Goal: Use online tool/utility: Utilize a website feature to perform a specific function

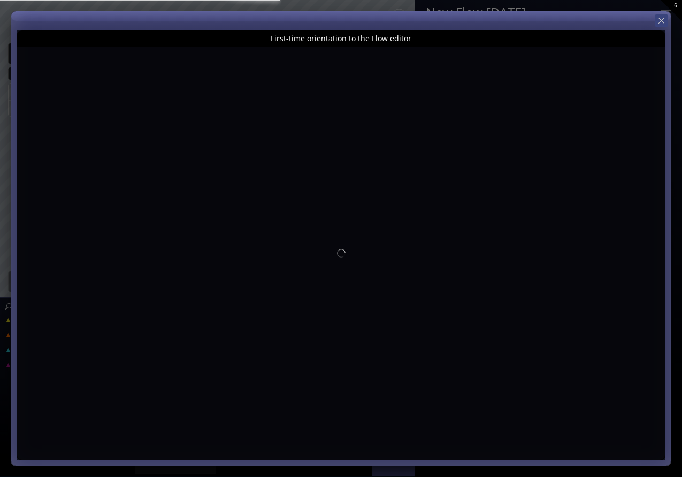
click at [664, 20] on icon at bounding box center [661, 21] width 10 height 10
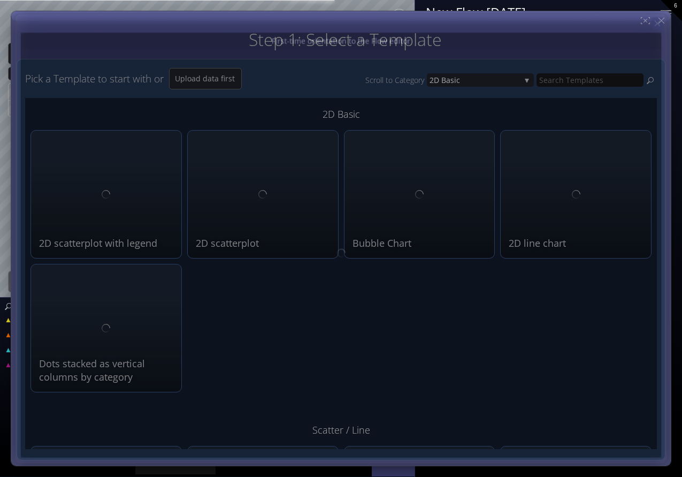
type input "Magic help"
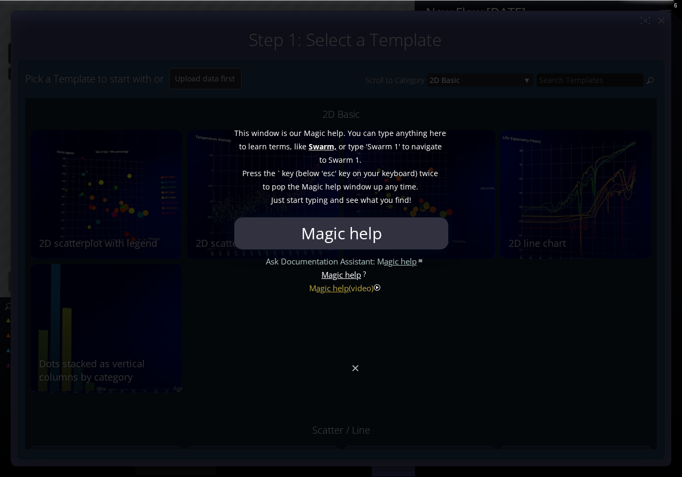
click at [356, 372] on div at bounding box center [341, 238] width 682 height 477
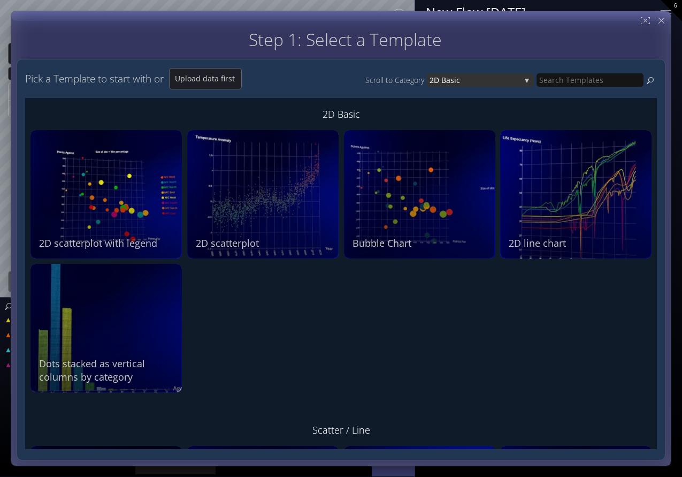
click at [446, 80] on span "2D Bas" at bounding box center [441, 79] width 25 height 13
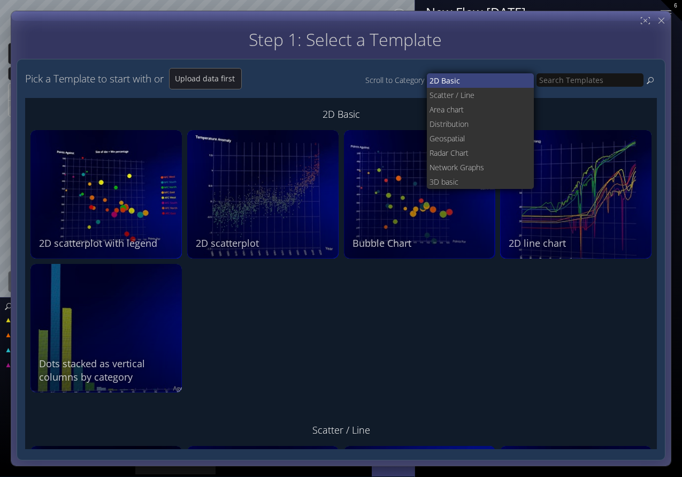
click at [446, 81] on span "2D Bas" at bounding box center [441, 80] width 25 height 14
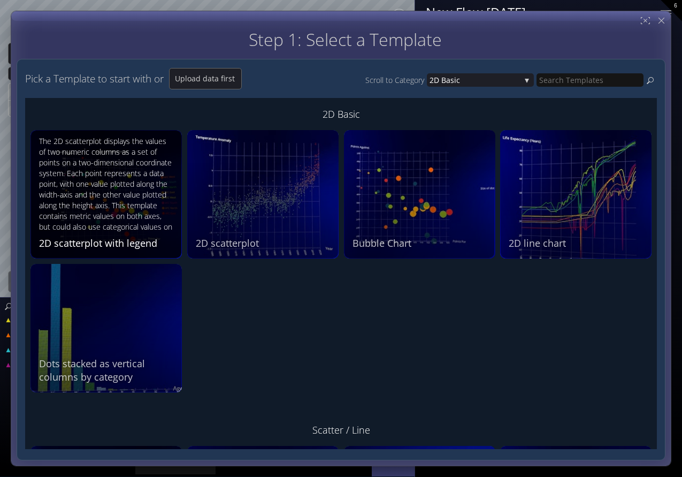
click at [142, 229] on div "The 2D scatterplot displays the values of two numeric columns as a set of point…" at bounding box center [107, 185] width 137 height 98
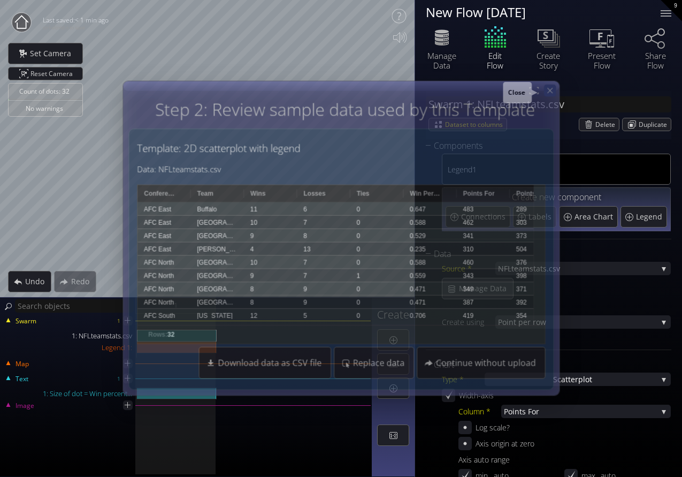
click at [550, 91] on icon at bounding box center [549, 90] width 5 height 5
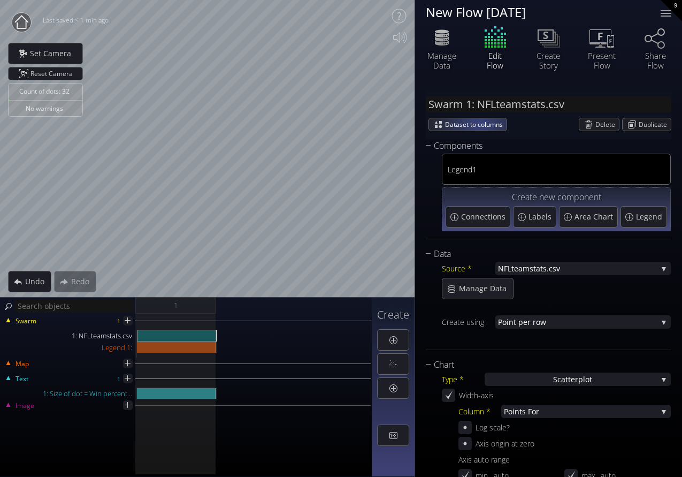
click at [479, 124] on span "Dataset to columns" at bounding box center [476, 124] width 62 height 12
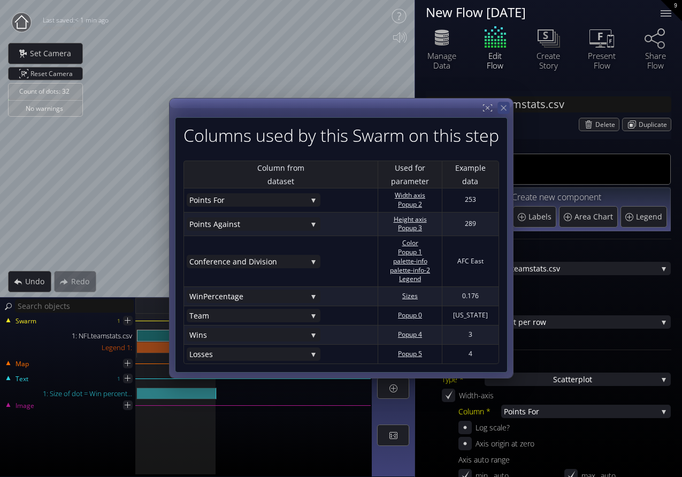
click at [506, 112] on icon at bounding box center [502, 107] width 9 height 9
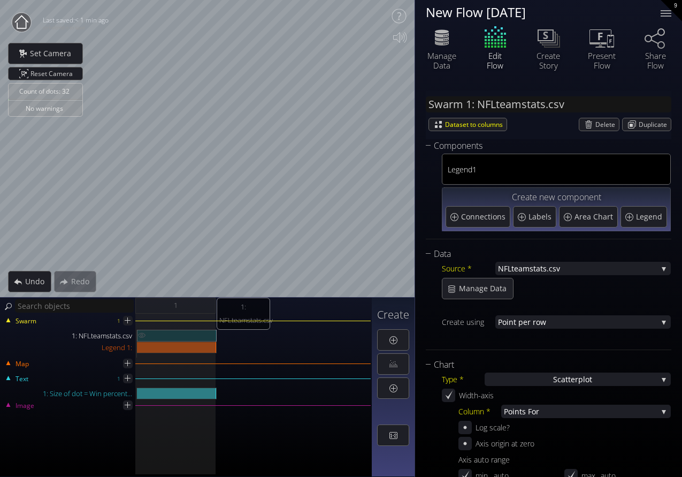
click at [182, 335] on div "1: NFLteamstats.csv" at bounding box center [177, 335] width 80 height 12
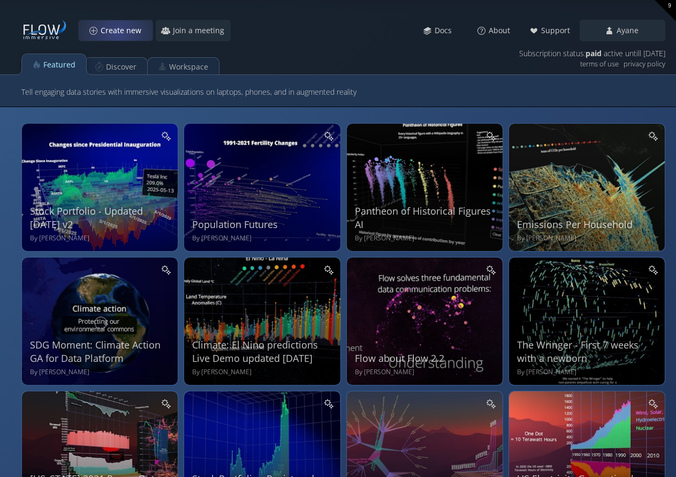
click at [118, 32] on span "Create new" at bounding box center [124, 30] width 48 height 11
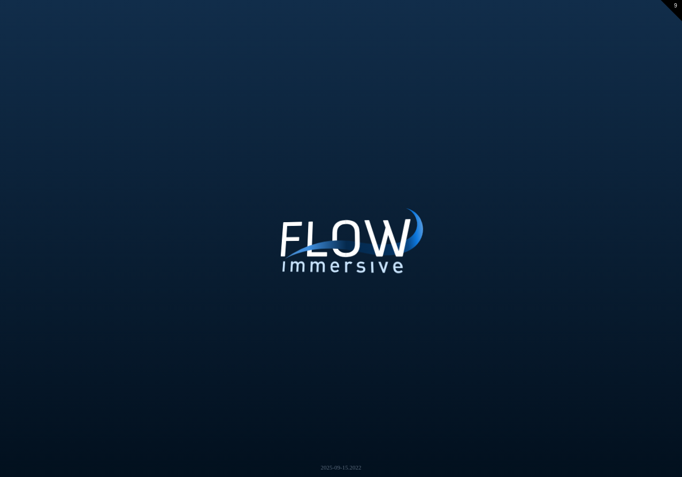
click at [148, 183] on div "Loading may take a while. Please wait Give us a bit more time. Maybe this Flow …" at bounding box center [341, 238] width 682 height 477
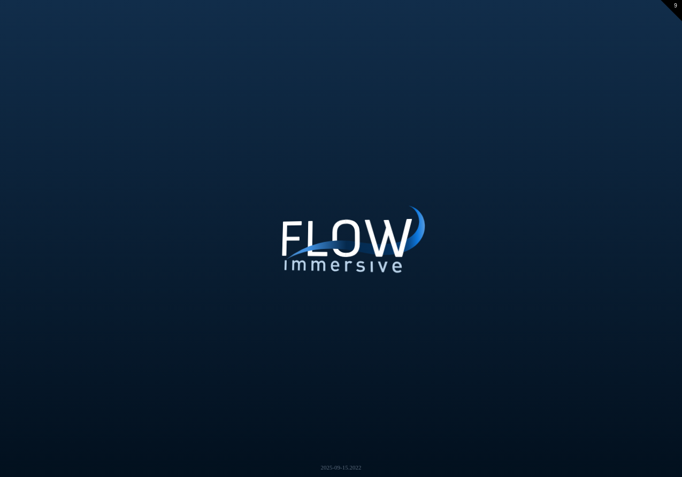
click at [148, 183] on div "Loading may take a while. Please wait Give us a bit more time. Maybe this Flow …" at bounding box center [341, 238] width 682 height 477
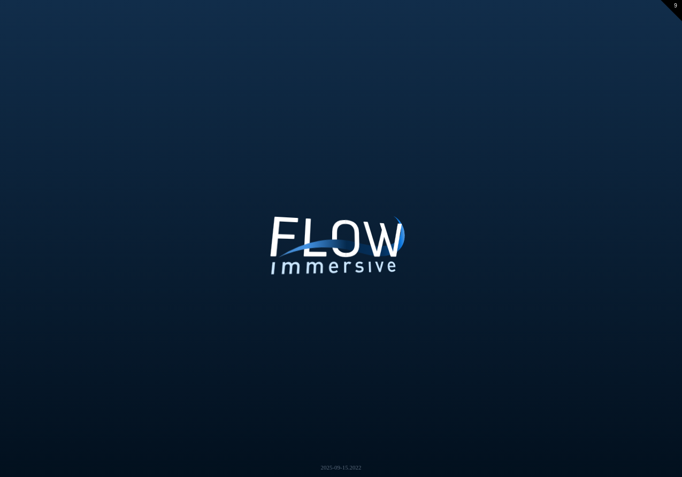
click at [677, 8] on div "9" at bounding box center [671, 10] width 21 height 21
click at [677, 8] on div "10" at bounding box center [671, 10] width 21 height 21
click at [674, 8] on div "10" at bounding box center [671, 10] width 21 height 21
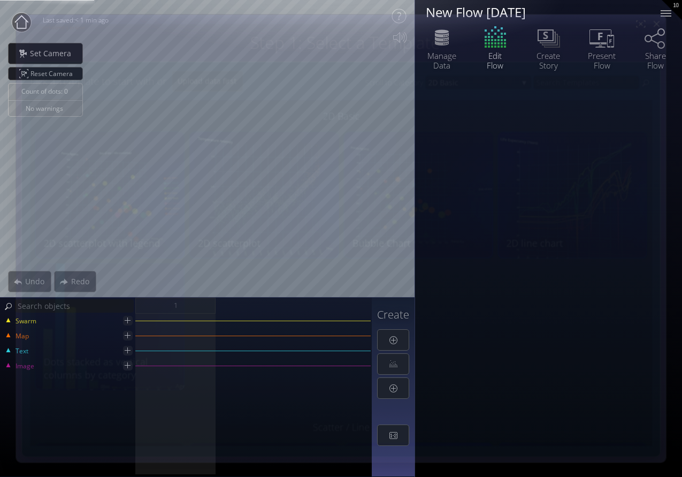
click at [678, 8] on div "10" at bounding box center [672, 10] width 20 height 20
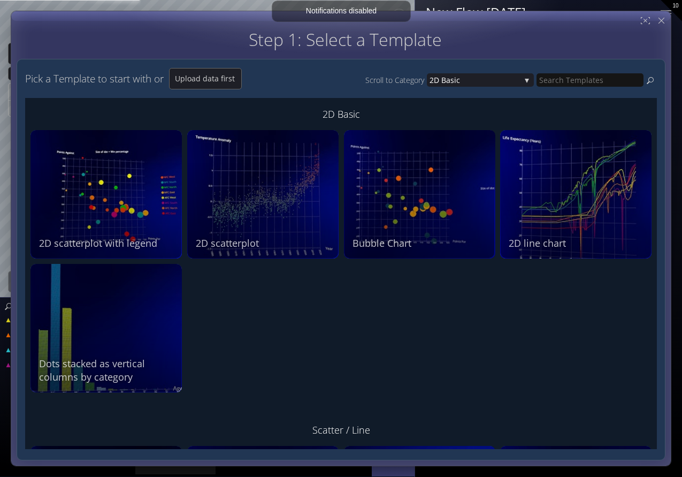
click at [678, 8] on div "10" at bounding box center [671, 10] width 21 height 21
click at [678, 9] on div "10" at bounding box center [671, 10] width 21 height 21
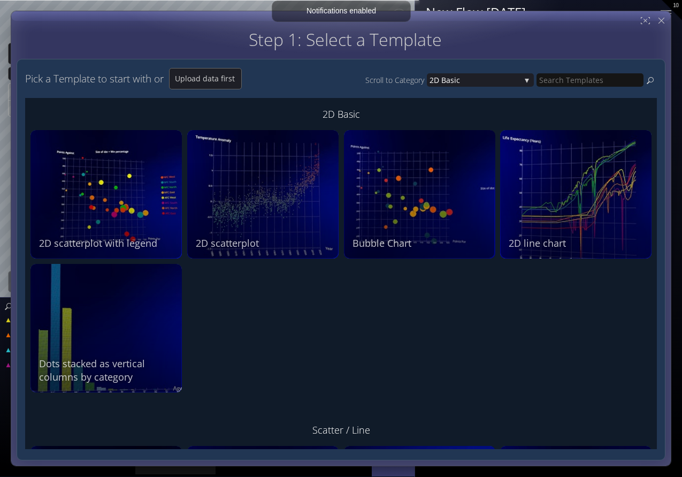
click at [678, 9] on div "10" at bounding box center [672, 10] width 20 height 20
click at [678, 9] on div "10" at bounding box center [671, 10] width 21 height 21
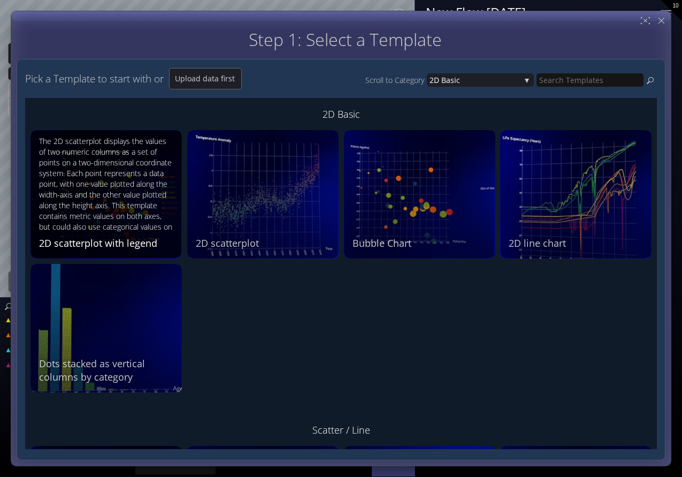
click at [94, 196] on div "The 2D scatterplot displays the values of two numeric columns as a set of point…" at bounding box center [107, 185] width 137 height 98
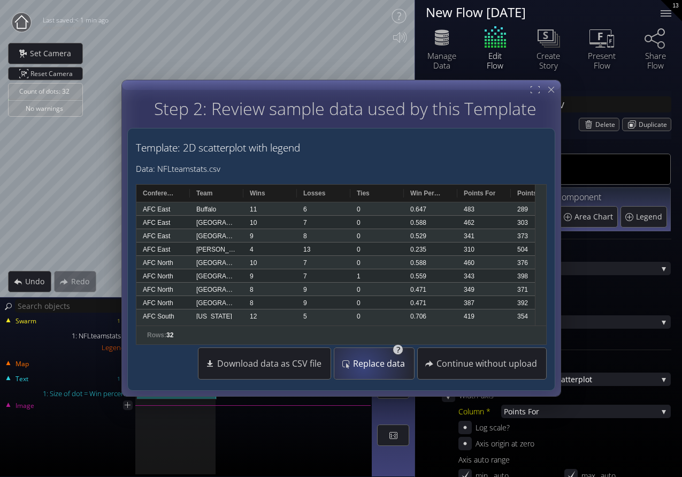
click at [365, 367] on span "Replace data" at bounding box center [381, 363] width 59 height 11
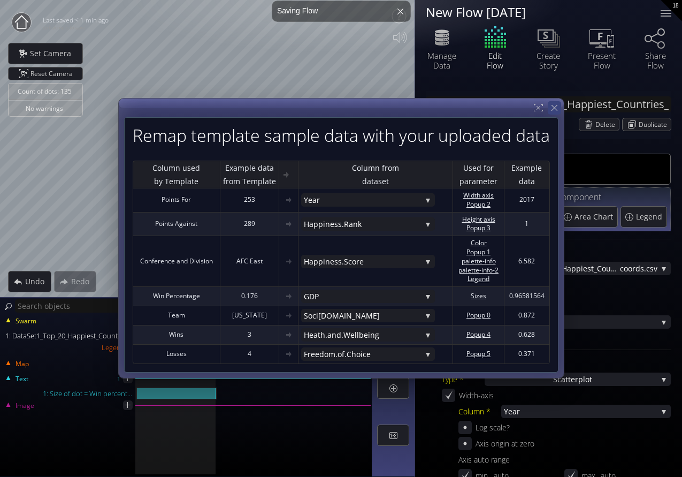
click at [557, 112] on icon at bounding box center [554, 108] width 10 height 10
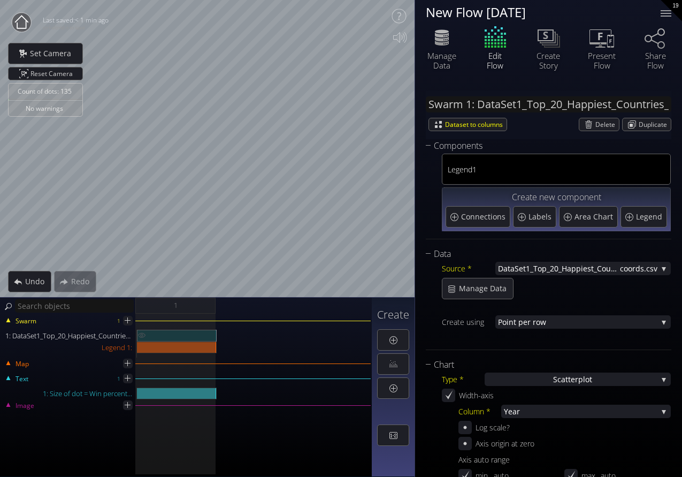
click at [190, 339] on div "1: DataSet1_Top_20_Happiest_Countries_2017_2023_with_coords.csv" at bounding box center [177, 335] width 80 height 12
click at [182, 353] on div at bounding box center [176, 343] width 80 height 28
click at [183, 347] on div "Legend 1:" at bounding box center [177, 347] width 80 height 12
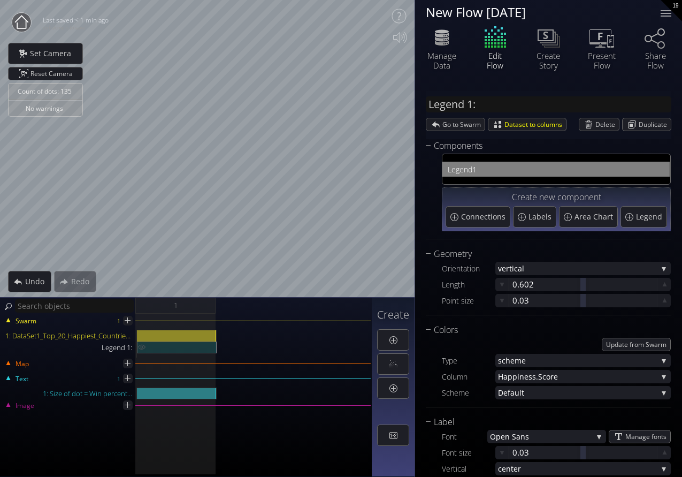
click at [183, 347] on div "Legend 1:" at bounding box center [177, 347] width 80 height 12
click at [149, 349] on div "Legend 1:" at bounding box center [177, 347] width 80 height 12
click at [151, 392] on div "1: Size of dot = Win percent..." at bounding box center [177, 393] width 80 height 12
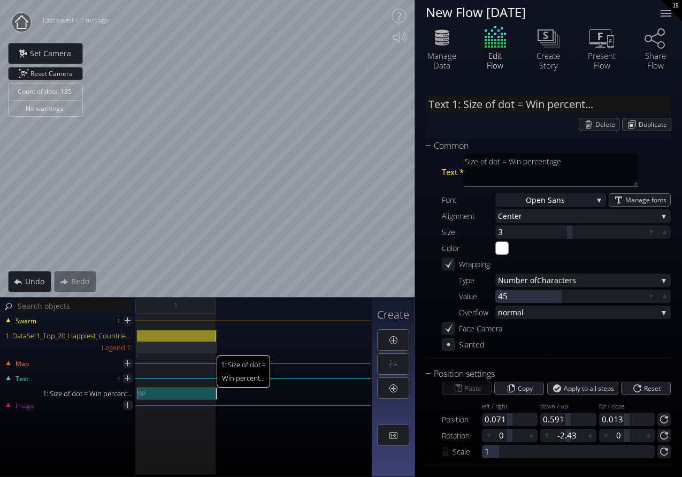
click at [151, 392] on div "1: Size of dot = Win percent..." at bounding box center [177, 393] width 80 height 12
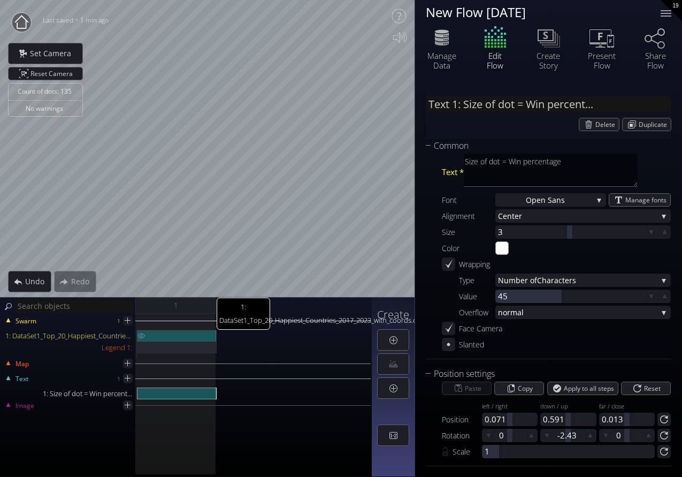
click at [154, 334] on div "1: DataSet1_Top_20_Happiest_Countries_2017_2023_with_coords.csv" at bounding box center [177, 335] width 80 height 12
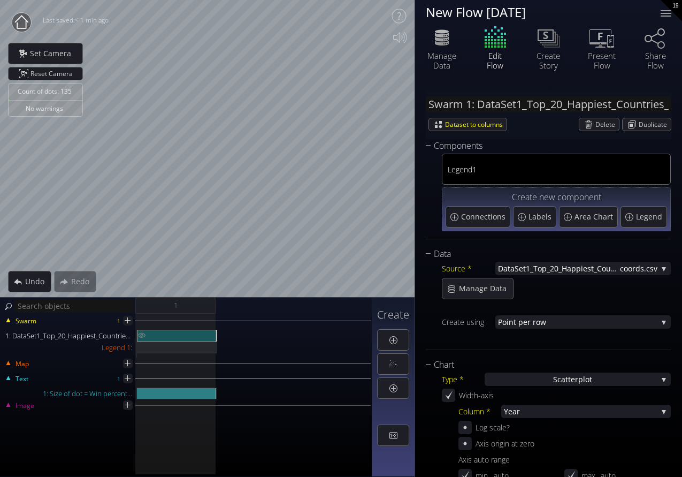
click at [154, 334] on div "1: DataSet1_Top_20_Happiest_Countries_2017_2023_with_coords.csv" at bounding box center [177, 335] width 80 height 12
click at [142, 348] on img at bounding box center [141, 346] width 9 height 11
type input "Legend 1:"
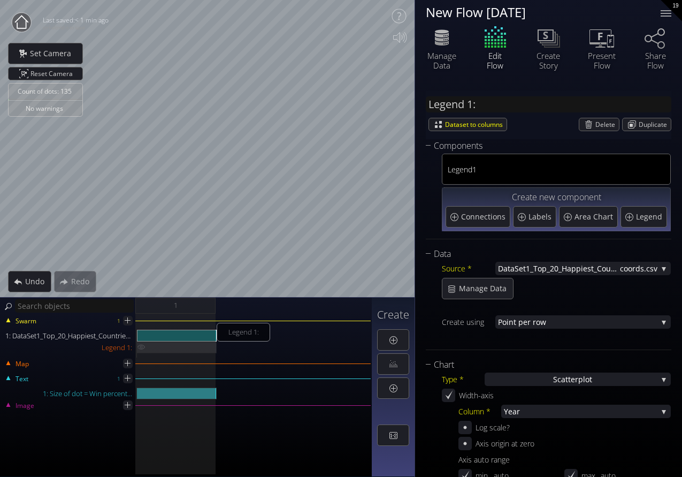
click at [142, 348] on img at bounding box center [141, 346] width 9 height 11
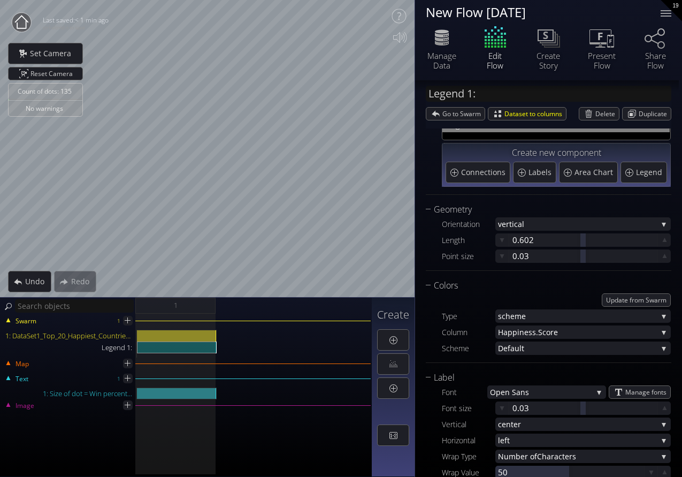
scroll to position [47, 0]
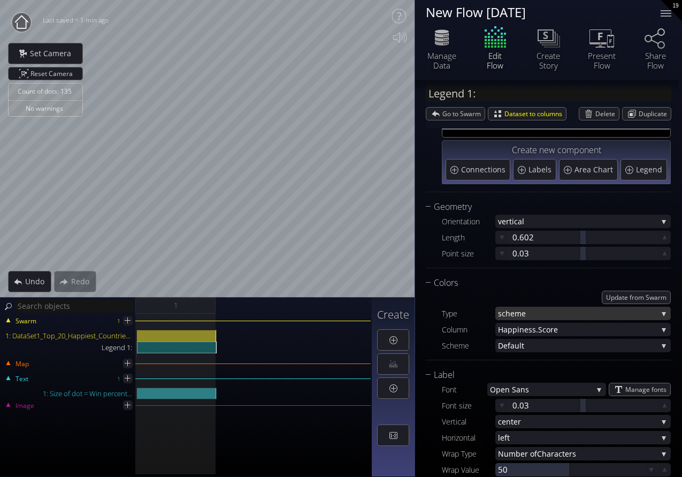
click at [546, 313] on span "heme" at bounding box center [581, 312] width 152 height 13
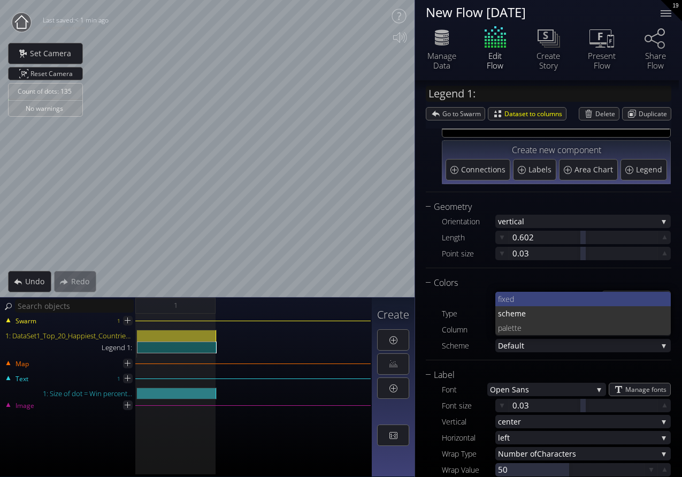
click at [541, 302] on span "fixed" at bounding box center [580, 299] width 165 height 14
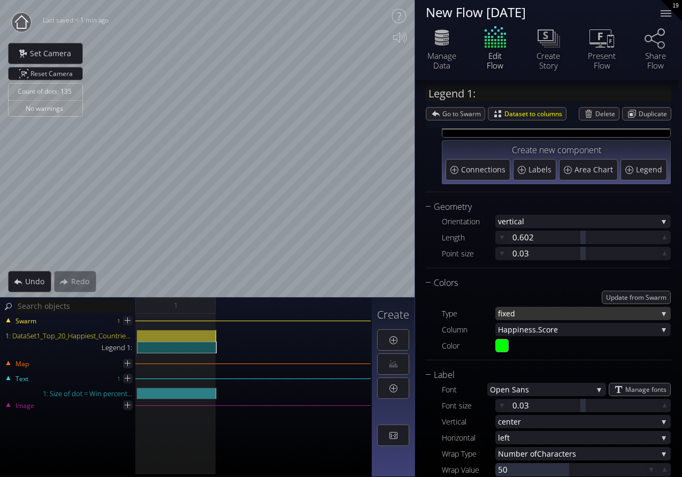
click at [541, 317] on span "fixed" at bounding box center [577, 312] width 159 height 13
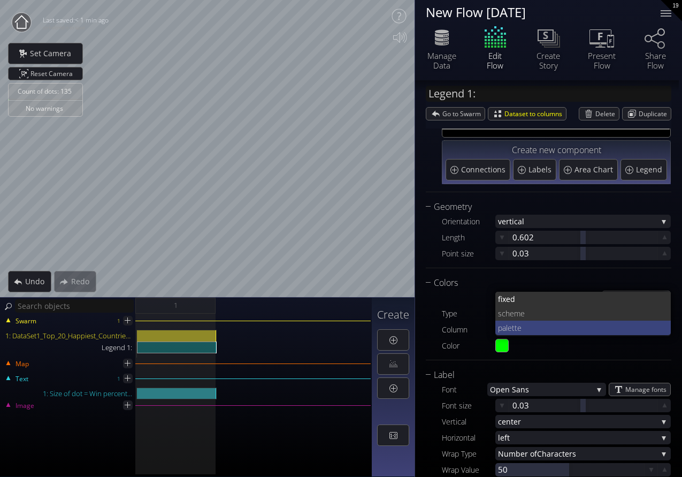
click at [536, 329] on span "tte" at bounding box center [587, 327] width 151 height 14
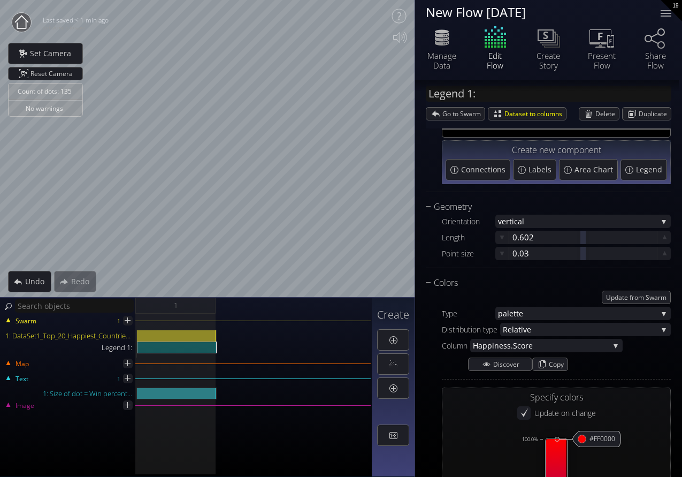
type input "#ff0000"
type input "#0000ff"
click at [537, 315] on span "tte" at bounding box center [585, 312] width 144 height 13
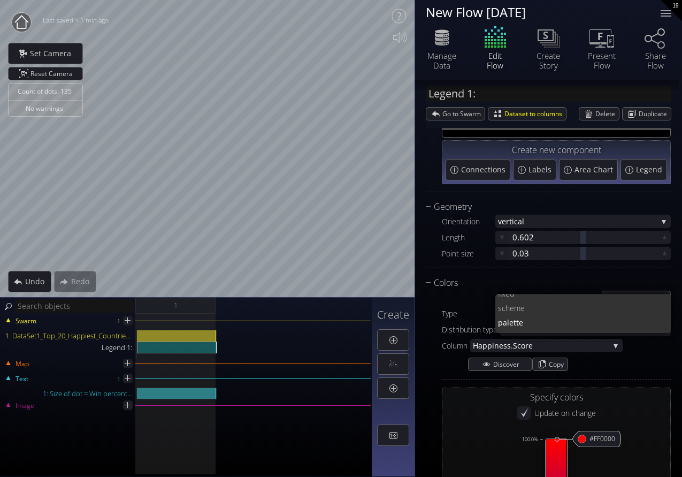
scroll to position [0, 0]
click at [478, 296] on div "Update from Swarm" at bounding box center [556, 296] width 229 height 13
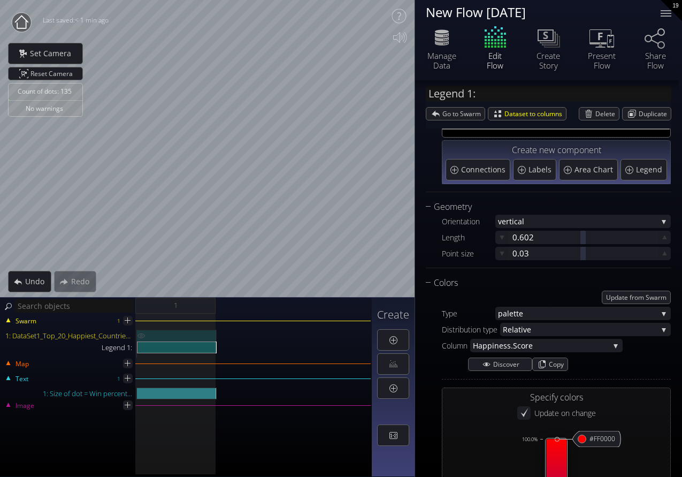
click at [151, 335] on div "1: DataSet1_Top_20_Happiest_Countries_2017_2023_with_coords.csv" at bounding box center [177, 335] width 80 height 12
type input "Swarm 1: DataSet1_Top_20_Happiest_Countries_2017_2023_with_coords.csv"
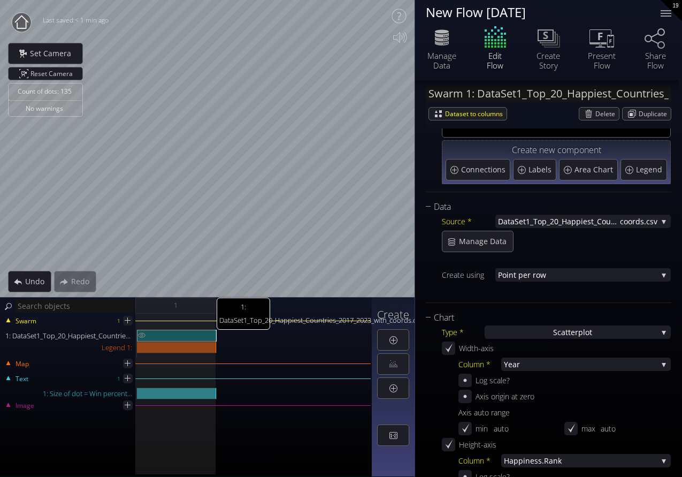
click at [141, 333] on img at bounding box center [141, 334] width 9 height 11
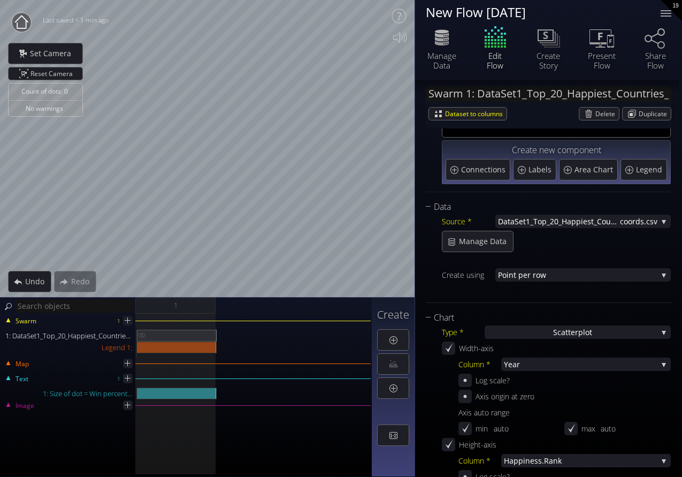
click at [141, 333] on img at bounding box center [141, 334] width 9 height 11
click at [137, 335] on img at bounding box center [141, 334] width 9 height 11
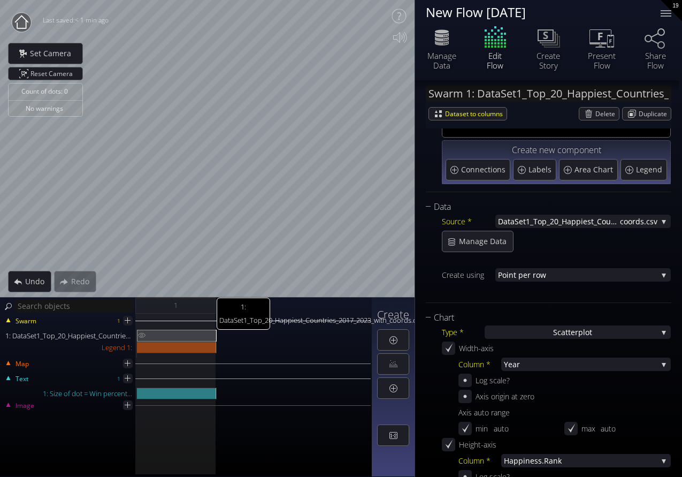
click at [137, 335] on img at bounding box center [141, 334] width 9 height 11
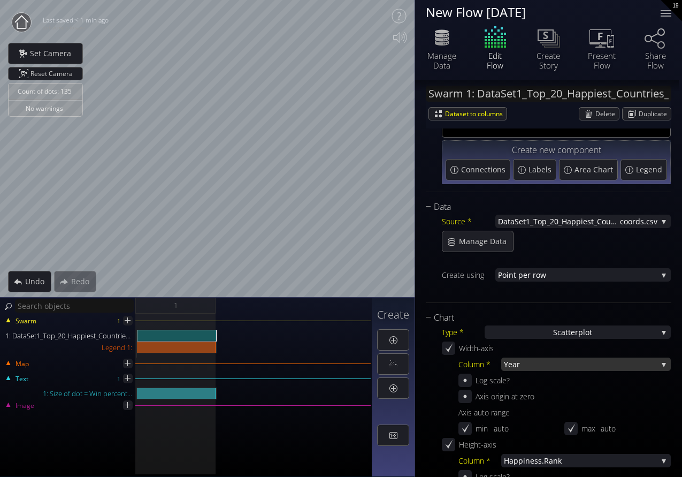
click at [529, 365] on span "Year" at bounding box center [581, 363] width 154 height 13
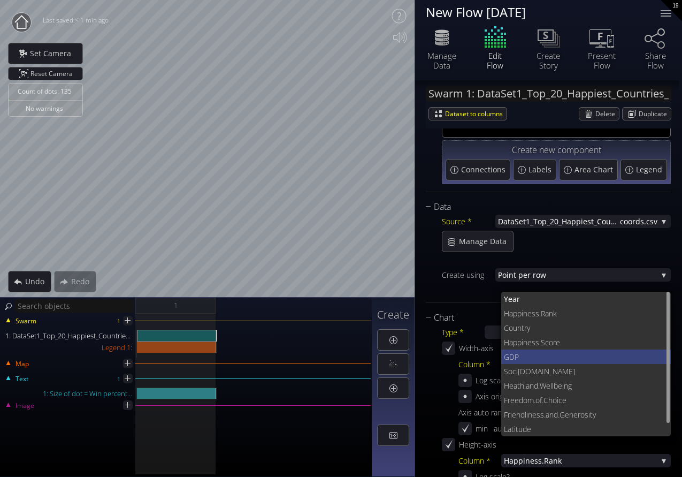
click at [527, 361] on span "GDP" at bounding box center [583, 356] width 159 height 14
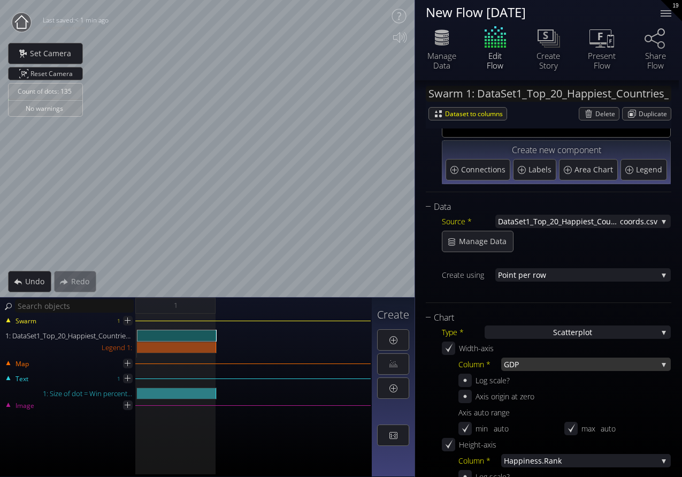
click at [527, 363] on span "GDP" at bounding box center [581, 363] width 154 height 13
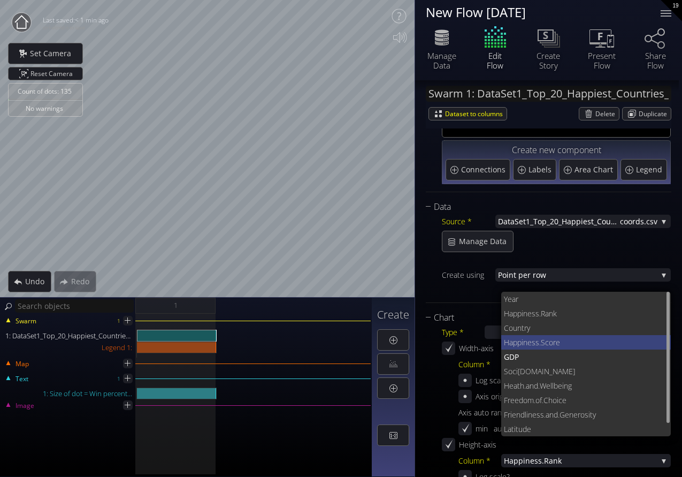
click at [526, 343] on span "ness.Score" at bounding box center [593, 342] width 140 height 14
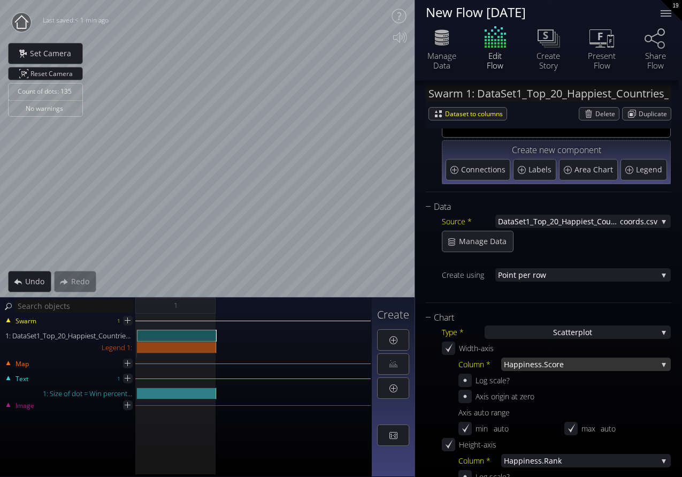
click at [517, 363] on span "Happi" at bounding box center [514, 363] width 21 height 13
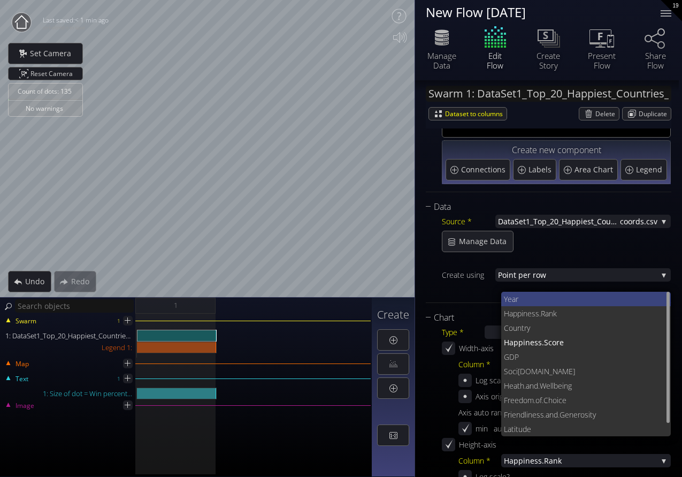
click at [524, 296] on span "Year" at bounding box center [583, 299] width 159 height 14
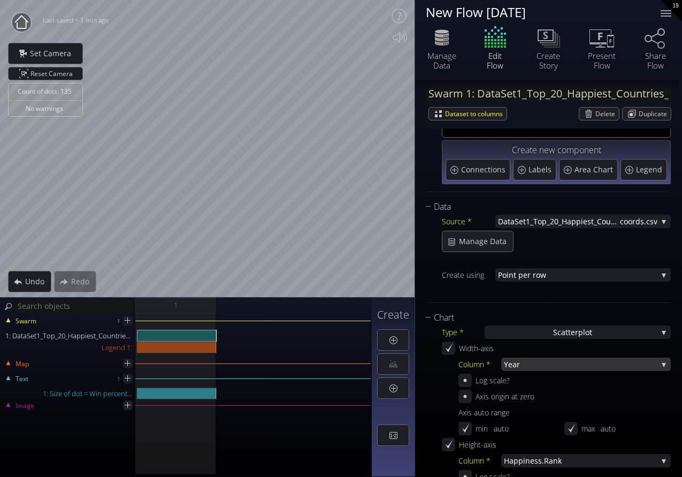
click at [518, 368] on span "Year" at bounding box center [581, 363] width 154 height 13
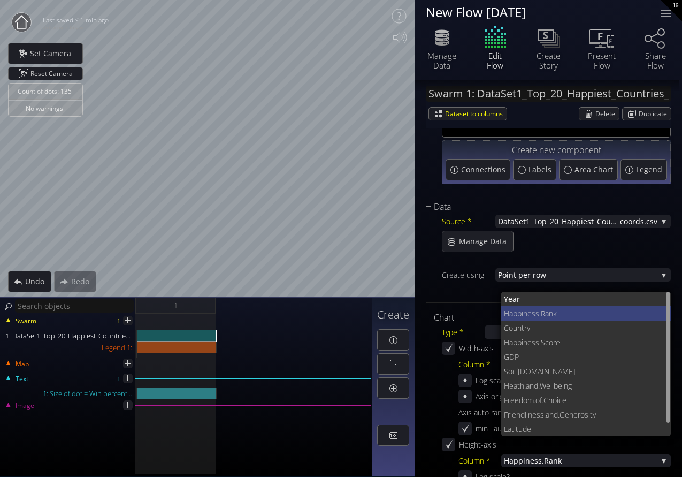
click at [531, 312] on span "iness.Rank" at bounding box center [591, 313] width 141 height 14
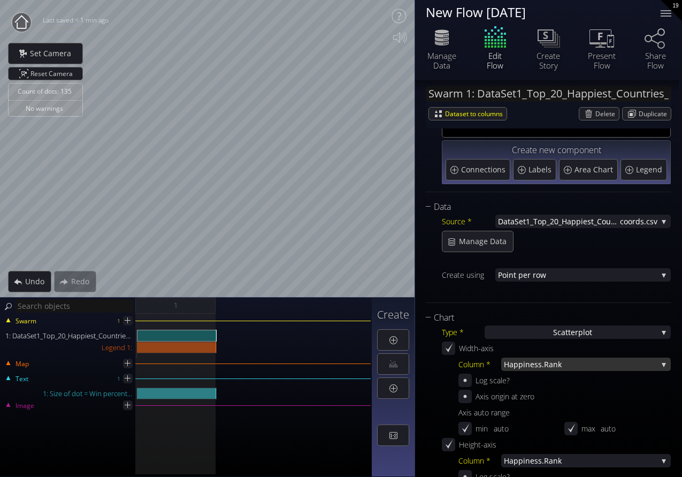
click at [529, 368] on span "iness.Rank" at bounding box center [590, 363] width 134 height 13
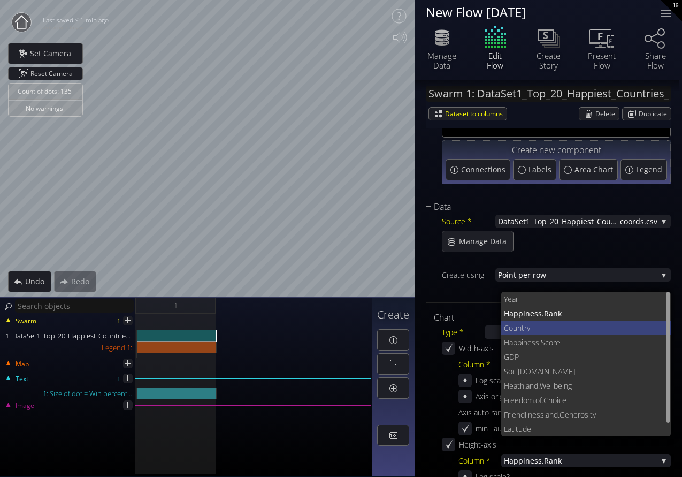
click at [523, 329] on span "try" at bounding box center [591, 327] width 141 height 14
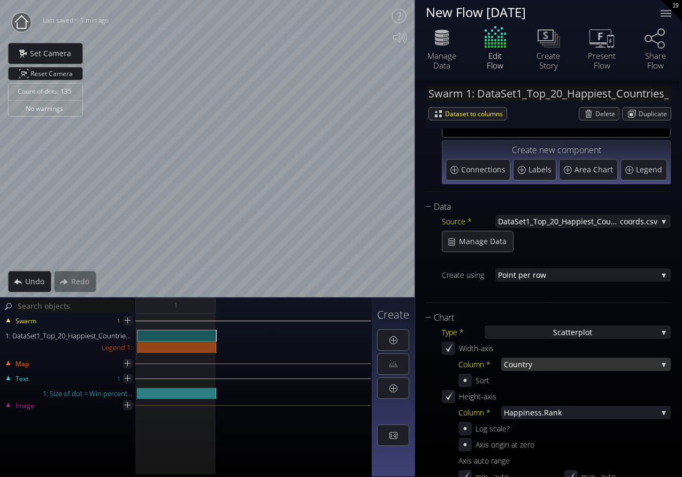
click at [523, 366] on span "try" at bounding box center [590, 363] width 135 height 13
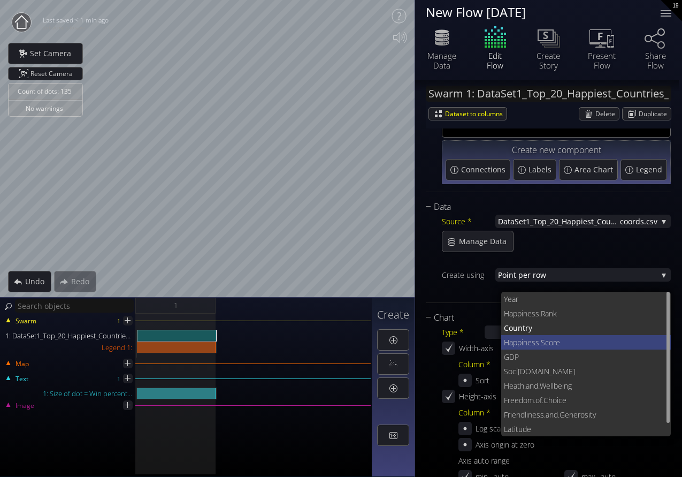
click at [524, 344] on span "ness.Score" at bounding box center [593, 342] width 140 height 14
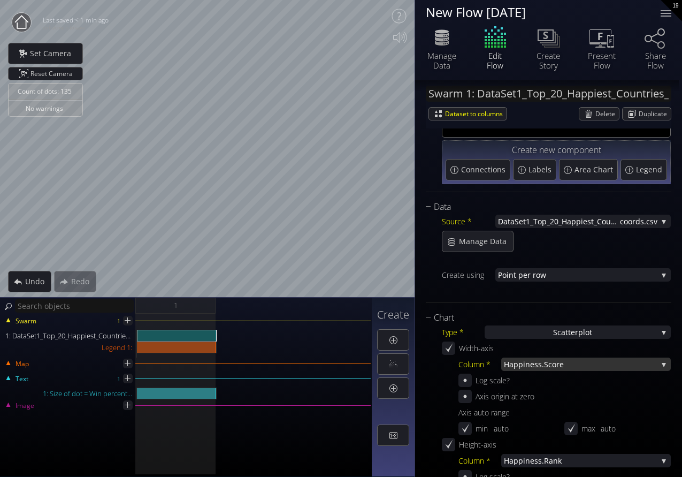
click at [526, 361] on span "ness.Score" at bounding box center [591, 363] width 132 height 13
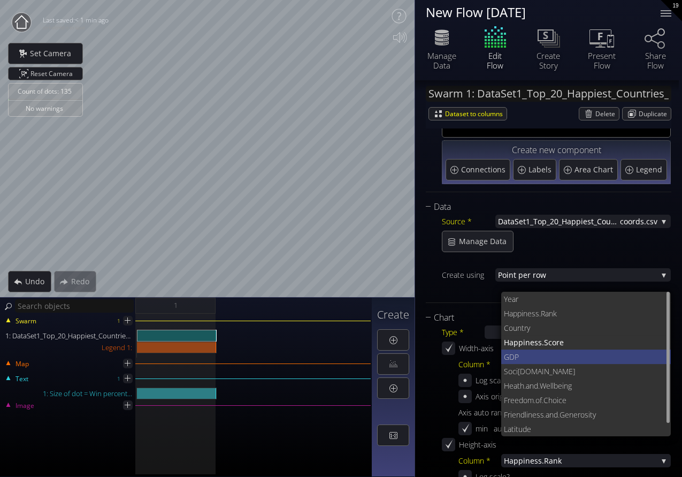
click at [526, 361] on span "GDP" at bounding box center [583, 356] width 159 height 14
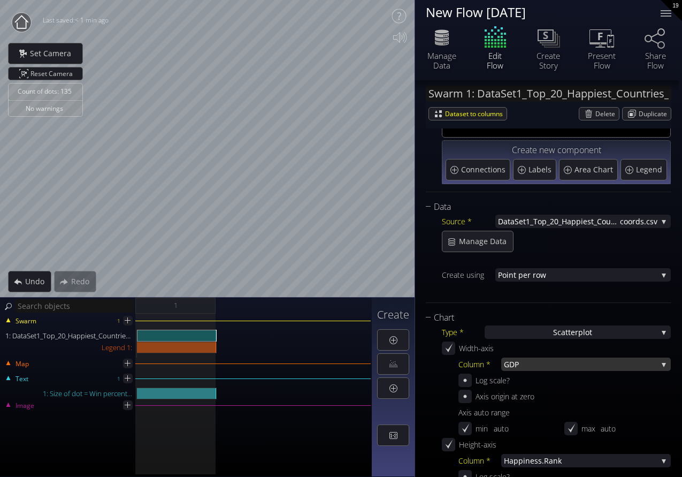
click at [529, 364] on span "GDP" at bounding box center [581, 363] width 154 height 13
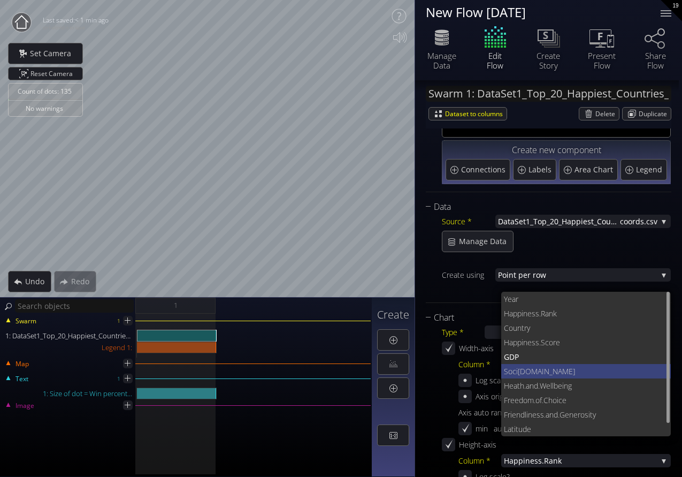
click at [532, 372] on span "[DOMAIN_NAME]" at bounding box center [590, 371] width 145 height 14
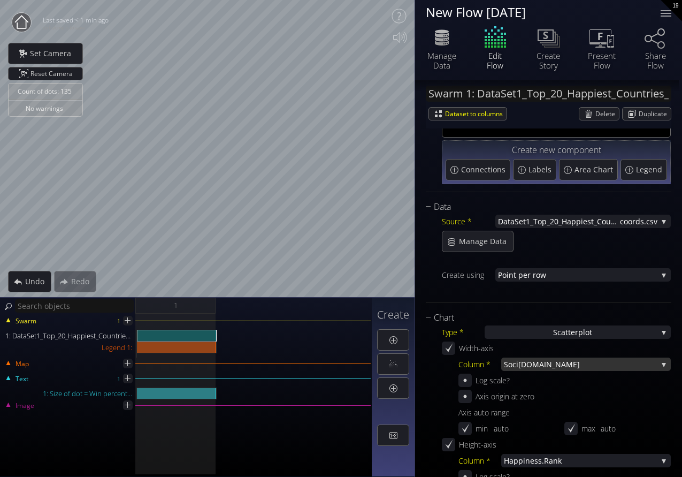
click at [531, 368] on span "[DOMAIN_NAME]" at bounding box center [587, 363] width 139 height 13
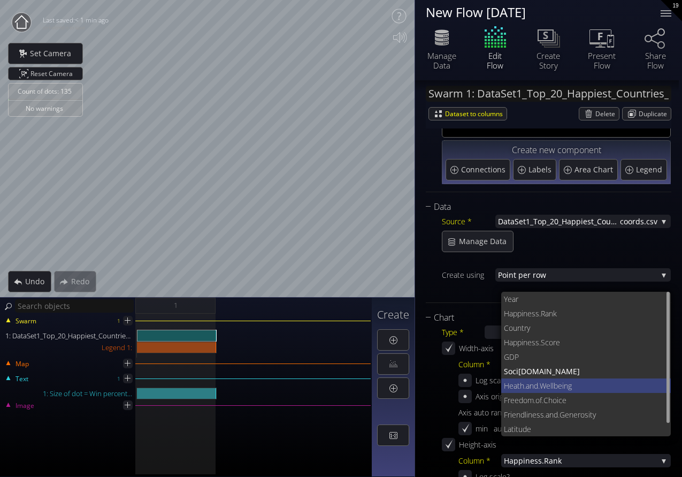
click at [541, 384] on span ".Wellbeing" at bounding box center [600, 385] width 125 height 14
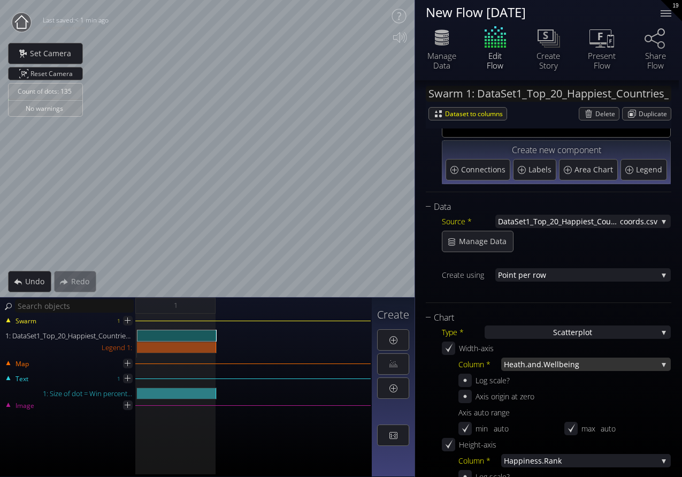
click at [538, 367] on span "Heath.and" at bounding box center [522, 363] width 37 height 13
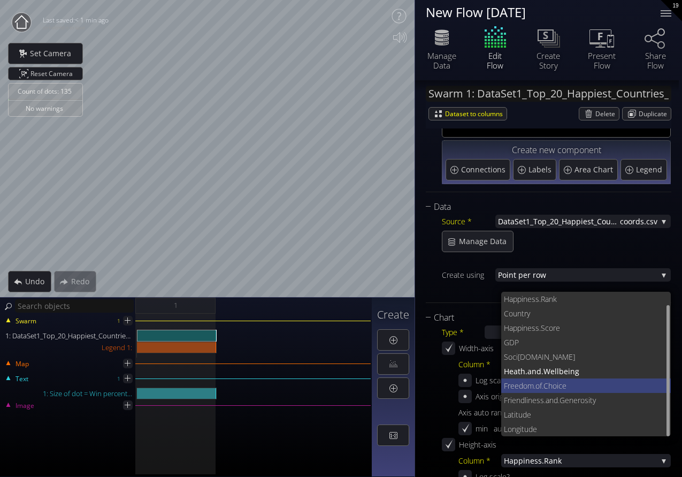
click at [533, 386] on span "Freedom" at bounding box center [519, 385] width 30 height 14
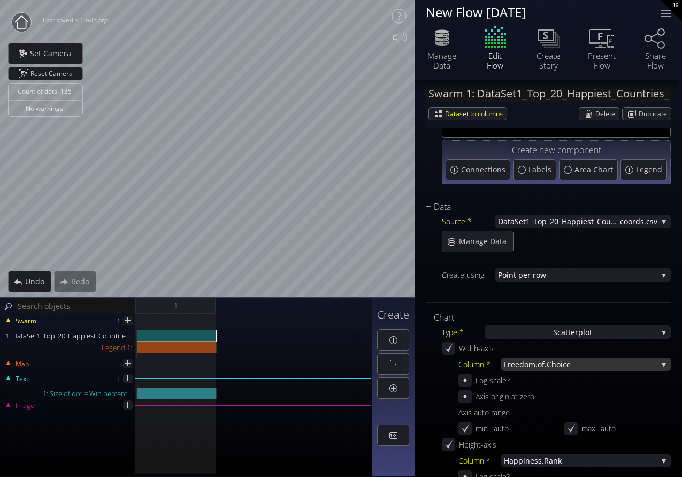
click at [534, 366] on span "Freedom" at bounding box center [520, 363] width 32 height 13
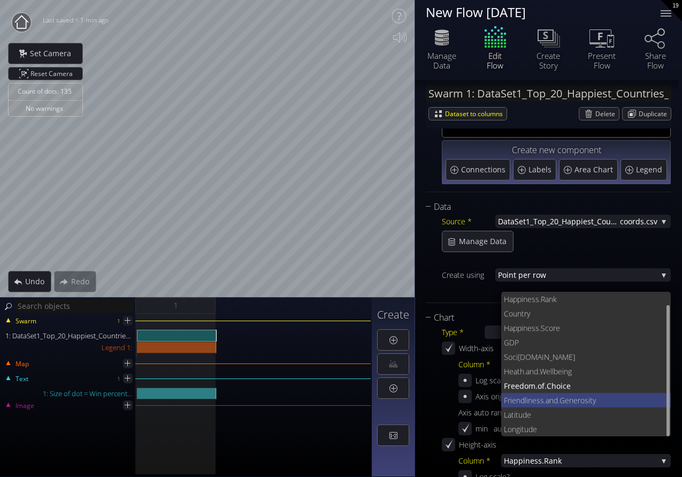
click at [546, 397] on span "Friendliness.and." at bounding box center [532, 400] width 56 height 14
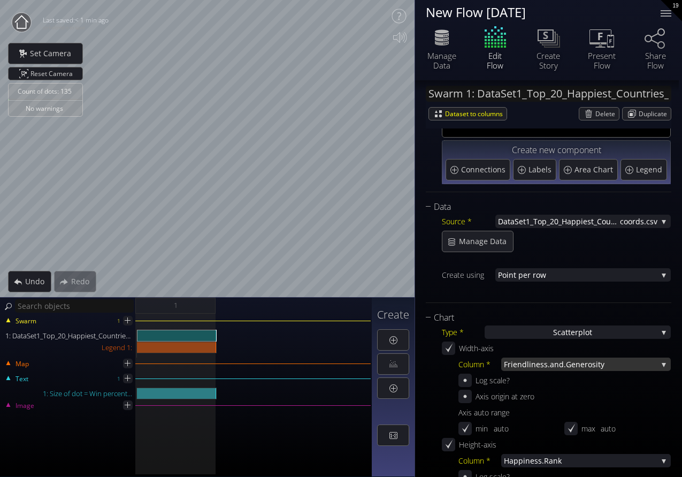
click at [542, 368] on span "Friendliness.and." at bounding box center [535, 363] width 62 height 13
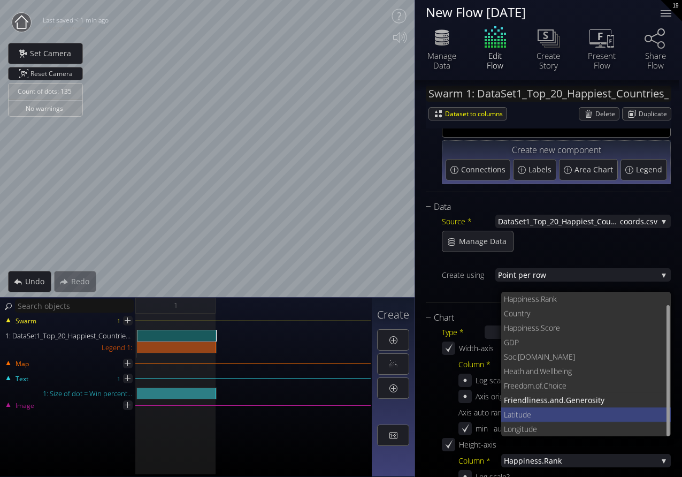
click at [528, 415] on span "de" at bounding box center [593, 414] width 140 height 14
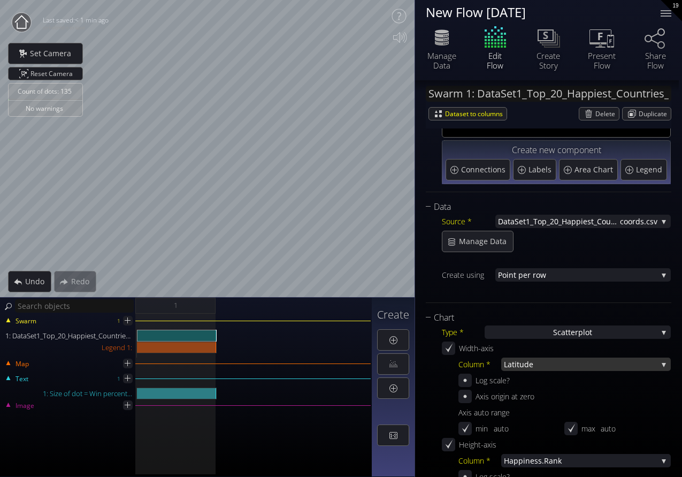
click at [539, 365] on span "de" at bounding box center [590, 363] width 133 height 13
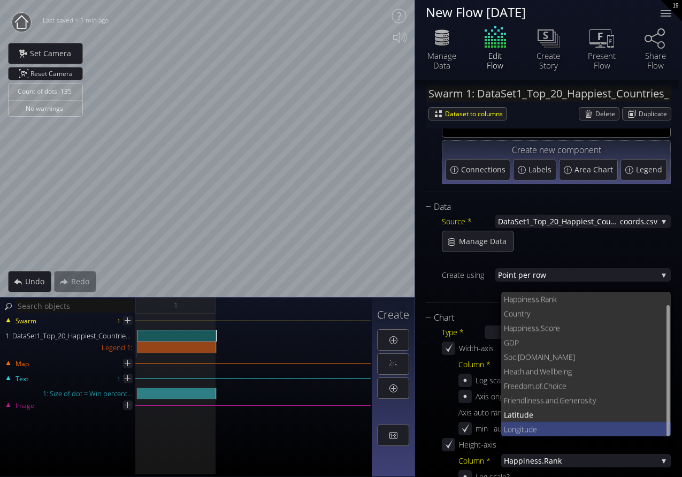
click at [526, 433] on span "Longitud" at bounding box center [518, 428] width 29 height 14
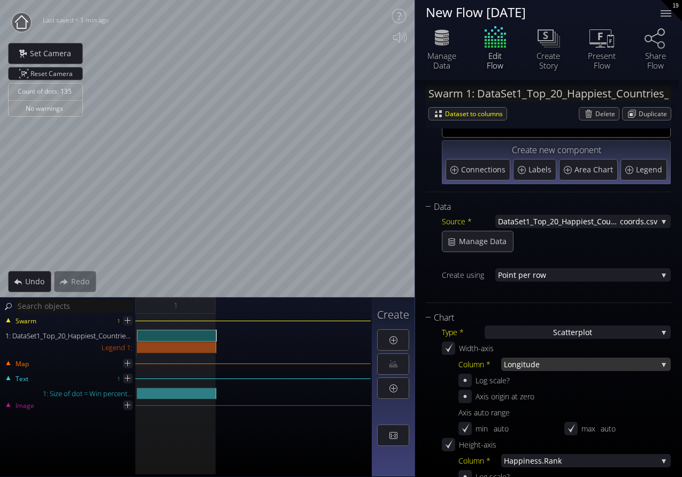
click at [533, 357] on span "Longitud" at bounding box center [520, 363] width 32 height 13
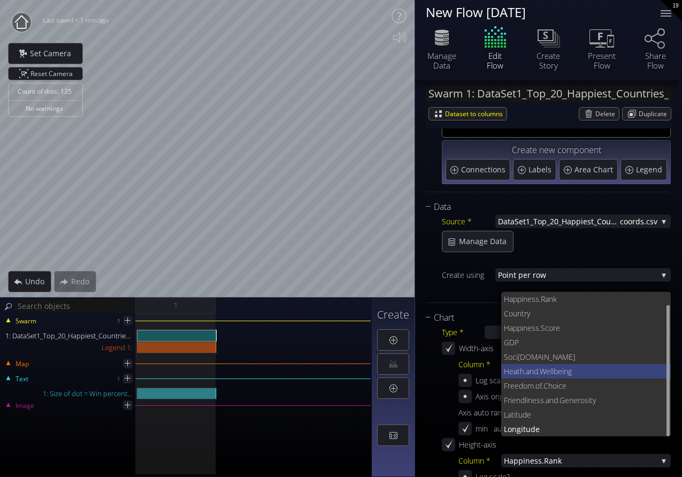
click at [536, 369] on span "Heath.and" at bounding box center [521, 371] width 34 height 14
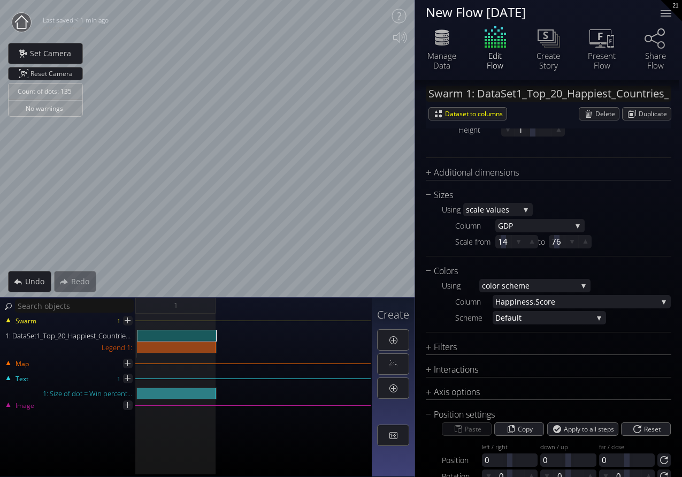
scroll to position [507, 0]
click at [520, 351] on div "Filters" at bounding box center [542, 345] width 232 height 13
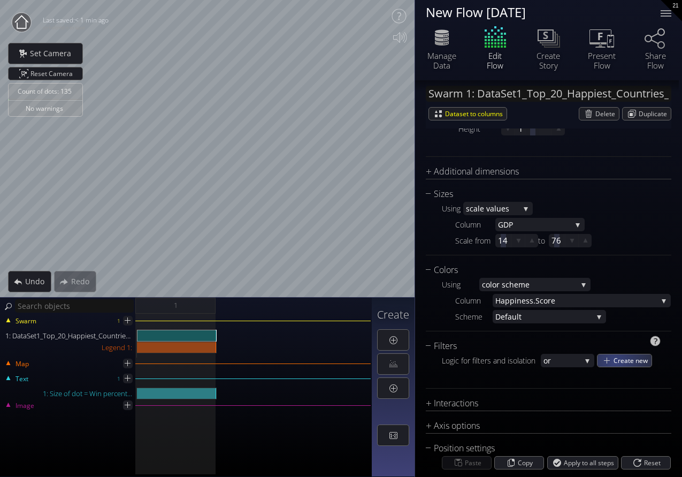
click at [615, 361] on span "Create new" at bounding box center [632, 360] width 38 height 12
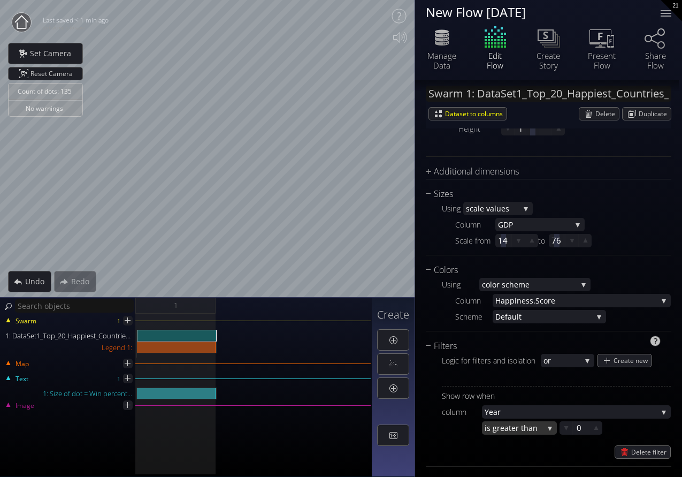
click at [521, 427] on span "eater than" at bounding box center [521, 427] width 43 height 13
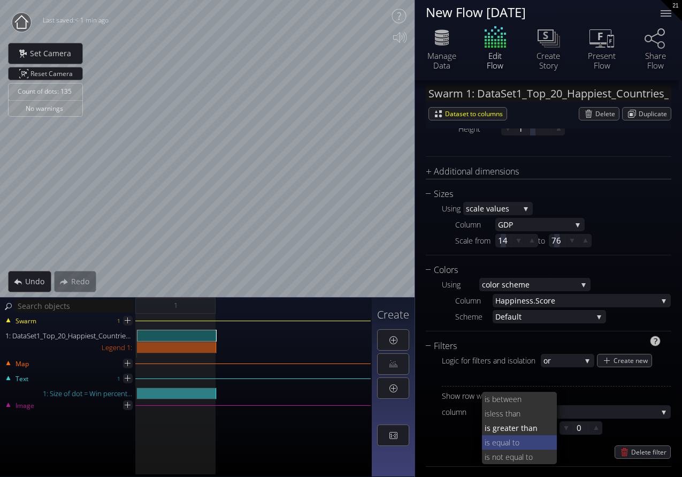
click at [512, 447] on span "s equal to" at bounding box center [517, 442] width 63 height 14
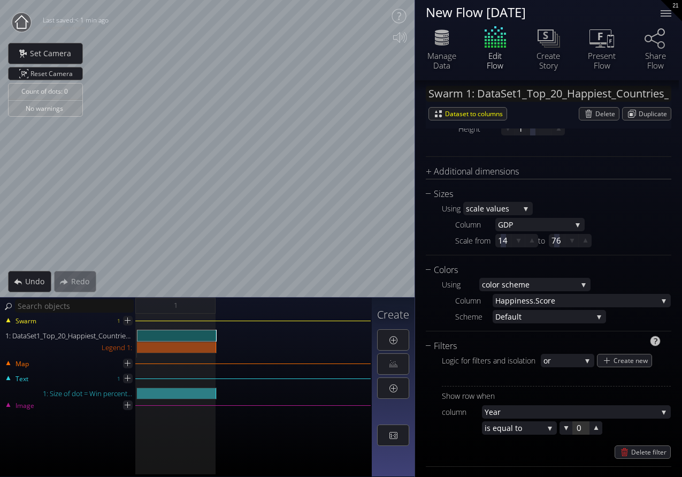
click at [579, 428] on div at bounding box center [581, 427] width 16 height 13
type input "0"
type input "2022"
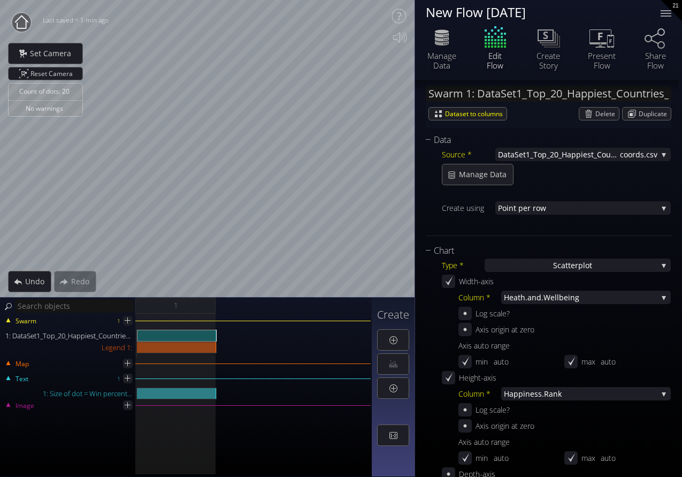
scroll to position [113, 0]
click at [534, 296] on span "Heath.and" at bounding box center [522, 298] width 37 height 13
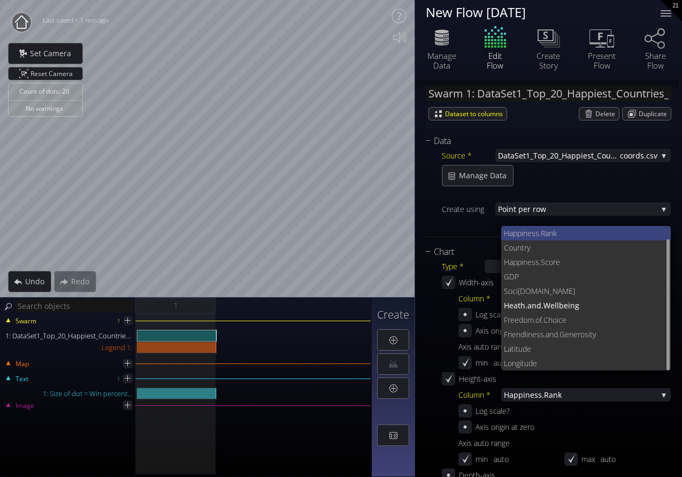
click at [535, 236] on span "iness.Rank" at bounding box center [591, 233] width 141 height 14
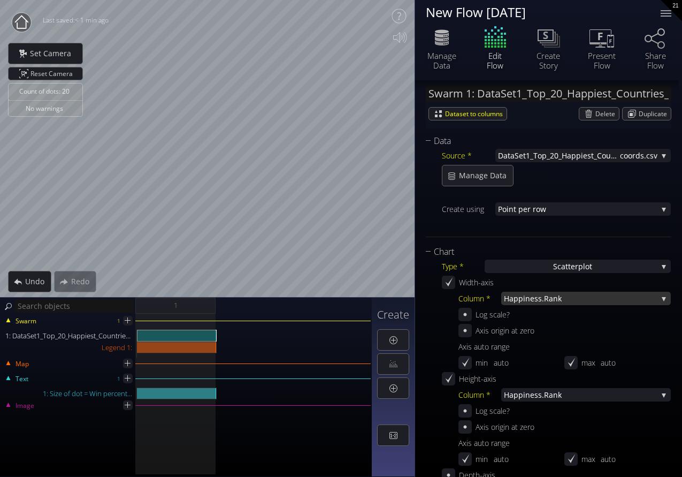
click at [534, 300] on span "iness.Rank" at bounding box center [590, 298] width 134 height 13
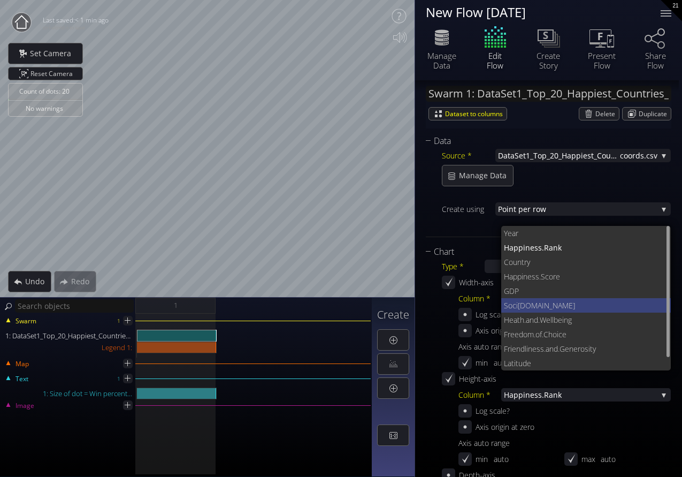
click at [536, 308] on span "[DOMAIN_NAME]" at bounding box center [590, 305] width 145 height 14
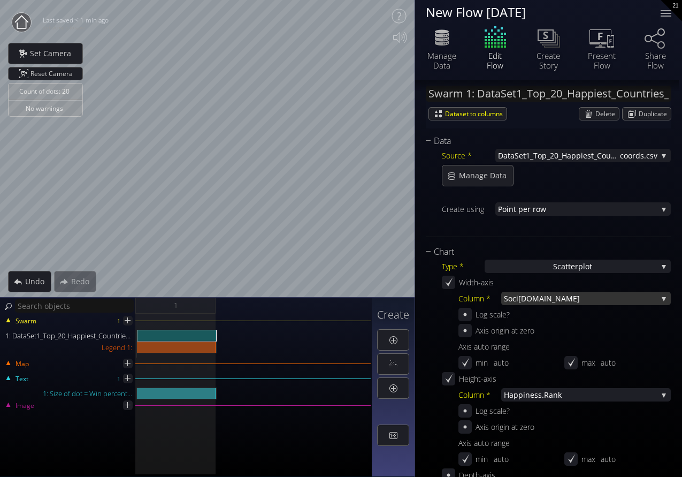
click at [536, 298] on span "[DOMAIN_NAME]" at bounding box center [587, 298] width 139 height 13
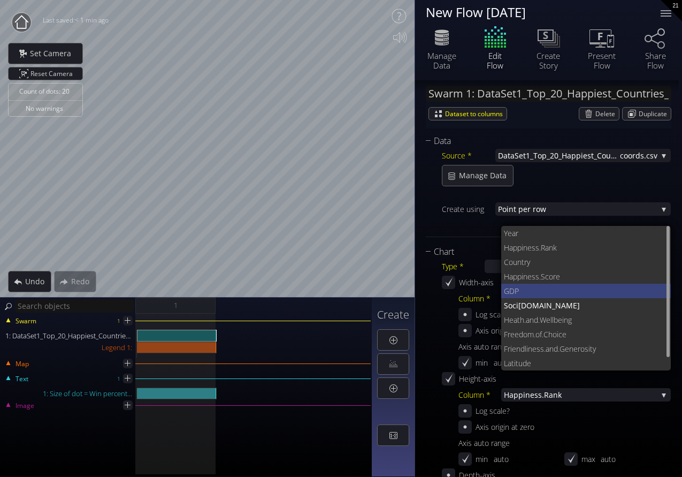
click at [527, 293] on span "GDP" at bounding box center [583, 290] width 159 height 14
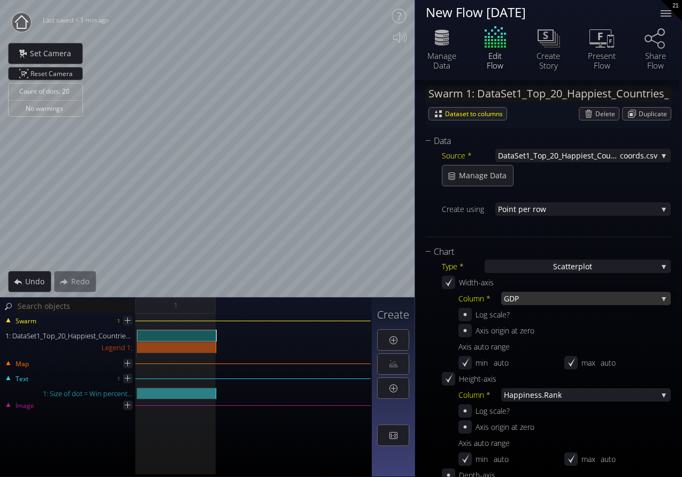
click at [528, 297] on span "GDP" at bounding box center [581, 298] width 154 height 13
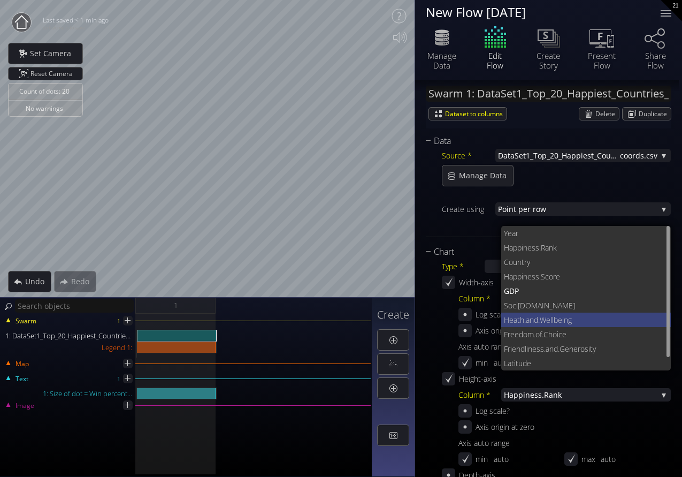
click at [532, 315] on span "Heath.and" at bounding box center [521, 319] width 34 height 14
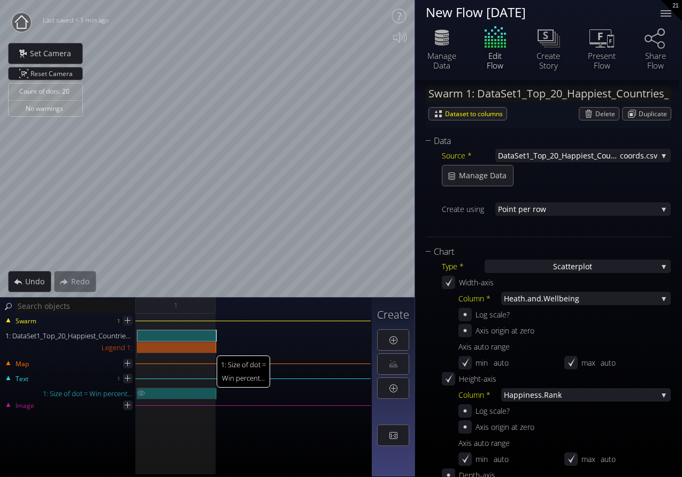
click at [147, 388] on div "1: Size of dot = Win percent..." at bounding box center [177, 393] width 80 height 12
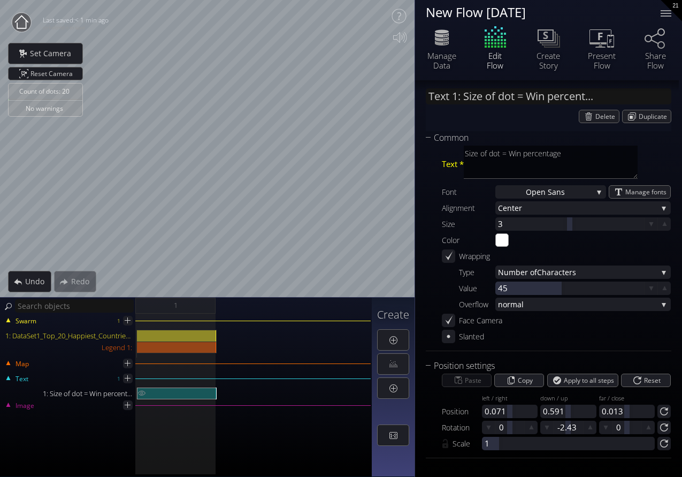
scroll to position [8, 0]
click at [145, 390] on img at bounding box center [141, 392] width 9 height 11
click at [145, 391] on img at bounding box center [141, 392] width 9 height 11
click at [144, 380] on div "Text 1 1: Size of dot = Win percent..." at bounding box center [186, 389] width 370 height 19
click at [143, 377] on div "Swarm 1 1: DataSet1_Top_20_Happiest_Countries_2017_2023_with_coords.csv Legend …" at bounding box center [186, 394] width 372 height 163
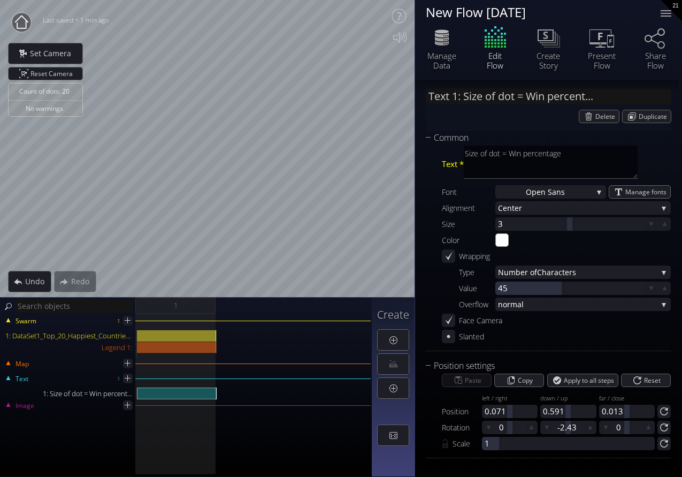
click at [142, 362] on div "Swarm 1 1: DataSet1_Top_20_Happiest_Countries_2017_2023_with_coords.csv Legend …" at bounding box center [186, 394] width 372 height 163
click at [142, 348] on img at bounding box center [141, 346] width 9 height 11
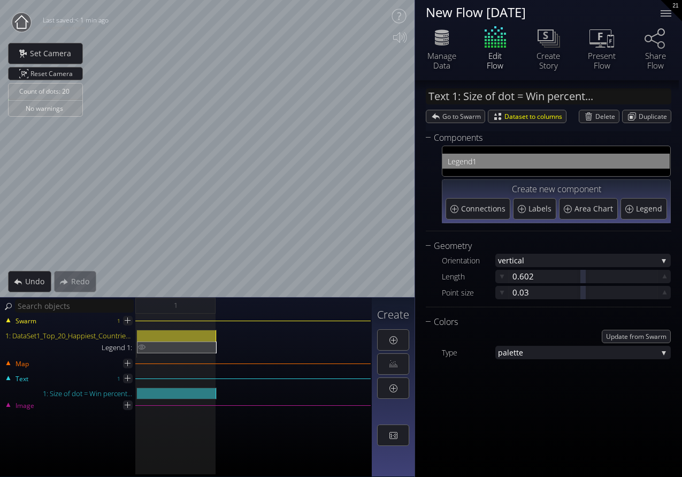
type input "Legend 1:"
type input "#ff0000"
type input "#0000ff"
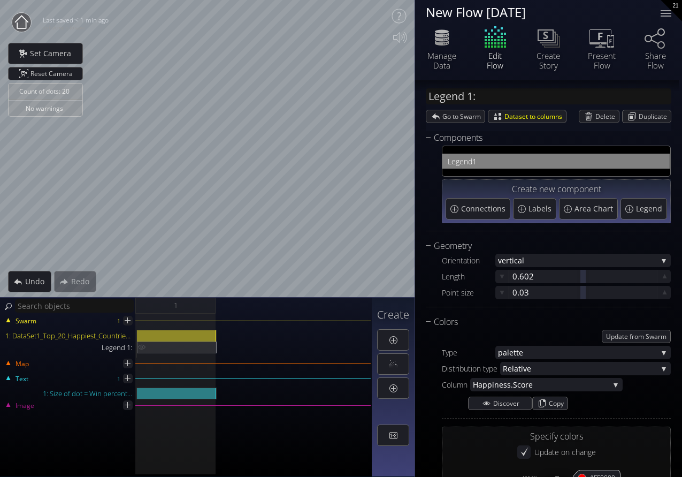
click at [142, 348] on img at bounding box center [141, 346] width 9 height 11
click at [178, 331] on div "1: DataSet1_Top_20_Happiest_Countries_2017_2023_with_coords.csv" at bounding box center [177, 335] width 80 height 12
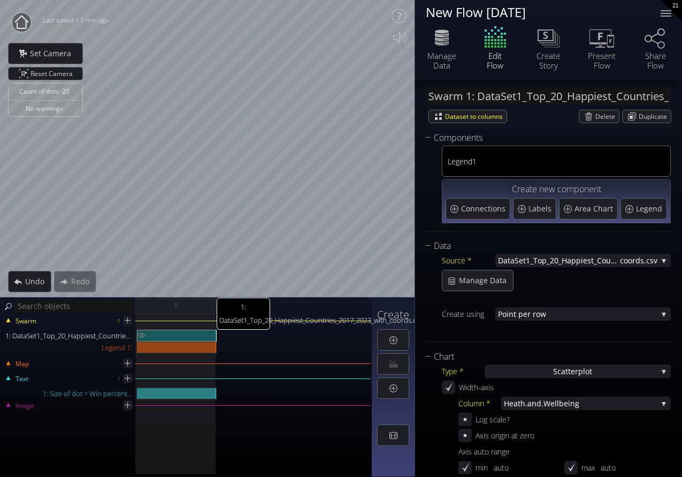
click at [178, 331] on div "1: DataSet1_Top_20_Happiest_Countries_2017_2023_with_coords.csv" at bounding box center [177, 335] width 80 height 12
click at [178, 332] on div "1: DataSet1_Top_20_Happiest_Countries_2017_2023_with_coords.csv" at bounding box center [177, 335] width 80 height 12
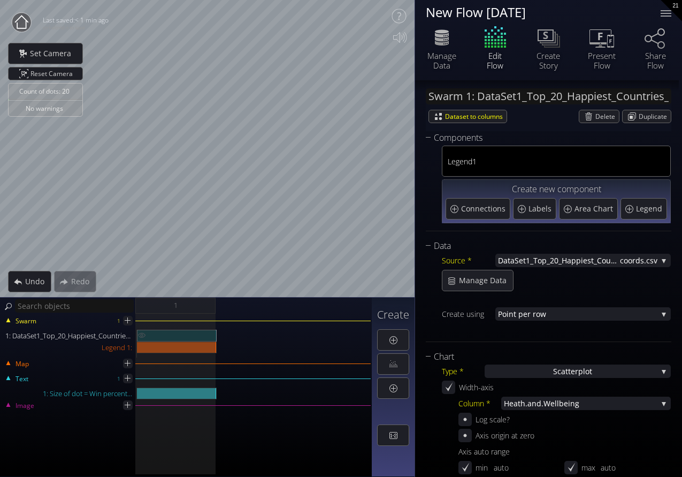
click at [139, 334] on img at bounding box center [141, 334] width 9 height 11
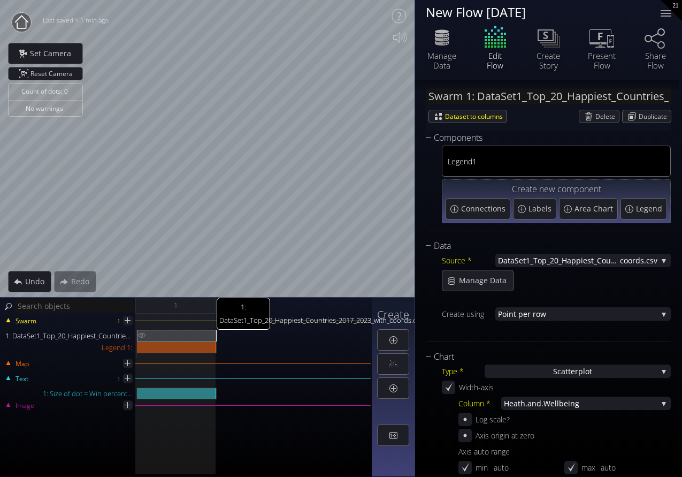
click at [139, 334] on img at bounding box center [141, 334] width 9 height 11
click at [140, 334] on img at bounding box center [141, 334] width 9 height 11
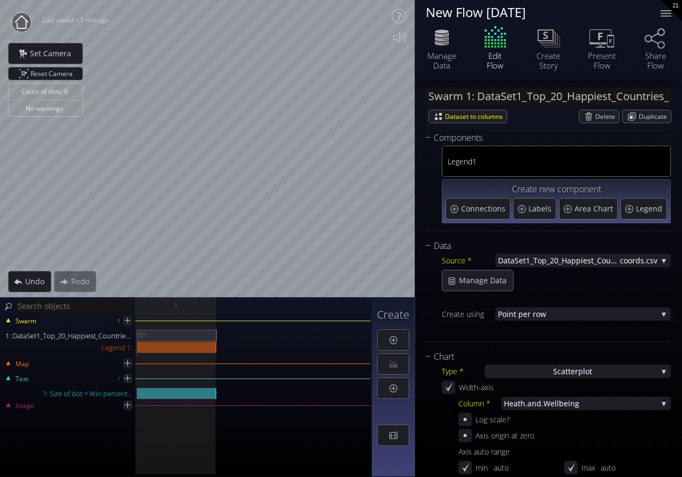
click at [140, 333] on img at bounding box center [141, 334] width 9 height 11
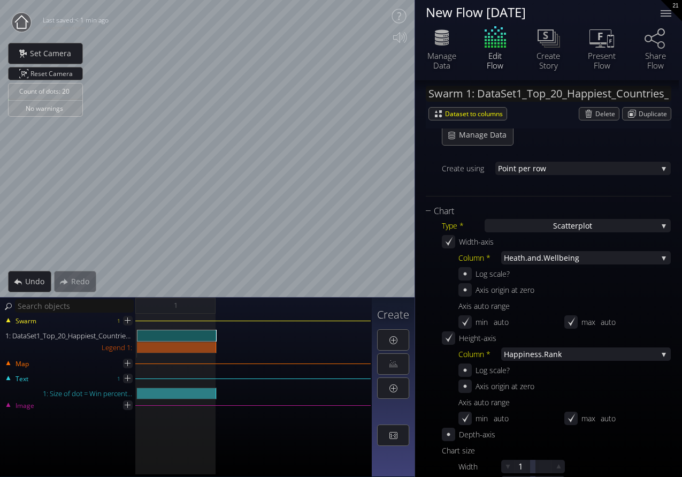
scroll to position [156, 0]
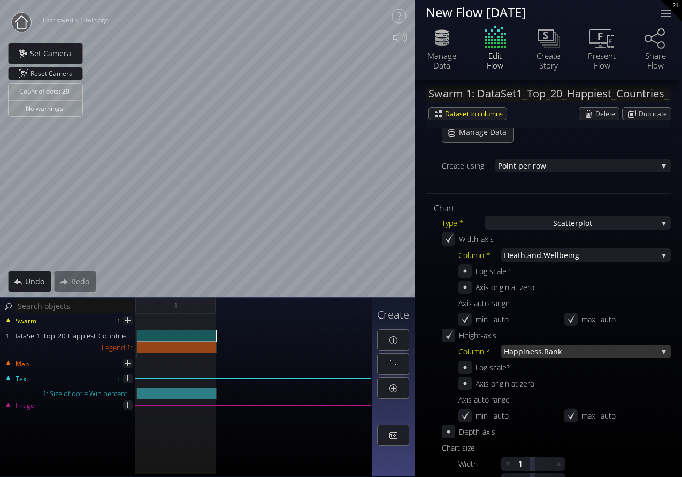
click at [549, 356] on span "iness.Rank" at bounding box center [590, 350] width 134 height 13
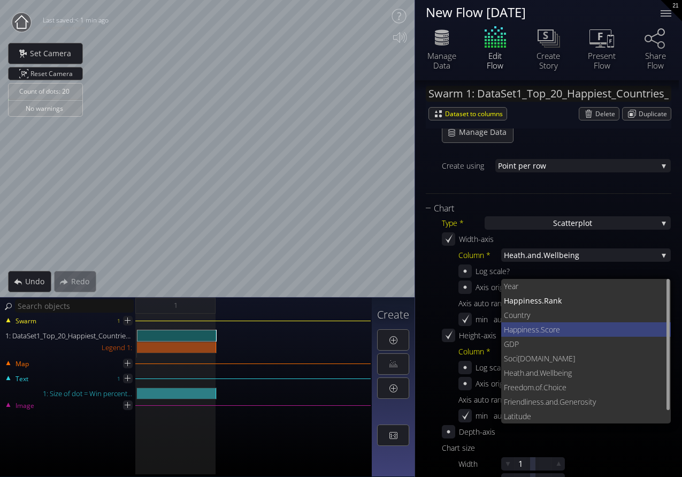
click at [544, 325] on span "ness.Score" at bounding box center [593, 329] width 140 height 14
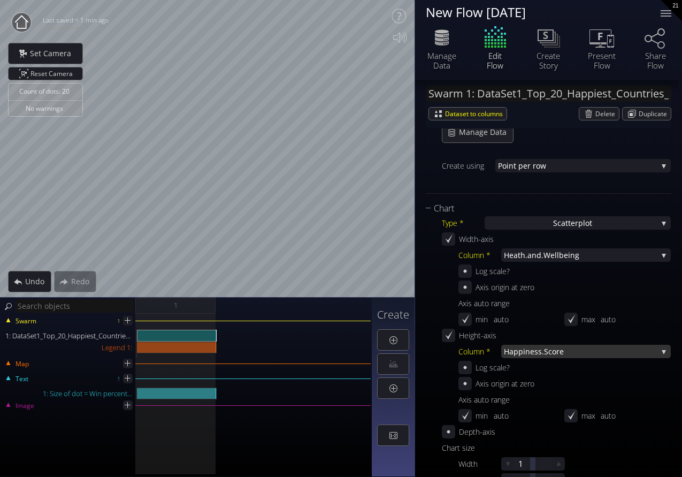
click at [541, 351] on span "ness.Score" at bounding box center [591, 350] width 132 height 13
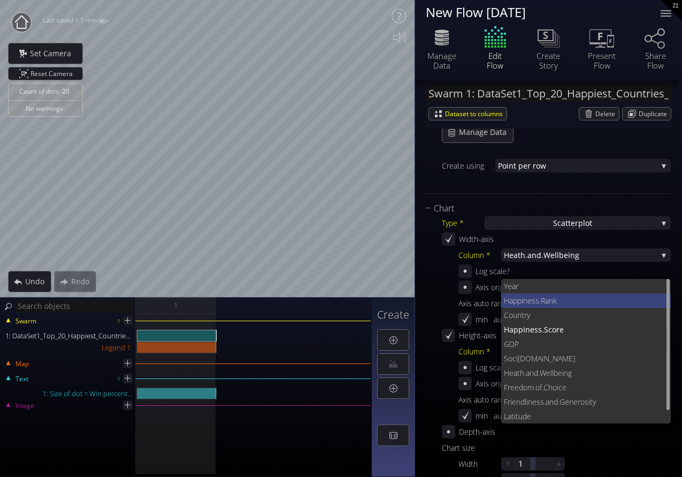
click at [540, 305] on span "iness.Rank" at bounding box center [591, 300] width 141 height 14
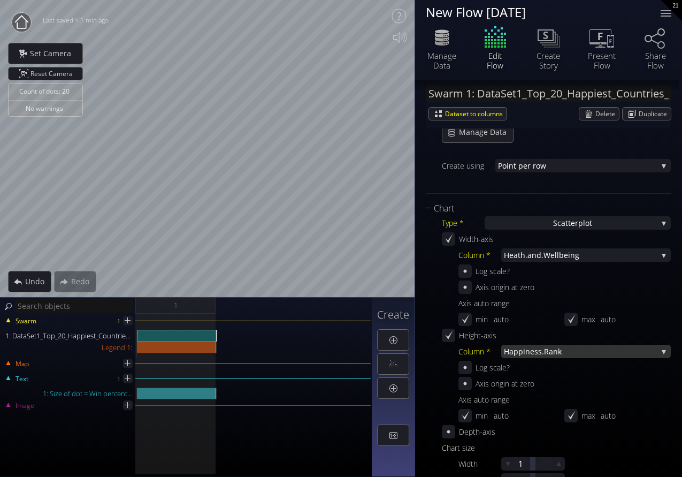
click at [542, 357] on span "iness.Rank" at bounding box center [590, 350] width 134 height 13
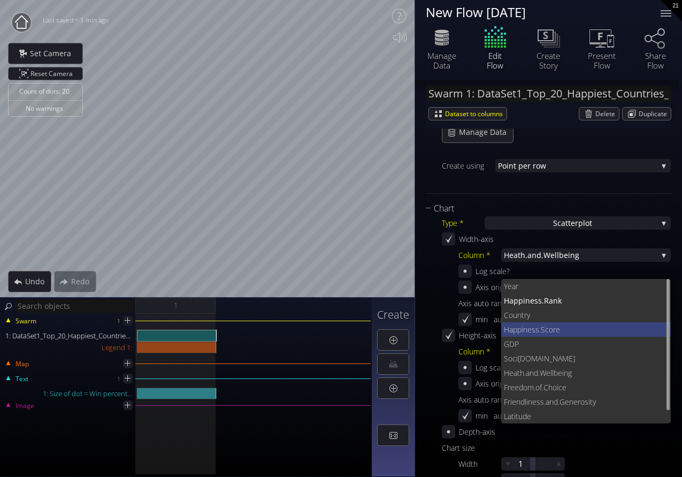
click at [530, 328] on span "ness.Score" at bounding box center [593, 329] width 140 height 14
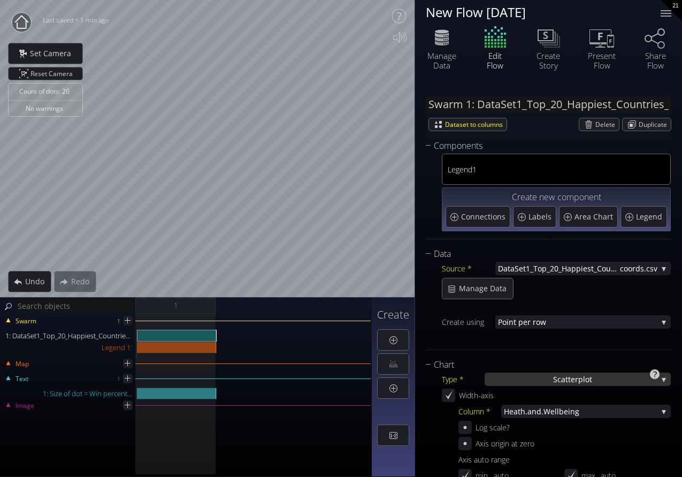
scroll to position [0, 0]
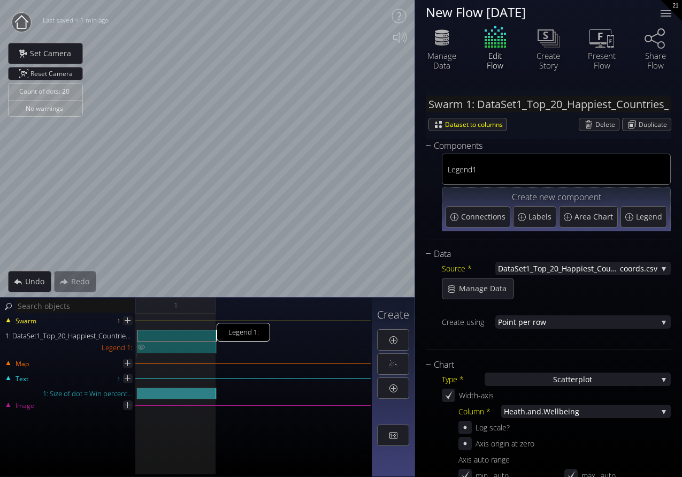
click at [156, 348] on div "Legend 1:" at bounding box center [177, 347] width 80 height 12
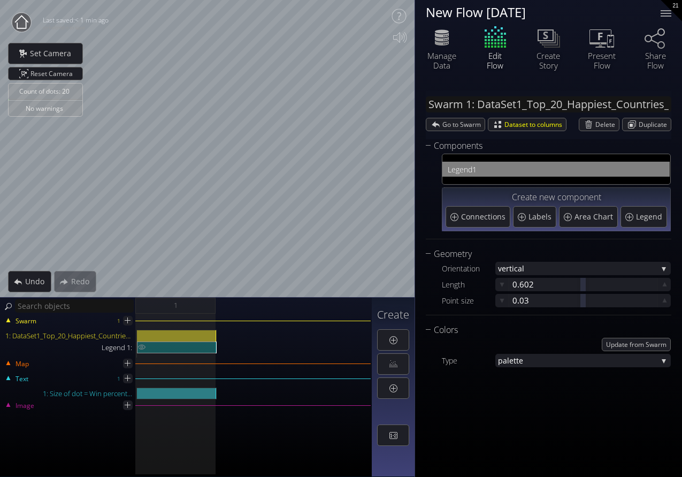
type input "Legend 1:"
type input "#ff0000"
type input "#0000ff"
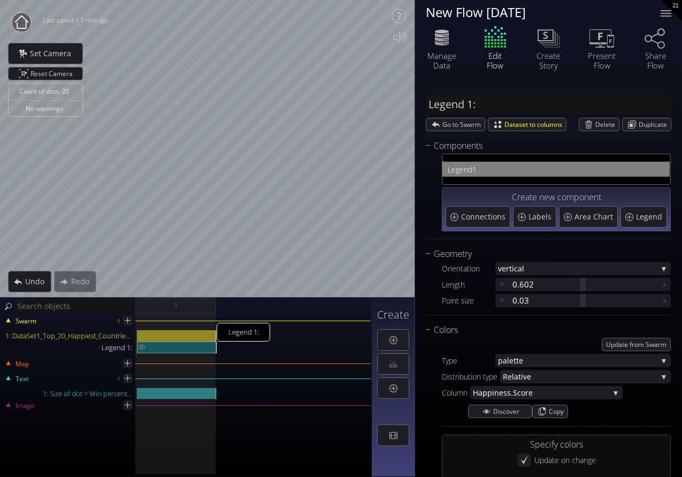
click at [139, 348] on img at bounding box center [141, 346] width 9 height 11
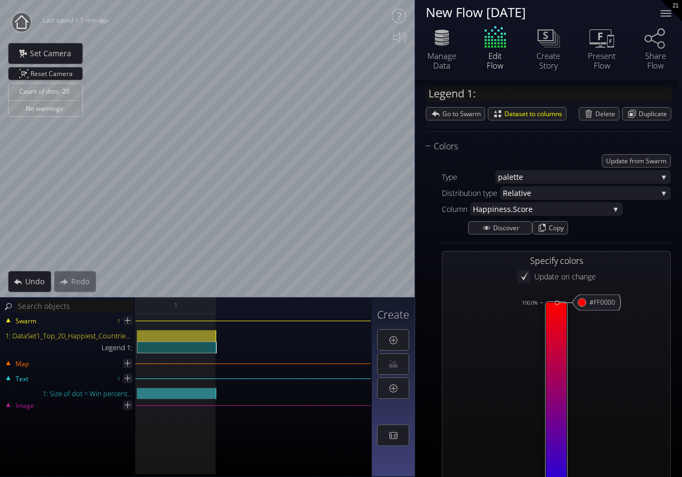
scroll to position [182, 0]
click at [564, 265] on div "Specify colors" at bounding box center [556, 262] width 221 height 13
click at [545, 264] on div "Specify colors" at bounding box center [556, 262] width 221 height 13
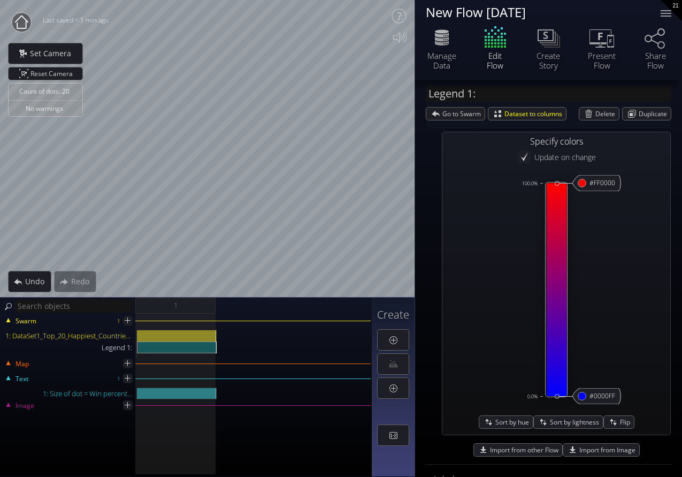
scroll to position [298, 0]
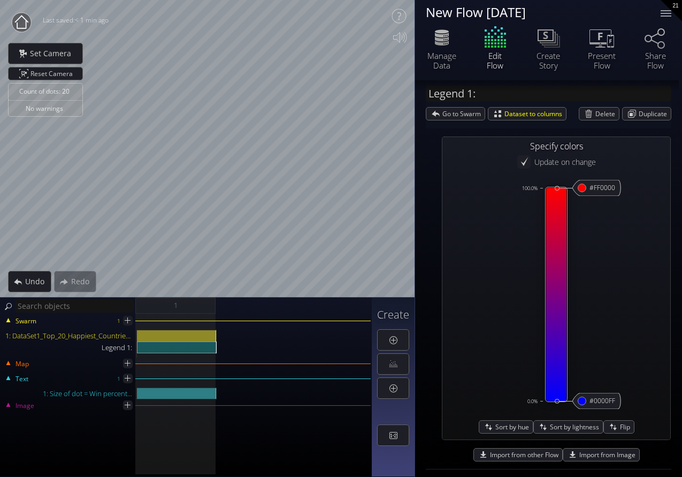
click at [586, 191] on icon at bounding box center [596, 188] width 48 height 16
click at [580, 187] on input "#ff0000" at bounding box center [582, 188] width 9 height 9
click at [581, 187] on input "#ff0000" at bounding box center [582, 188] width 9 height 9
type input "#00f900"
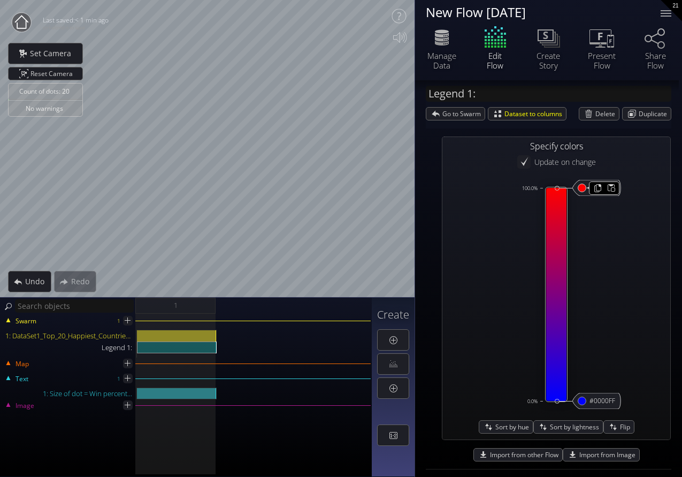
type input "#ff0000"
type input "#0000ff"
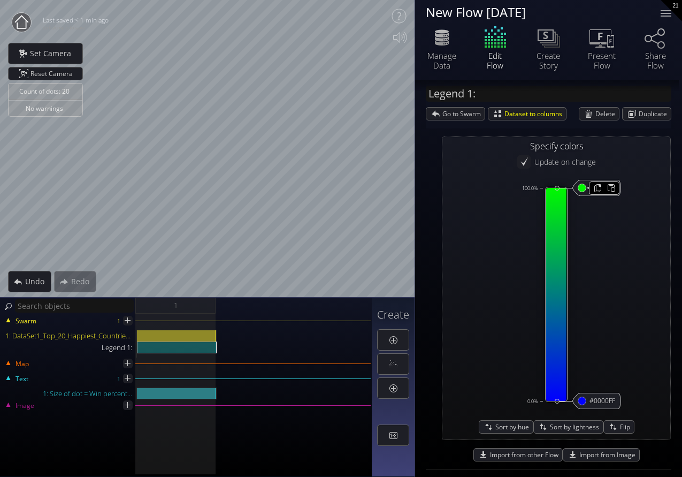
type input "#ff0000"
type input "#0000ff"
click at [584, 407] on icon at bounding box center [596, 401] width 48 height 16
click at [581, 401] on input "#0000ff" at bounding box center [582, 401] width 9 height 9
type input "#561029"
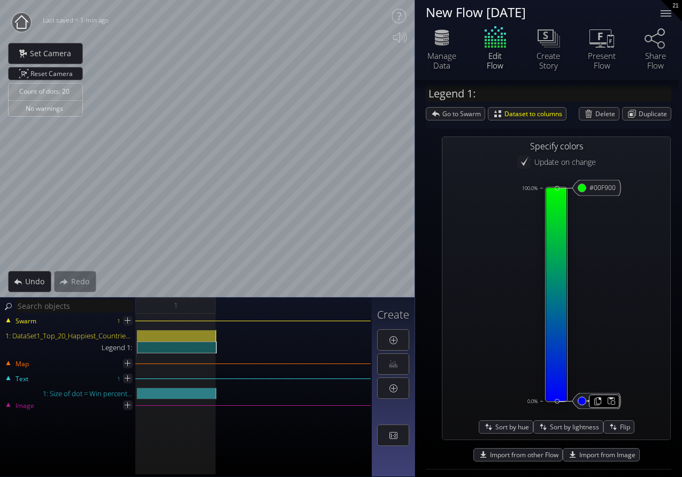
type input "#ff0000"
type input "#0000ff"
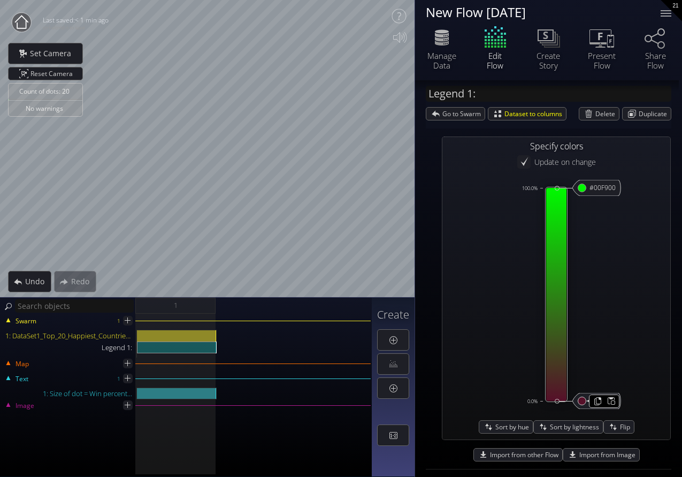
click at [578, 401] on input "#561029" at bounding box center [582, 401] width 9 height 9
type input "#ff2600"
type input "#ff0000"
type input "#0000ff"
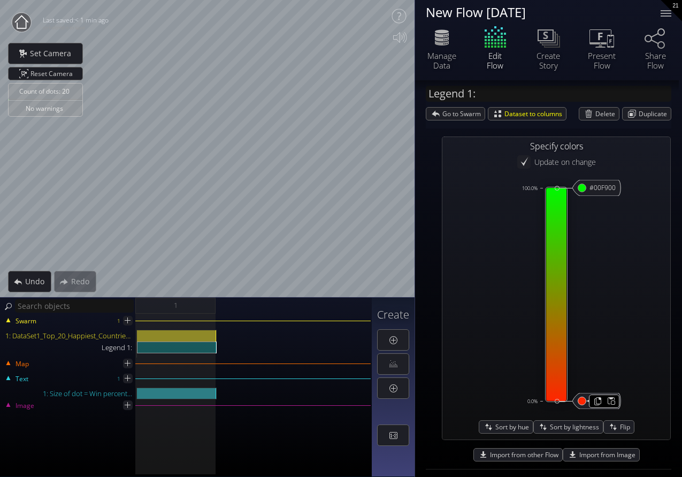
click at [580, 400] on input "#ff2600" at bounding box center [582, 401] width 9 height 9
type input "#e32400"
type input "#ff0000"
type input "#0000ff"
click at [579, 401] on input "#e32400" at bounding box center [582, 401] width 9 height 9
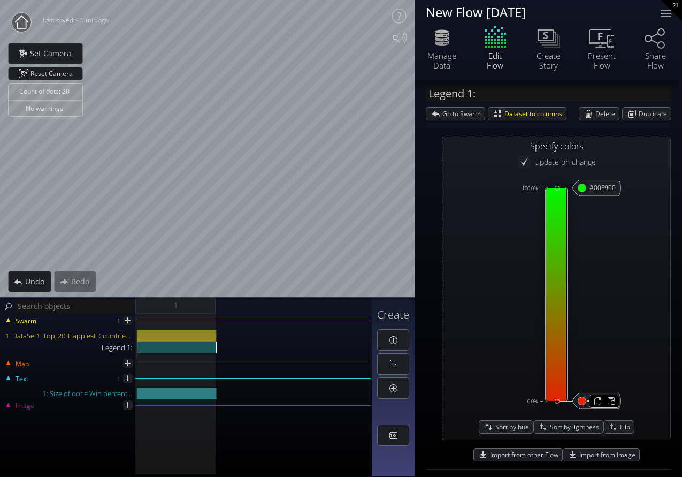
type input "#b51a00"
type input "#ff0000"
type input "#0000ff"
click at [580, 188] on input "#00f900" at bounding box center [582, 188] width 9 height 9
type input "#669c35"
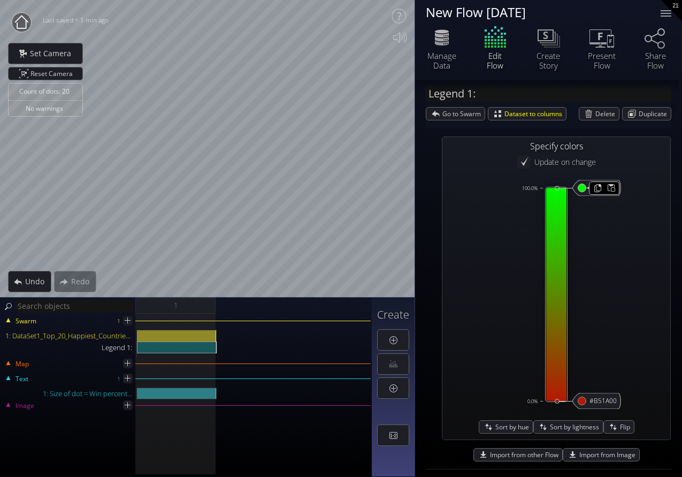
type input "#ff0000"
type input "#0000ff"
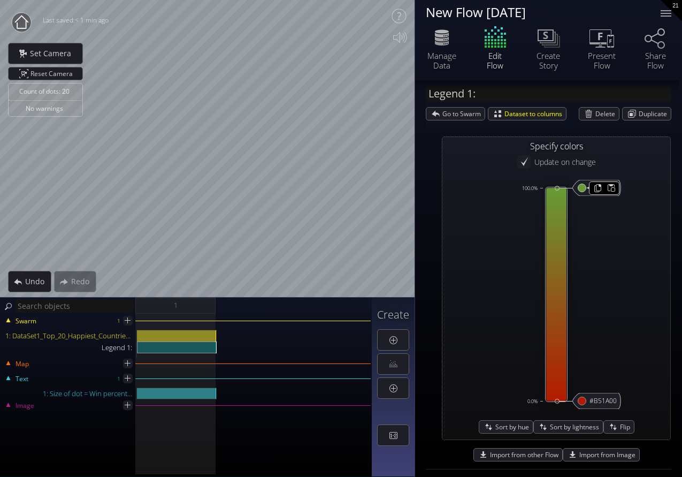
click at [578, 187] on input "#669c35" at bounding box center [582, 188] width 9 height 9
type input "#96d35f"
type input "#ff0000"
type input "#0000ff"
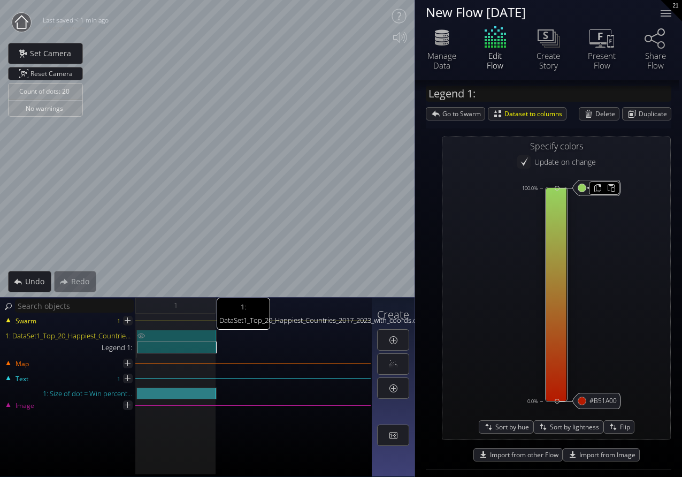
click at [163, 332] on div "1: DataSet1_Top_20_Happiest_Countries_2017_2023_with_coords.csv" at bounding box center [177, 335] width 80 height 12
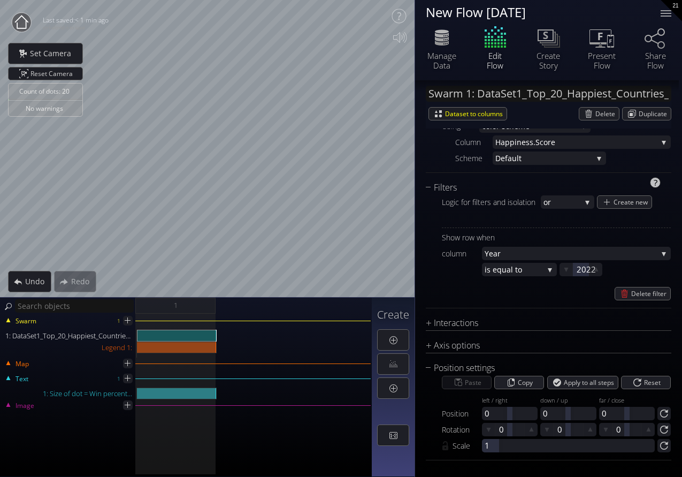
scroll to position [666, 0]
click at [178, 350] on div "Legend 1:" at bounding box center [177, 347] width 80 height 12
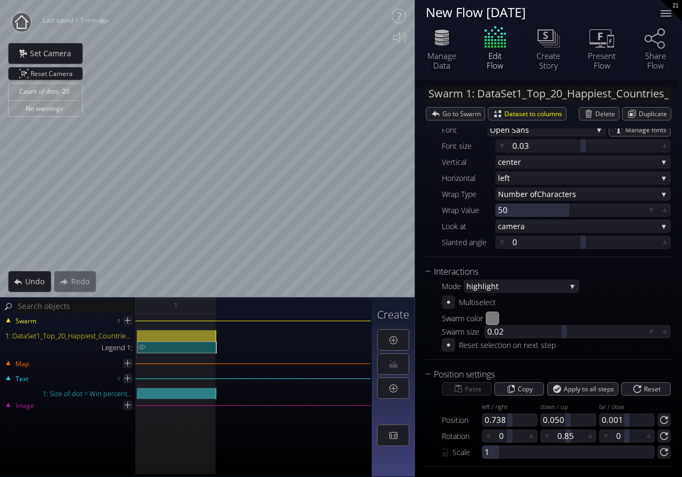
type input "Legend 1:"
type input "#ff0000"
type input "#0000ff"
click at [178, 348] on div "Legend 1:" at bounding box center [177, 347] width 80 height 12
click at [312, 343] on div "1: DataSet1_Top_20_Happiest_Countries_2017_2023_with_coords.csv Legend 1:" at bounding box center [186, 343] width 370 height 28
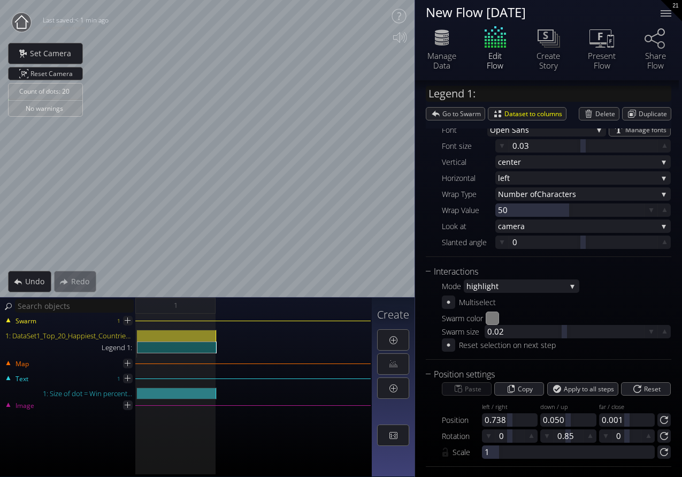
click at [333, 371] on div "Map" at bounding box center [186, 368] width 370 height 7
click at [329, 377] on div "Swarm 1 1: DataSet1_Top_20_Happiest_Countries_2017_2023_with_coords.csv Legend …" at bounding box center [186, 394] width 372 height 163
click at [197, 396] on div "1: Size of dot = Win percent..." at bounding box center [177, 393] width 80 height 12
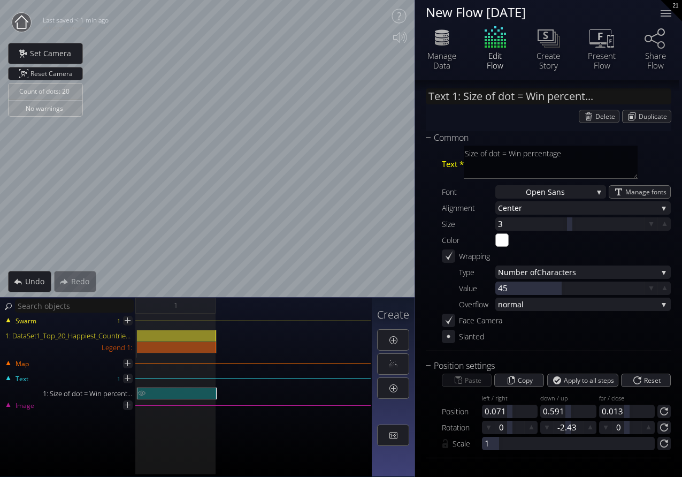
scroll to position [8, 0]
click at [265, 333] on div "1: DataSet1_Top_20_Happiest_Countries_2017_2023_with_coords.csv Legend 1:" at bounding box center [186, 343] width 370 height 28
click at [204, 343] on div "Legend 1:" at bounding box center [177, 347] width 80 height 12
type input "Legend 1:"
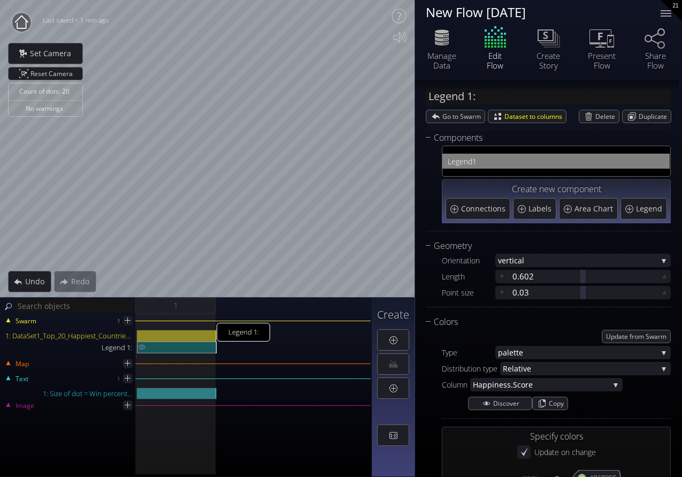
type input "#ff0000"
type input "#0000ff"
click at [204, 348] on div "Legend 1:" at bounding box center [177, 347] width 80 height 12
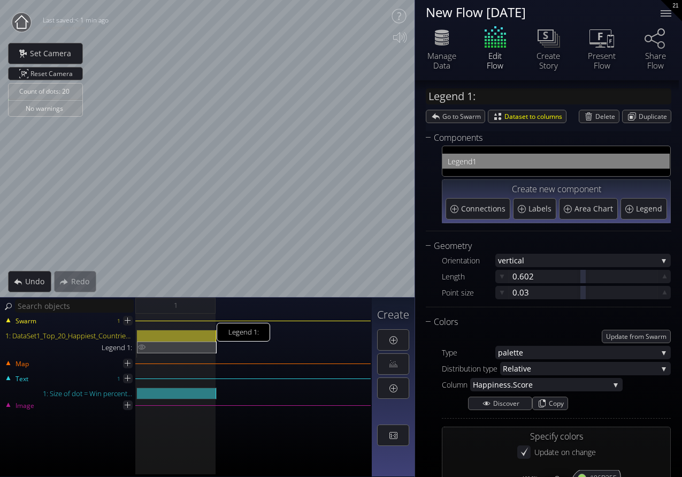
click at [185, 344] on div "Legend 1:" at bounding box center [177, 347] width 80 height 12
click at [142, 347] on img at bounding box center [141, 346] width 9 height 11
click at [38, 284] on span "Undo" at bounding box center [38, 281] width 26 height 11
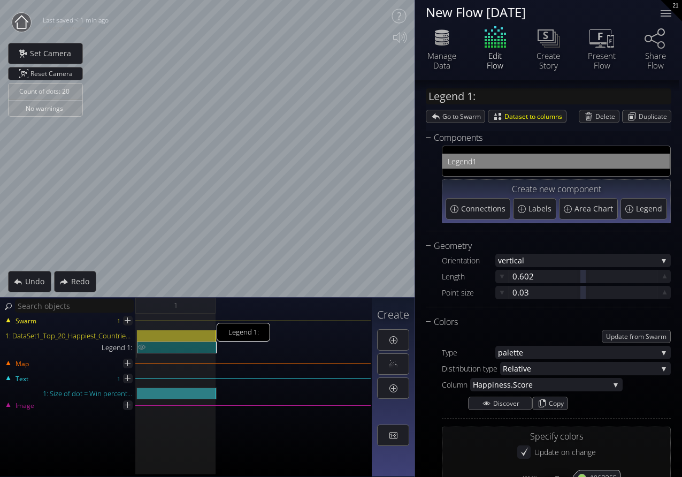
click at [203, 348] on div "Legend 1:" at bounding box center [177, 347] width 80 height 12
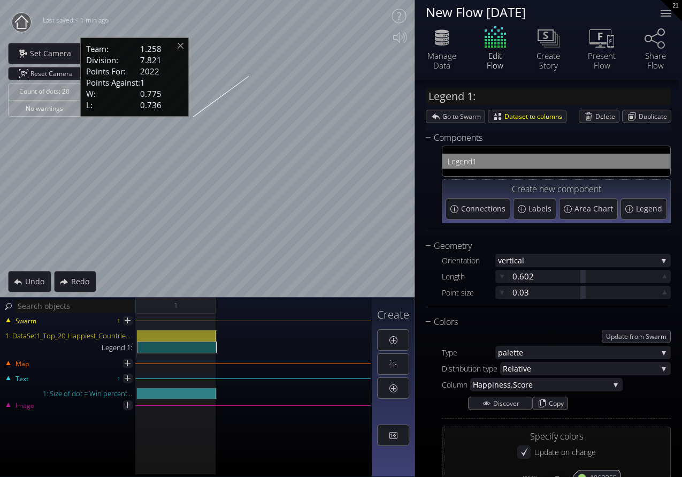
click at [159, 49] on span "1.258" at bounding box center [150, 48] width 21 height 11
drag, startPoint x: 163, startPoint y: 49, endPoint x: 146, endPoint y: 49, distance: 17.1
click at [146, 49] on span "1.258" at bounding box center [150, 48] width 21 height 11
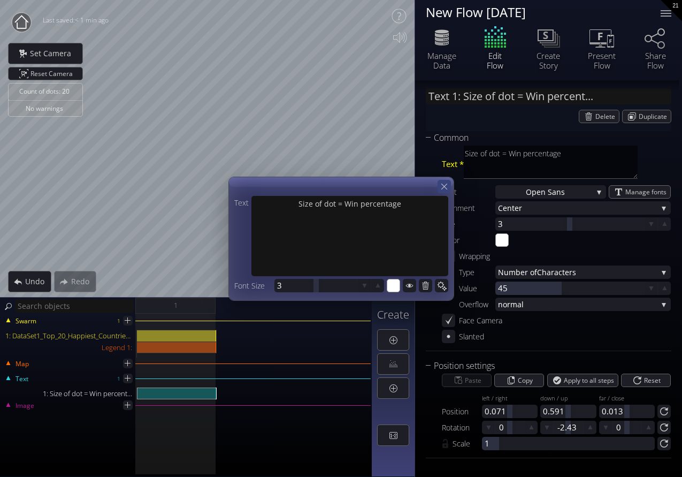
click at [444, 189] on icon at bounding box center [444, 186] width 10 height 10
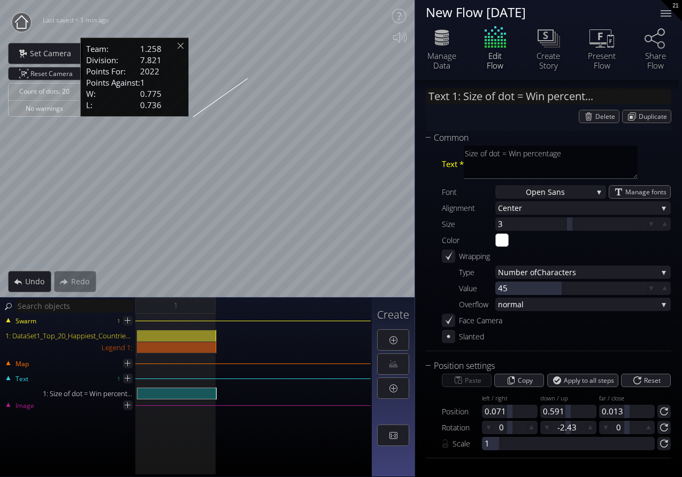
click at [497, 34] on div "Edit Flow" at bounding box center [495, 46] width 53 height 45
click at [493, 39] on div "Edit Flow" at bounding box center [495, 46] width 53 height 45
click at [445, 44] on icon at bounding box center [442, 43] width 14 height 5
click at [539, 336] on div "Slanted" at bounding box center [556, 335] width 229 height 13
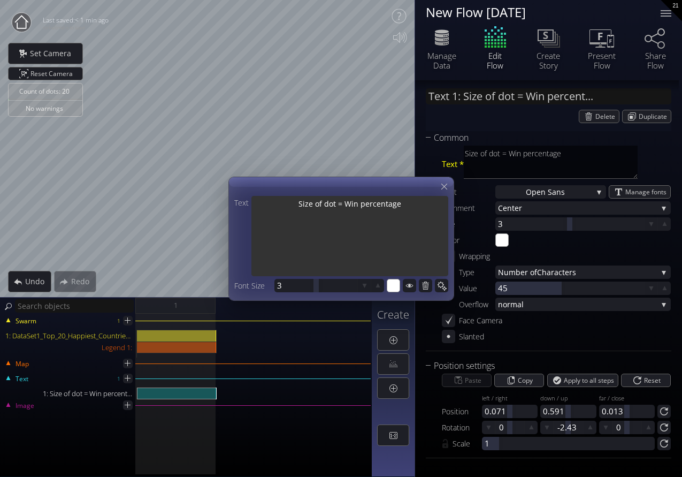
click at [302, 199] on textarea "Size of dot = Win percentage" at bounding box center [349, 237] width 197 height 82
drag, startPoint x: 302, startPoint y: 199, endPoint x: 380, endPoint y: 200, distance: 78.6
click at [381, 200] on textarea "Size of dot = Win percentage" at bounding box center [349, 237] width 197 height 82
type input "Text 1: H"
type textarea "H"
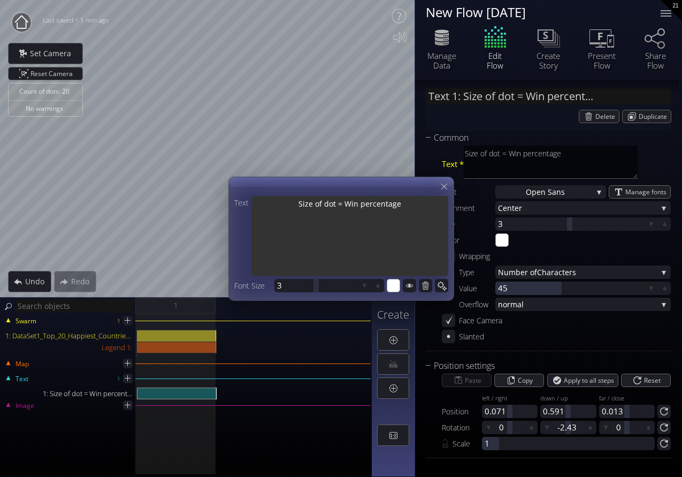
type textarea "H"
type input "Text 1: He"
type textarea "He"
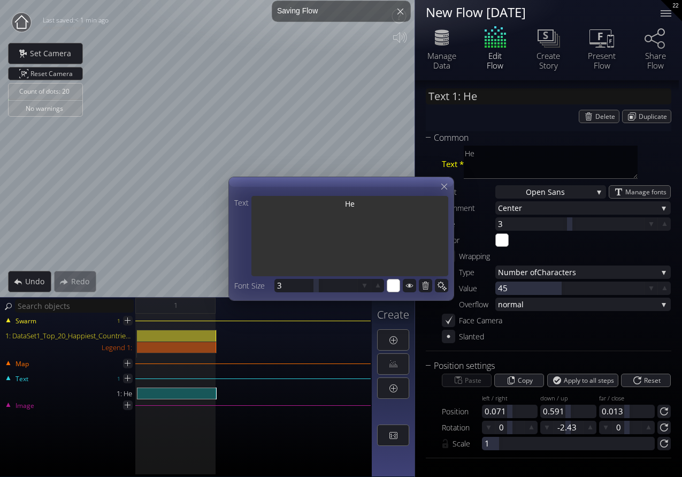
type input "Text 1: Hea"
type textarea "Hea"
type input "Text 1: Heal"
type textarea "Heal"
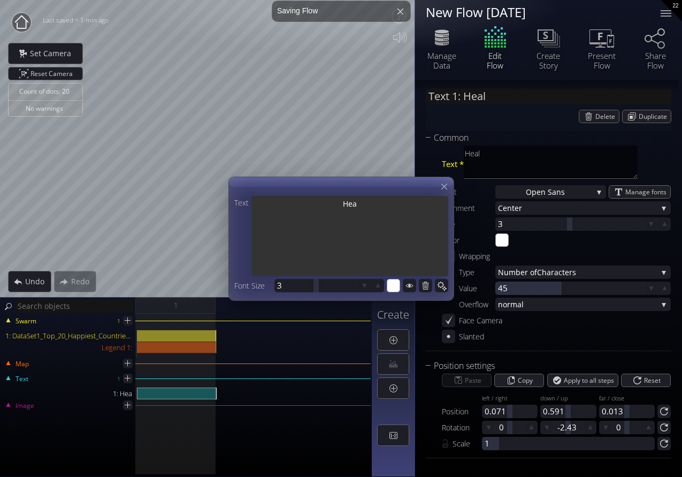
type textarea "Heal"
type input "Text 1: Healt"
type textarea "Healt"
type input "Text 1: Healts"
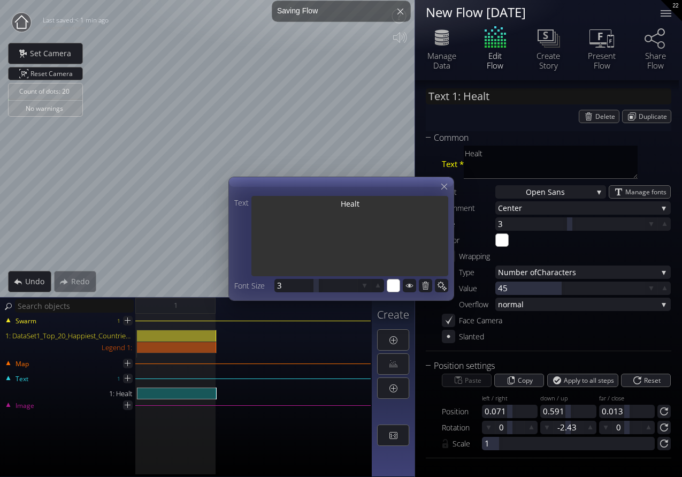
type textarea "Healts"
type input "Text 1: Healt"
type textarea "Healt"
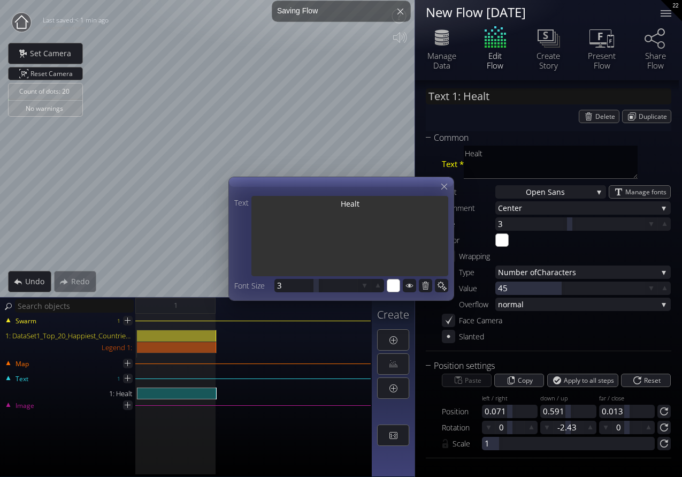
type input "Text 1: Health"
type textarea "Health"
type input "Text 1: Health"
type textarea "Health"
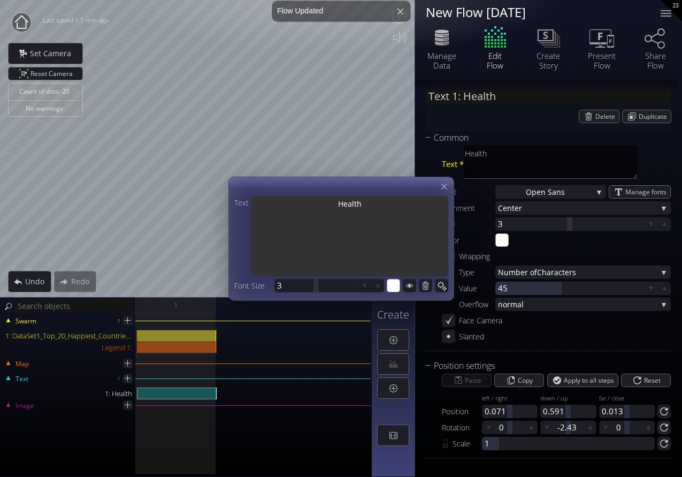
type textarea "Health"
type input "Text 1: Health a"
type textarea "Health a"
type input "Text 1: Health an"
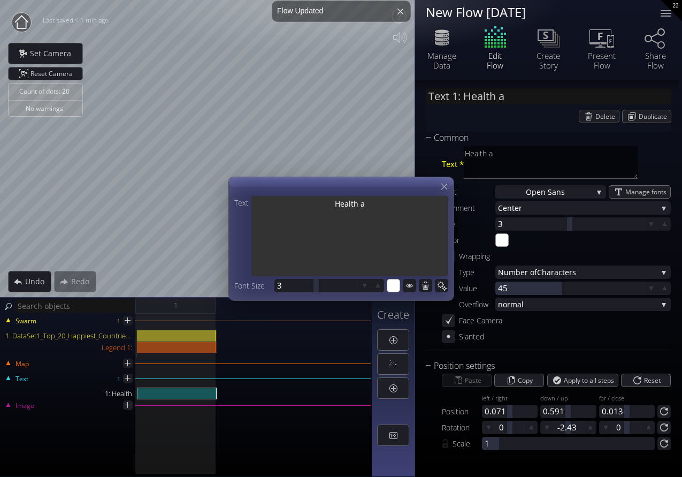
type textarea "Health an"
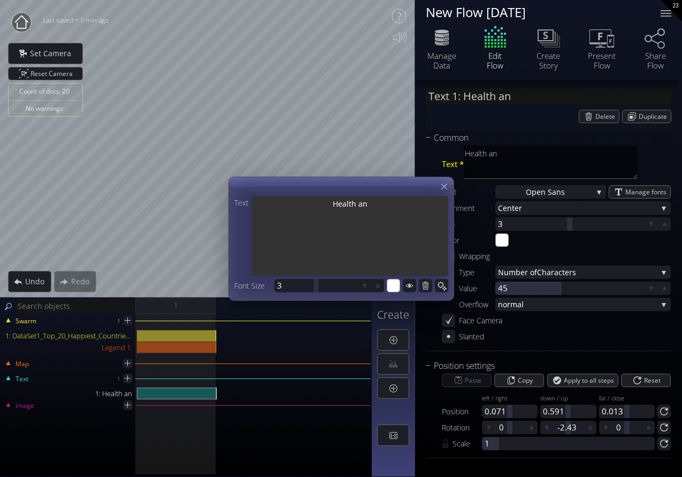
type input "Text 1: Health and"
type textarea "Health and"
type input "Text 1: Health and"
type textarea "Health and"
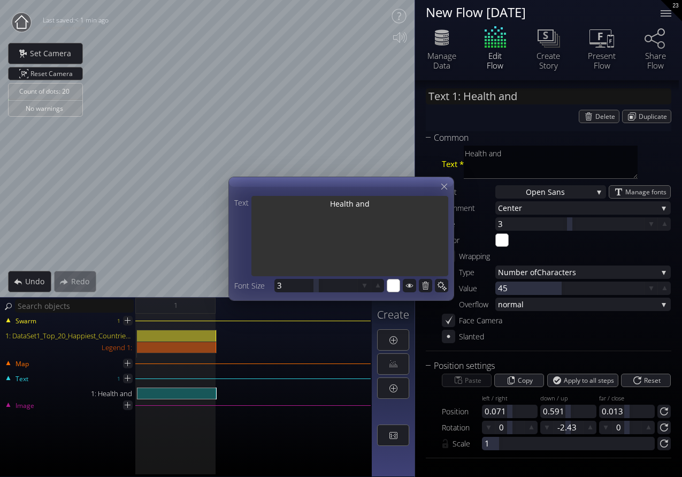
type textarea "Health and"
type input "Text 1: Health and w"
type textarea "Health and w"
type input "Text 1: Health and we"
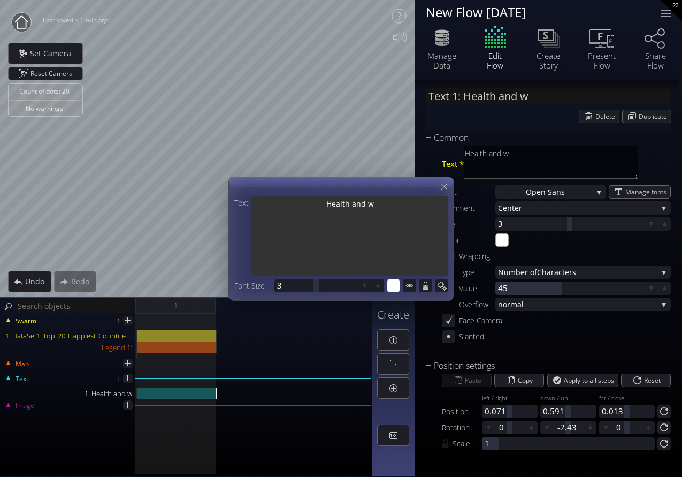
type textarea "Health and we"
type input "Text 1: Health and wel"
type textarea "Health and wel"
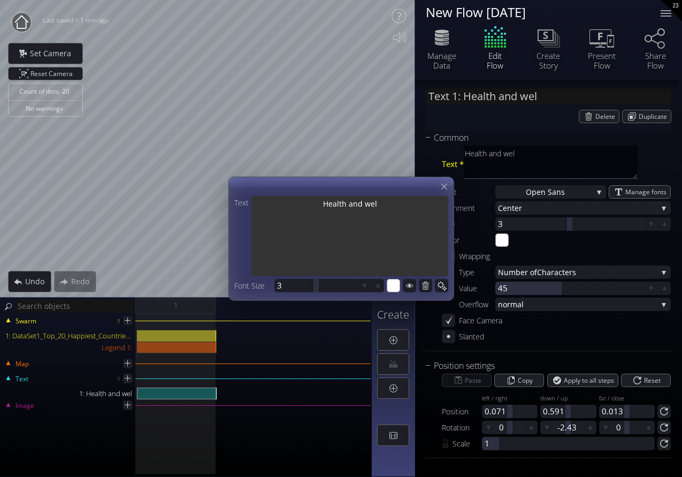
type input "Text 1: Health and well"
type textarea "Health and well"
type input "Text 1: Health and wellb"
type textarea "Health and wellb"
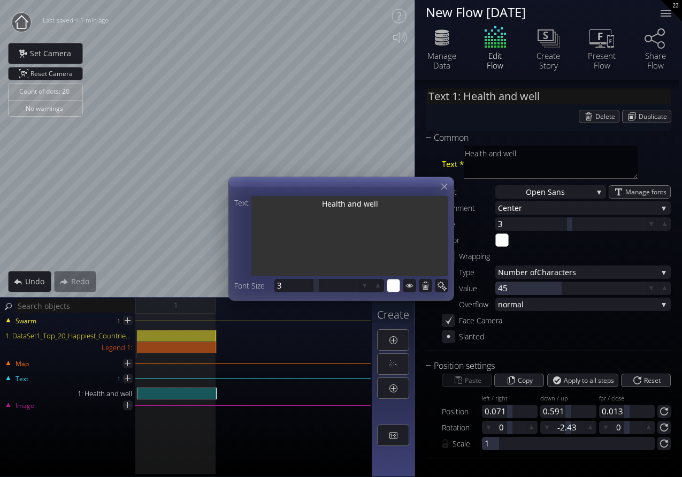
type textarea "Health and wellb"
type input "Text 1: Health and wellbe"
type textarea "Health and wellbe"
type input "Text 1: Health and wellbei"
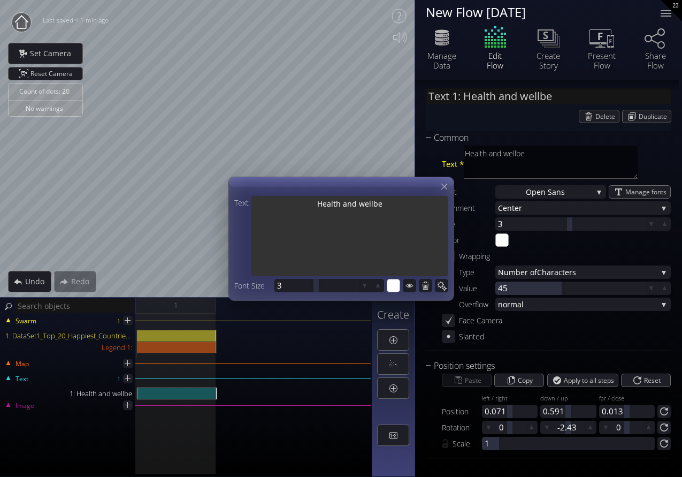
type textarea "Health and wellbei"
type input "Text 1: Health and wellbein"
type textarea "Health and wellbein"
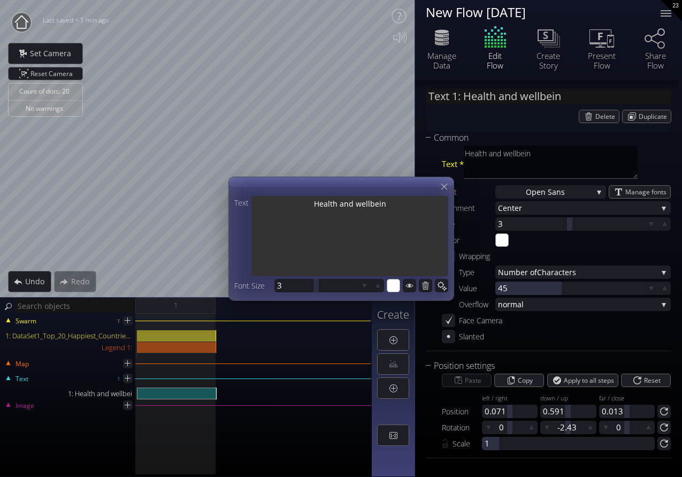
type input "Text 1: Health and wellbeing"
type textarea "Health and wellbeing"
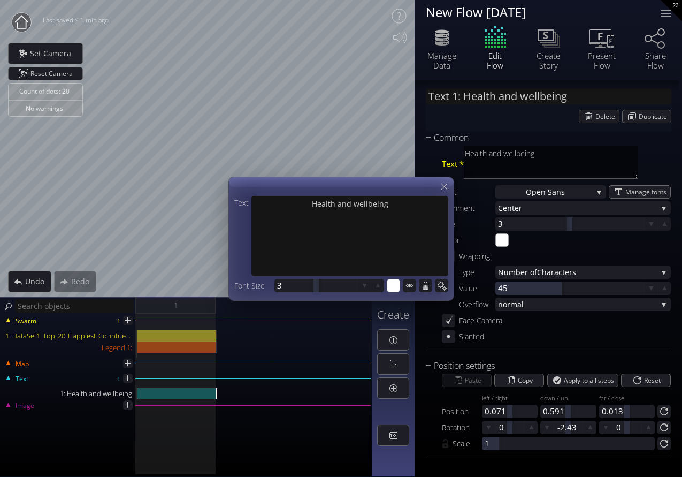
click at [324, 409] on div "Image" at bounding box center [186, 410] width 370 height 7
click at [440, 186] on icon at bounding box center [444, 186] width 10 height 10
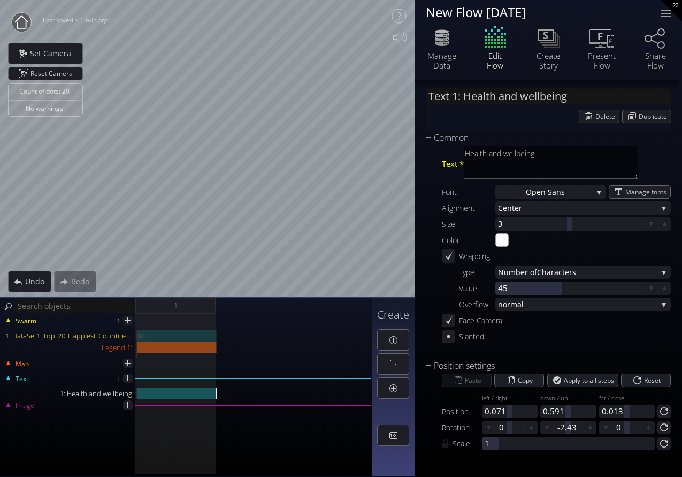
click at [178, 337] on div "1: DataSet1_Top_20_Happiest_Countries_2017_2023_with_coords.csv" at bounding box center [177, 335] width 80 height 12
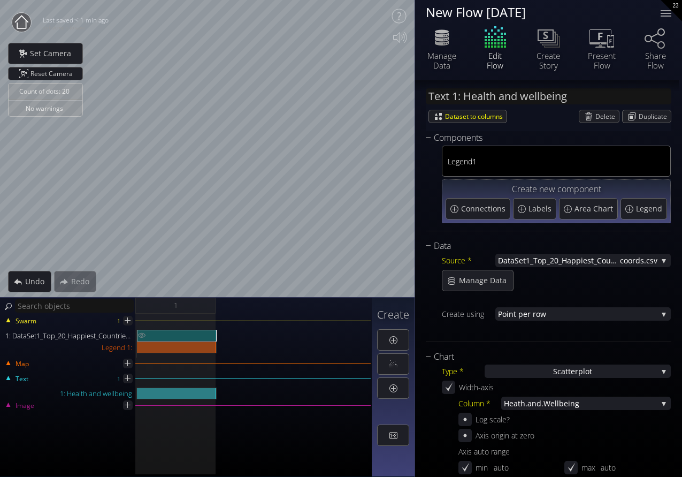
type input "Swarm 1: DataSet1_Top_20_Happiest_Countries_2017_2023_with_coords.csv"
click at [178, 337] on div "1: DataSet1_Top_20_Happiest_Countries_2017_2023_with_coords.csv" at bounding box center [177, 335] width 80 height 12
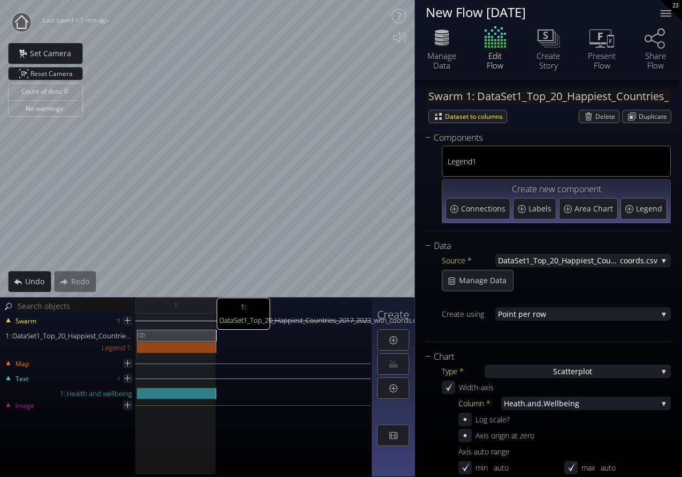
click at [144, 337] on img at bounding box center [141, 334] width 9 height 11
click at [198, 335] on div "1: DataSet1_Top_20_Happiest_Countries_2017_2023_with_coords.csv" at bounding box center [177, 335] width 80 height 12
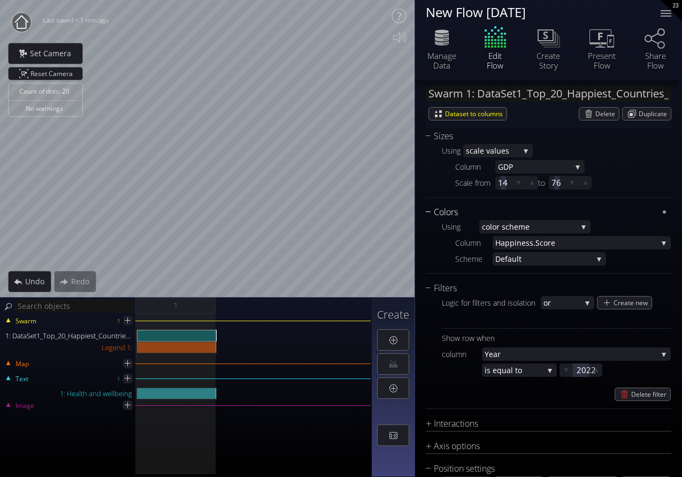
scroll to position [561, 0]
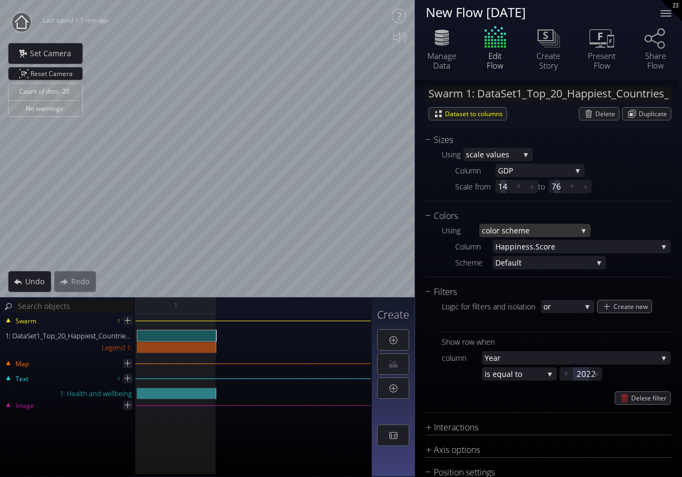
click at [517, 232] on span "lor scheme" at bounding box center [533, 230] width 87 height 13
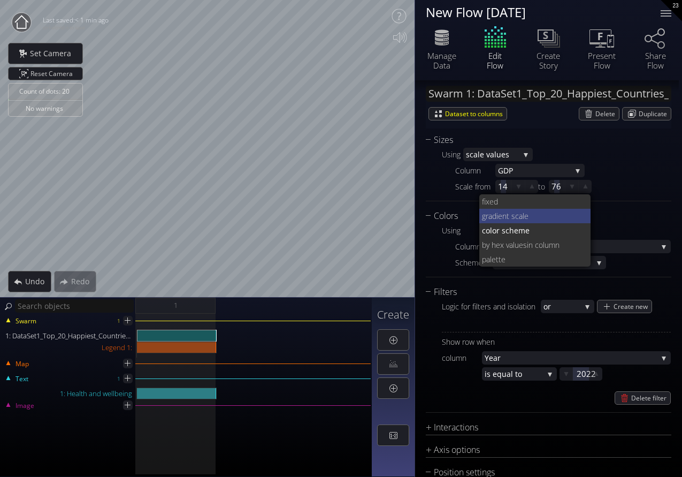
click at [510, 220] on span "ient scale" at bounding box center [539, 216] width 86 height 14
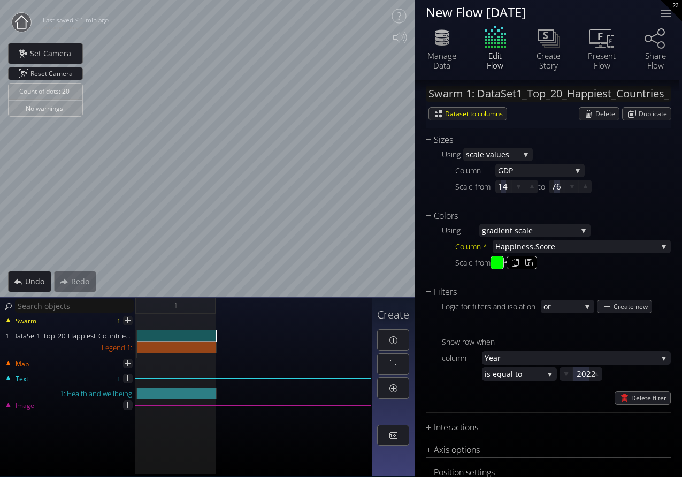
click at [500, 262] on input "#00ff00" at bounding box center [497, 262] width 13 height 13
type input "#ff2600"
click at [498, 264] on input "#ff2600" at bounding box center [497, 262] width 13 height 13
click at [574, 266] on div "Scale from #ff2600 to #9e75d7" at bounding box center [563, 262] width 216 height 13
click at [530, 260] on input "#9e75d7" at bounding box center [522, 262] width 13 height 13
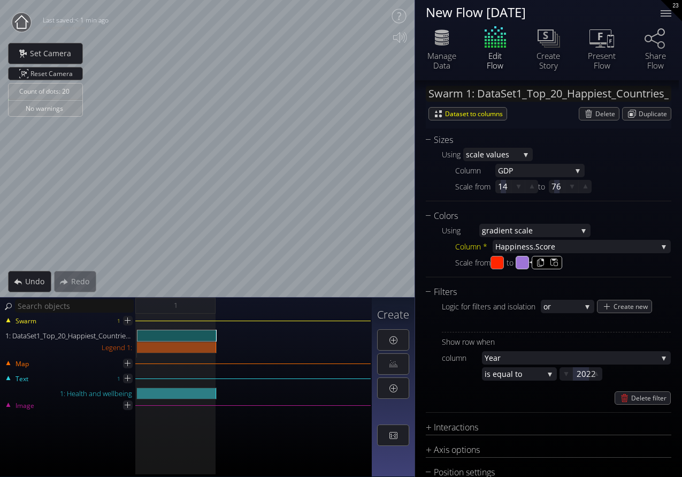
type input "#4f7a28"
click at [501, 258] on input "#ff2600" at bounding box center [497, 262] width 13 height 13
type input "#00f900"
click at [559, 258] on div "Scale from #00f900 to #4f7a28" at bounding box center [563, 262] width 216 height 13
click at [530, 258] on input "#4f7a28" at bounding box center [522, 262] width 13 height 13
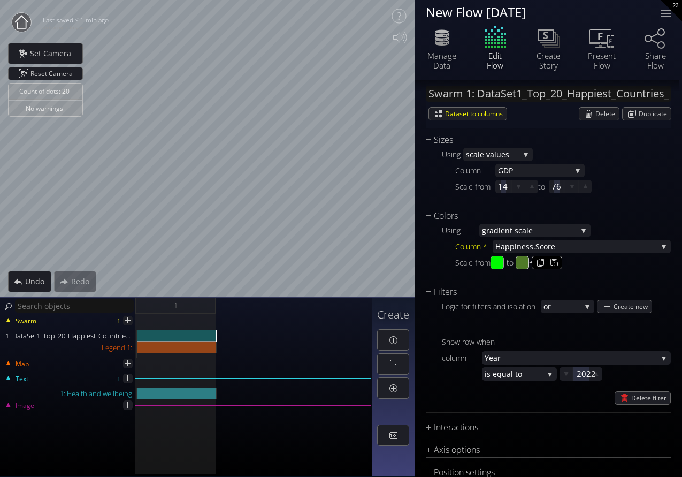
type input "#00f900"
click at [501, 262] on input "#00f900" at bounding box center [497, 262] width 13 height 13
type input "#ff2600"
click at [596, 278] on div "Chart Type * S catterplot S catterplot Categoriz ed columns Map from c oordinat…" at bounding box center [549, 131] width 246 height 669
click at [185, 345] on div "Legend 1:" at bounding box center [177, 347] width 80 height 12
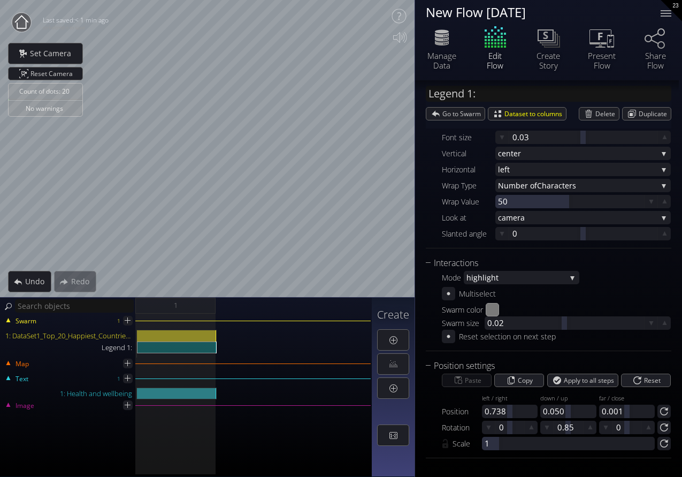
scroll to position [315, 0]
click at [143, 350] on img at bounding box center [141, 346] width 9 height 11
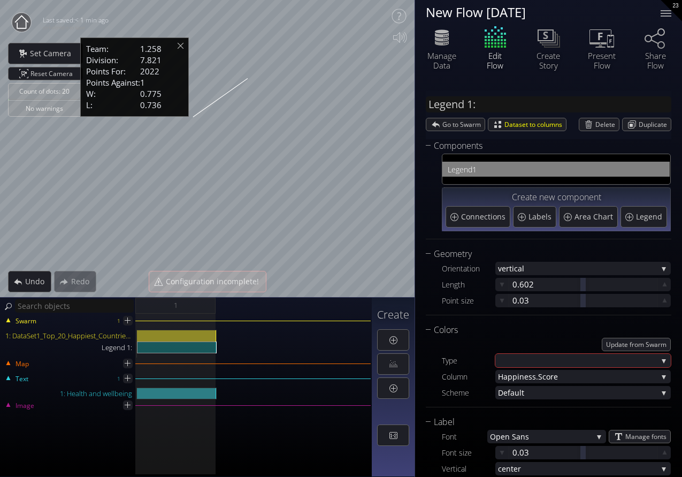
scroll to position [0, 0]
click at [142, 331] on img at bounding box center [141, 334] width 9 height 11
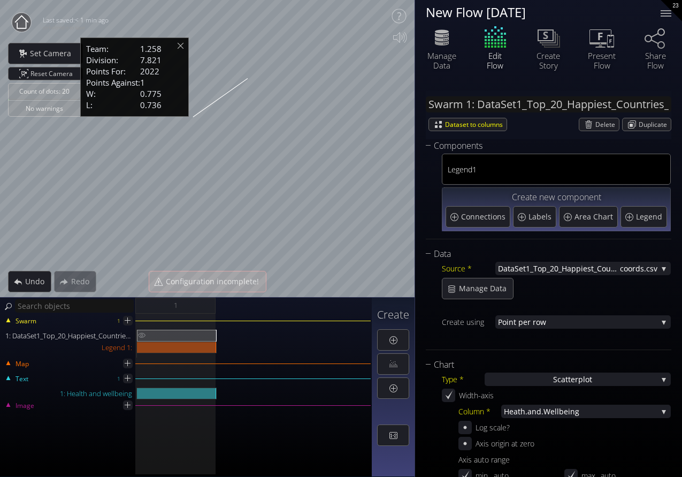
click at [141, 335] on img at bounding box center [141, 334] width 9 height 11
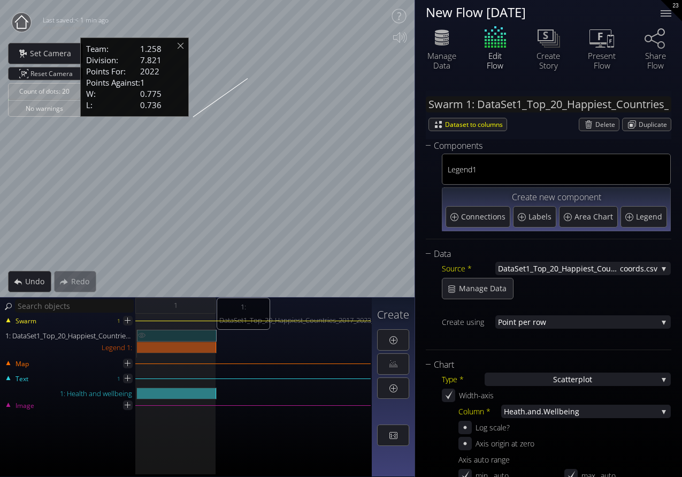
click at [141, 333] on img at bounding box center [141, 334] width 9 height 11
click at [141, 349] on img at bounding box center [141, 346] width 9 height 11
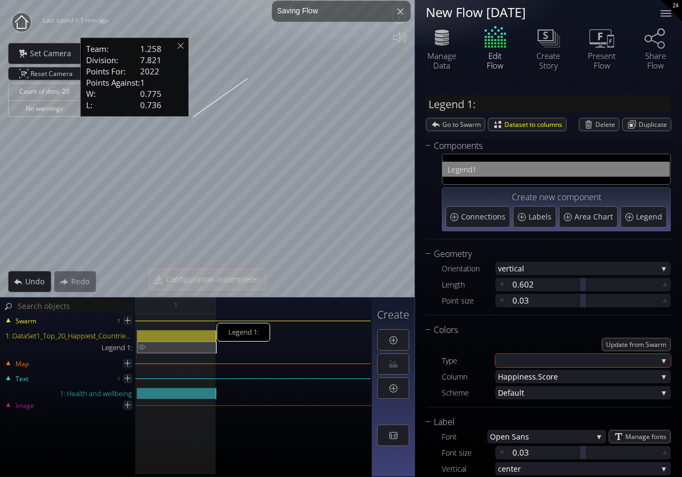
click at [142, 349] on img at bounding box center [141, 346] width 9 height 11
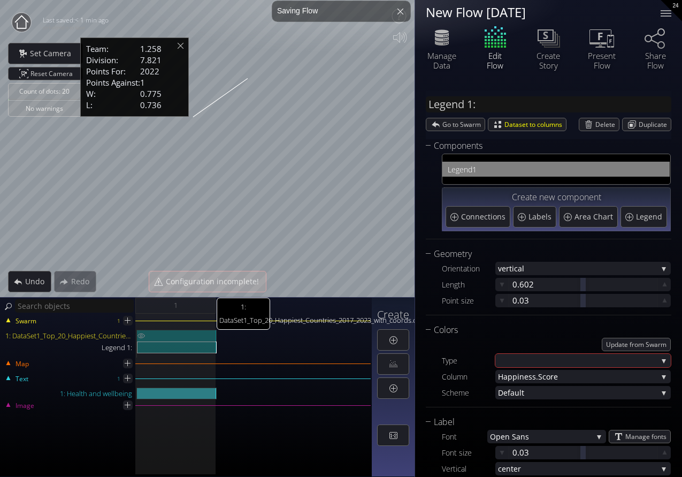
click at [141, 333] on img at bounding box center [141, 334] width 9 height 11
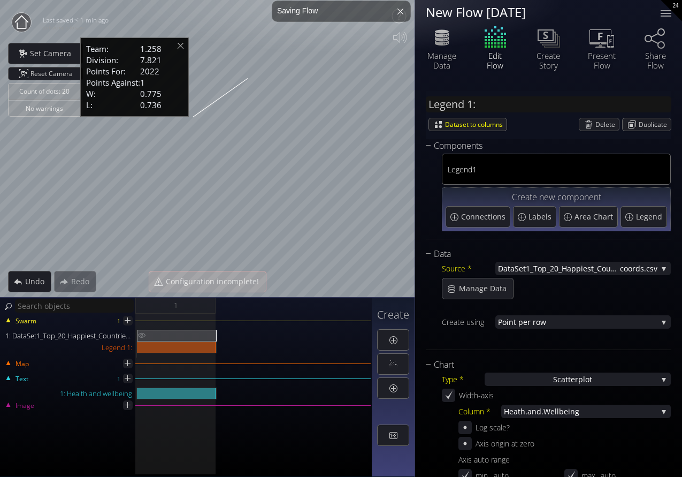
type input "Swarm 1: DataSet1_Top_20_Happiest_Countries_2017_2023_with_coords.csv"
click at [142, 336] on img at bounding box center [141, 334] width 9 height 11
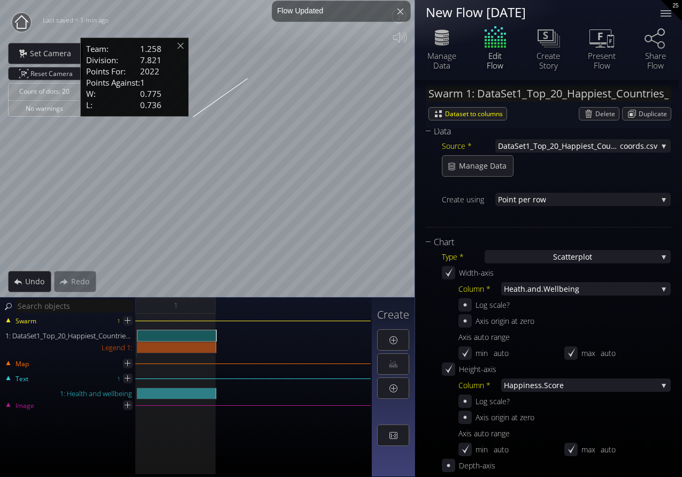
scroll to position [183, 0]
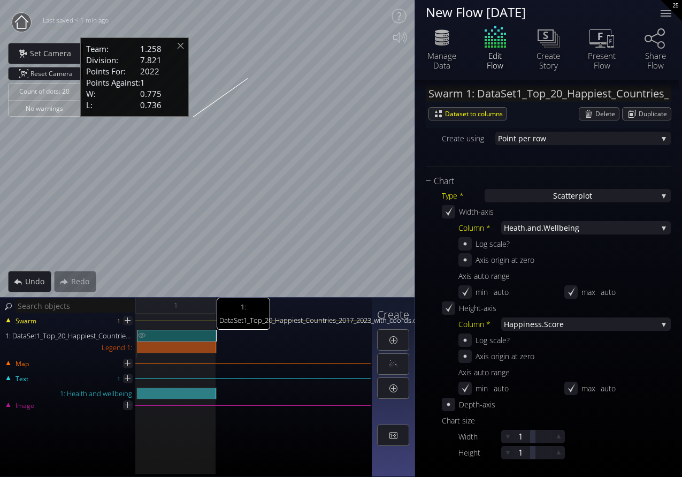
click at [150, 333] on div "1: DataSet1_Top_20_Happiest_Countries_2017_2023_with_coords.csv" at bounding box center [177, 335] width 80 height 12
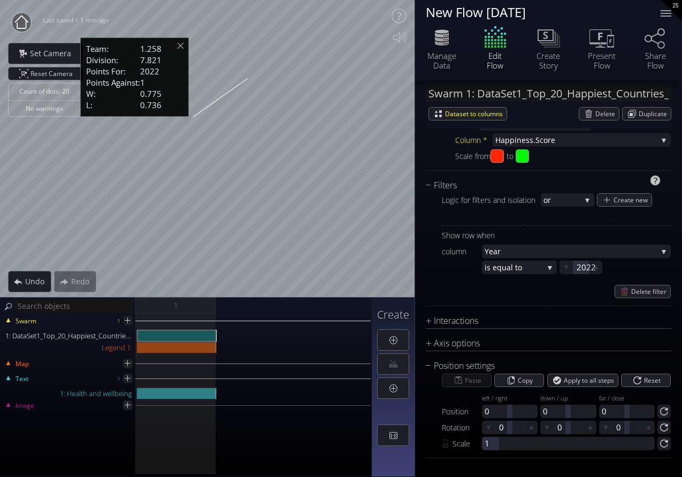
scroll to position [0, 0]
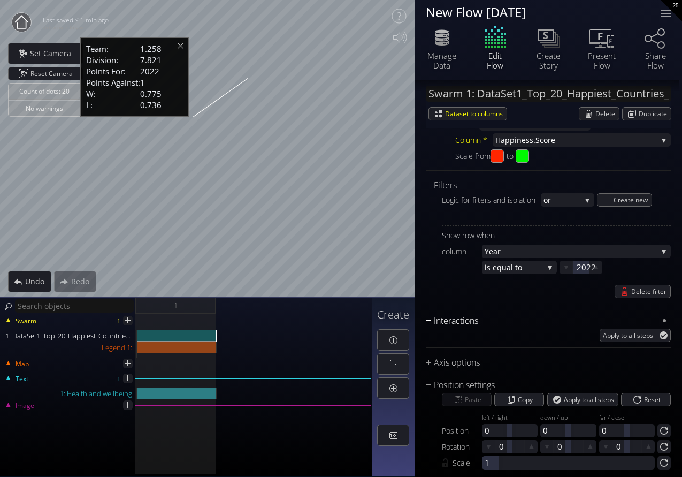
click at [455, 315] on div "Interactions" at bounding box center [542, 320] width 232 height 13
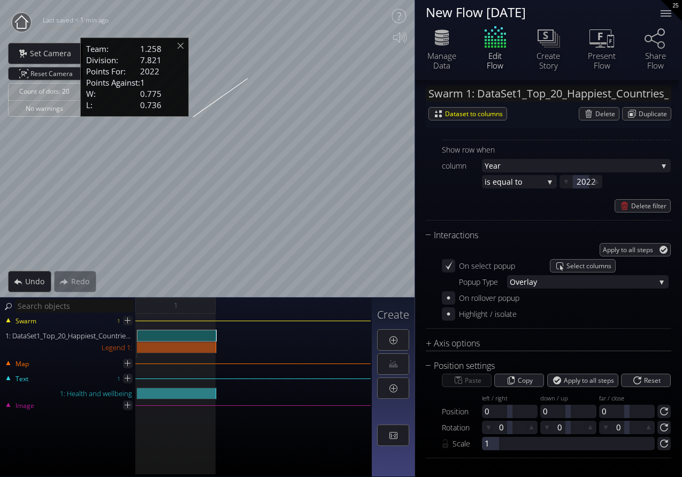
scroll to position [753, 0]
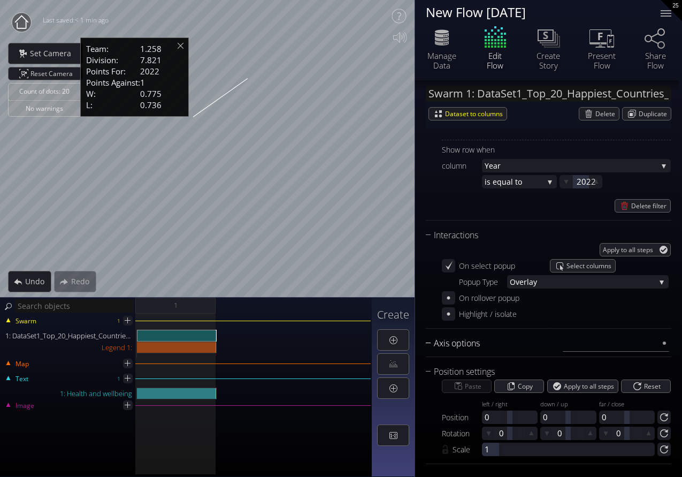
click at [484, 346] on div "Axis options" at bounding box center [542, 342] width 232 height 13
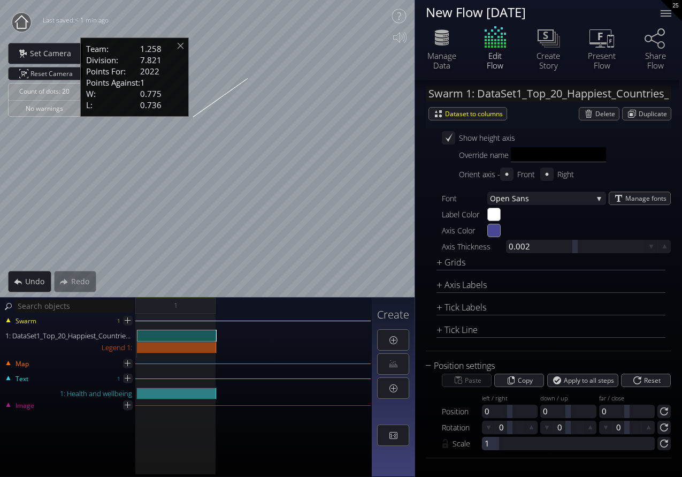
scroll to position [0, 0]
click at [395, 361] on div at bounding box center [393, 364] width 31 height 20
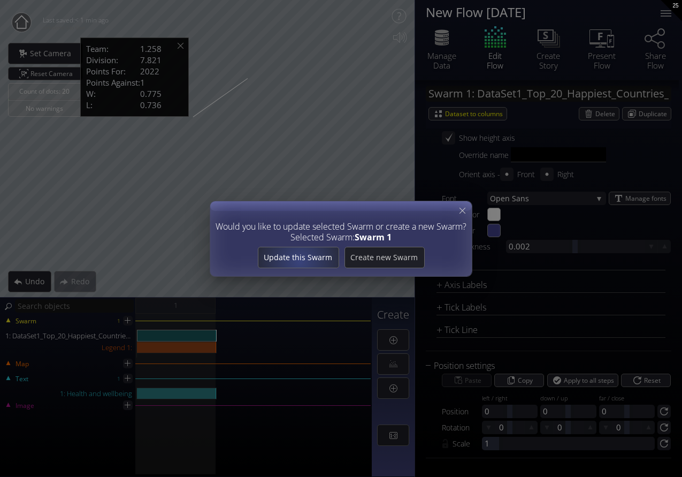
click at [301, 260] on span "Update this Swarm" at bounding box center [298, 257] width 80 height 11
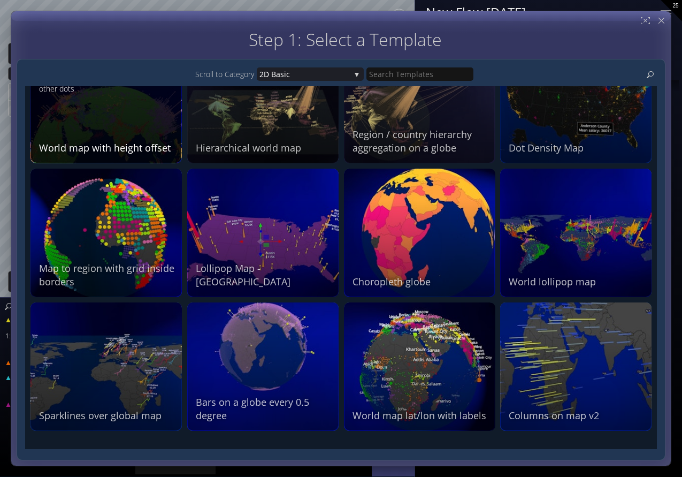
scroll to position [1220, 0]
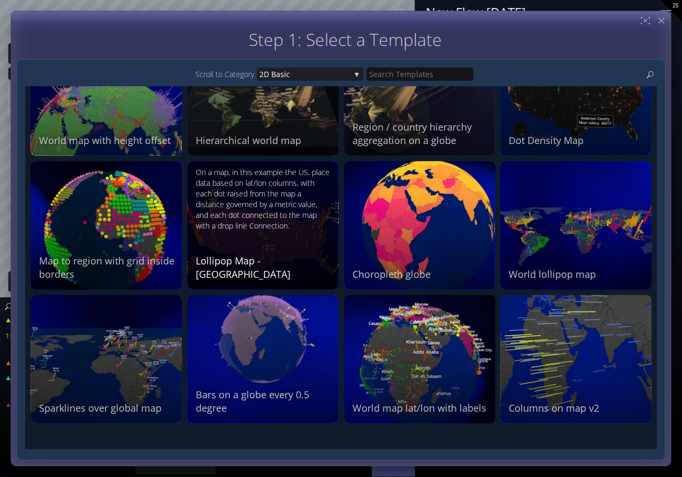
click at [267, 212] on div "On a map, in this example the US, place data based on lat/lon columns, with eac…" at bounding box center [264, 199] width 137 height 64
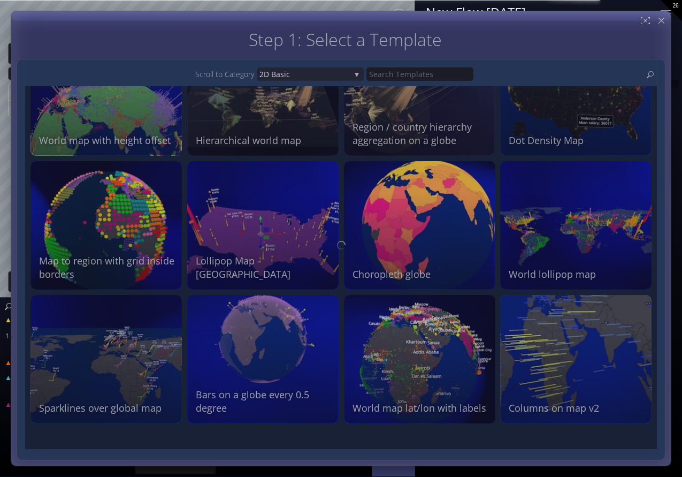
click at [569, 242] on div at bounding box center [341, 245] width 649 height 430
click at [554, 228] on div at bounding box center [341, 245] width 649 height 430
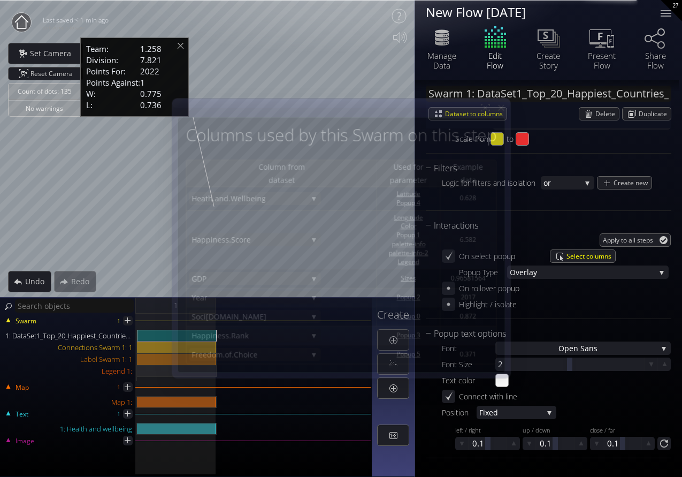
type input "#f8f016"
type input "#e83030"
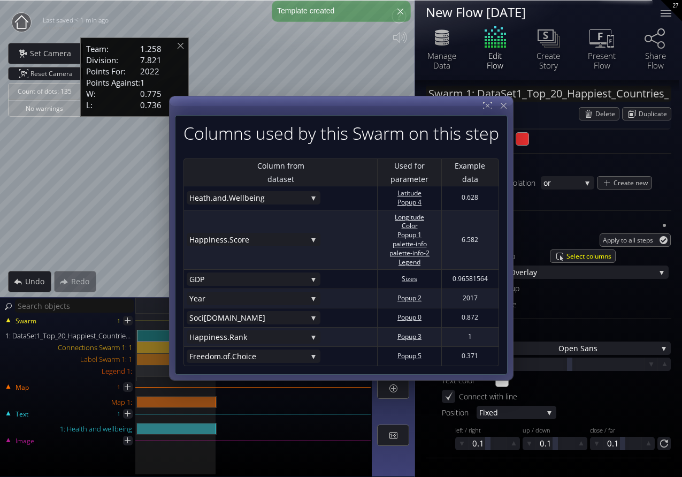
scroll to position [492, 0]
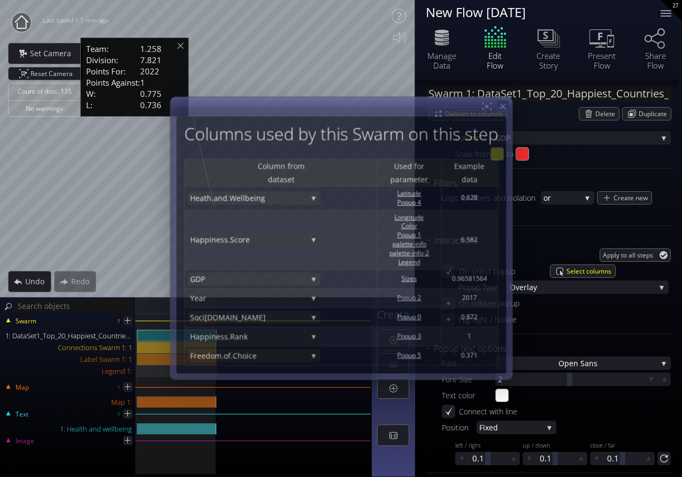
click at [505, 108] on icon at bounding box center [502, 106] width 9 height 9
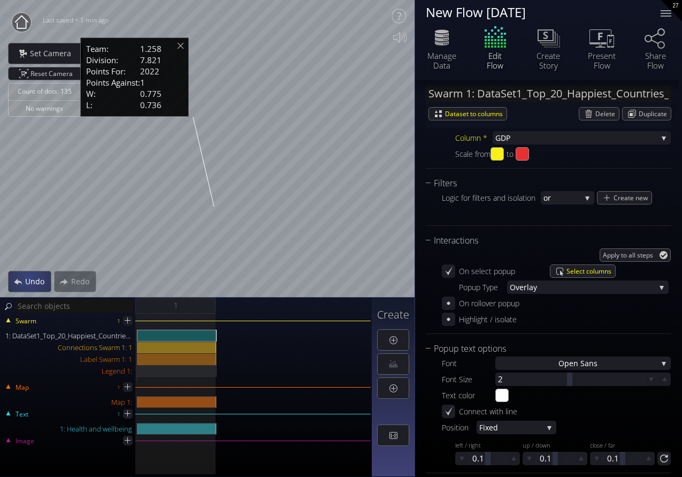
click at [27, 280] on span "Undo" at bounding box center [38, 281] width 26 height 11
type input "#ff2600"
type input "#00f900"
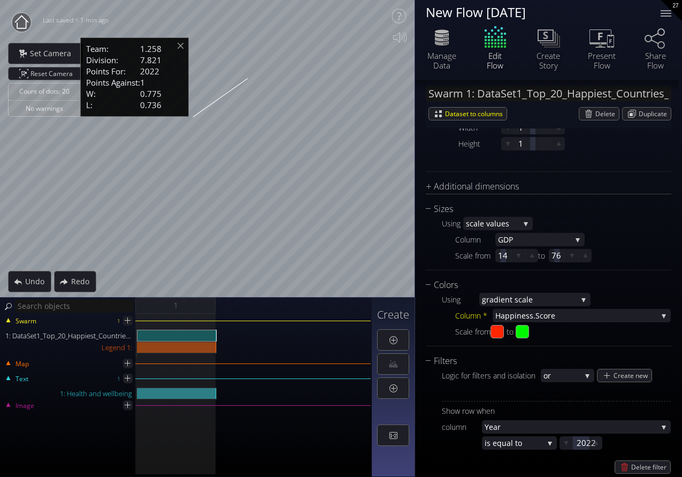
click at [390, 317] on h3 "Create" at bounding box center [393, 315] width 32 height 12
click at [393, 344] on div at bounding box center [393, 339] width 31 height 20
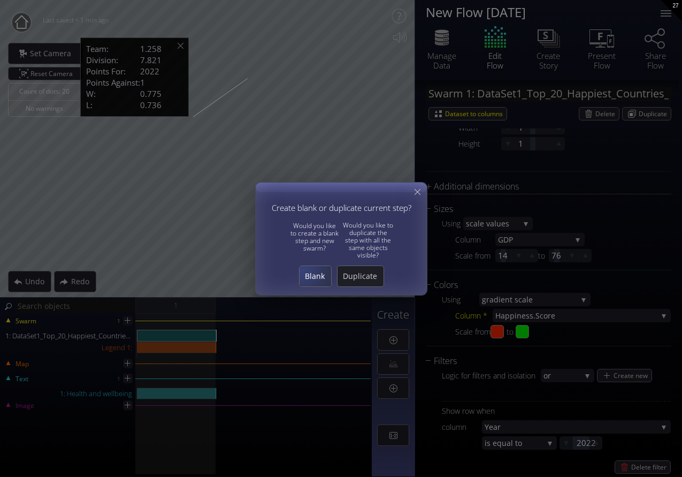
click at [309, 272] on span "Blank" at bounding box center [315, 276] width 32 height 11
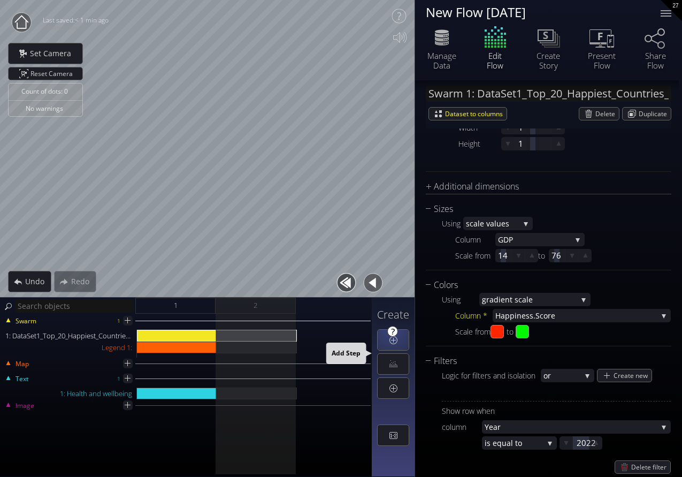
click at [390, 331] on div at bounding box center [392, 331] width 11 height 11
type input "add step"
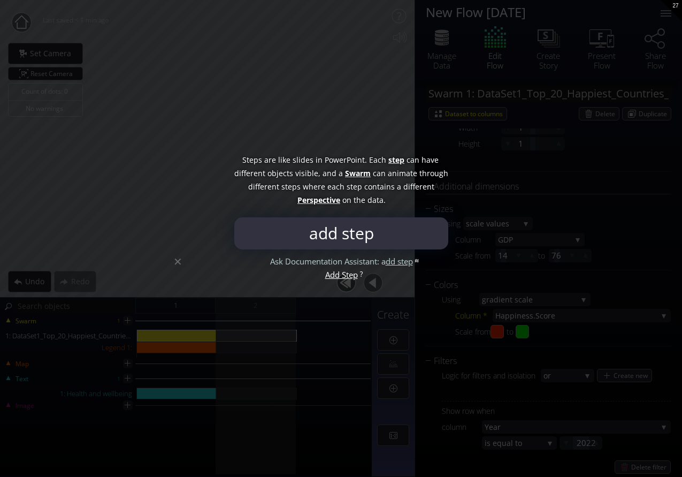
click at [154, 265] on div at bounding box center [341, 238] width 682 height 477
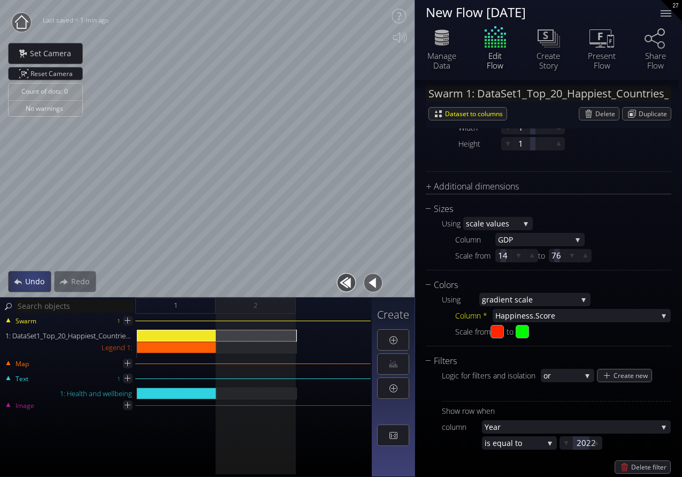
click at [32, 274] on div "Undo" at bounding box center [30, 281] width 42 height 20
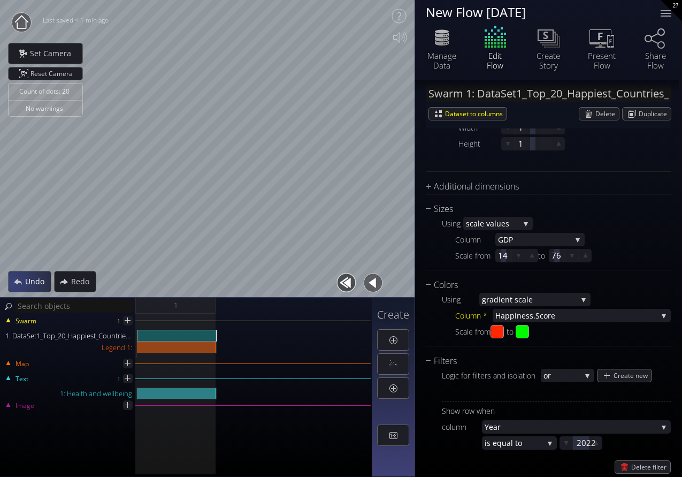
click at [19, 283] on div "Undo" at bounding box center [30, 281] width 42 height 20
click at [35, 278] on span "Undo" at bounding box center [38, 281] width 26 height 11
click at [66, 286] on div "Redo" at bounding box center [75, 281] width 41 height 20
click at [394, 363] on div at bounding box center [393, 364] width 31 height 20
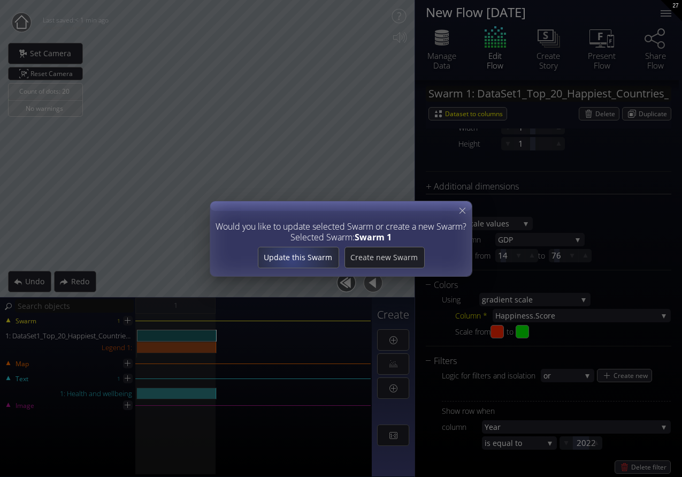
click at [294, 254] on span "Update this Swarm" at bounding box center [298, 257] width 80 height 11
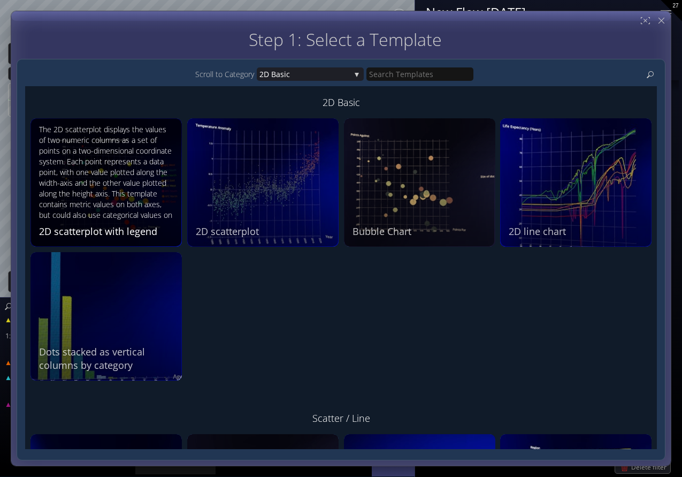
click at [133, 206] on div "The 2D scatterplot displays the values of two numeric columns as a set of point…" at bounding box center [107, 173] width 137 height 98
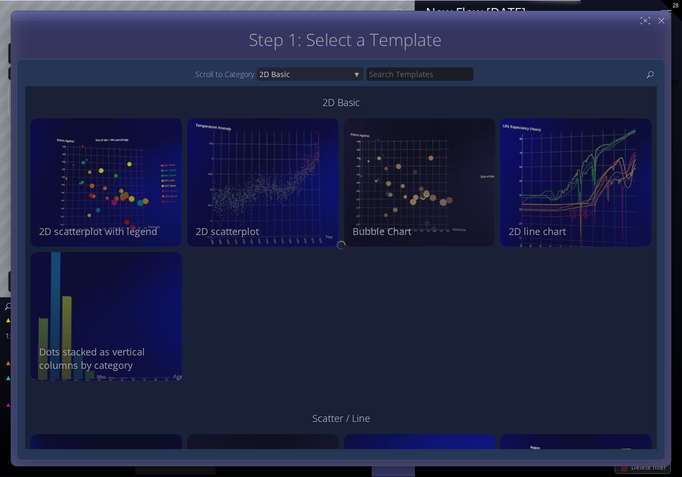
scroll to position [0, 0]
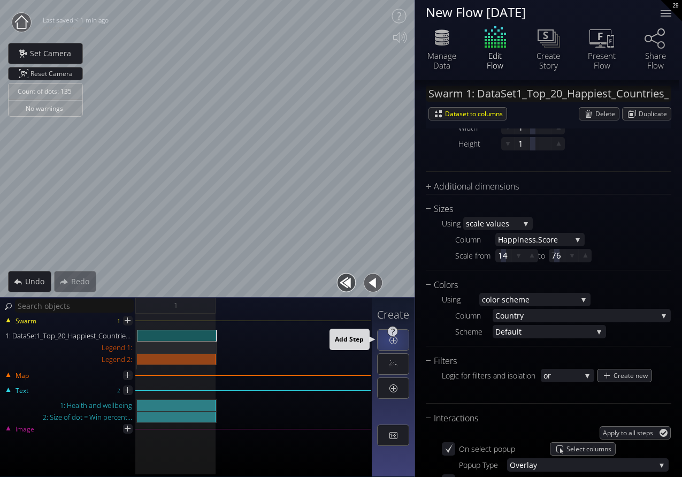
click at [389, 338] on div at bounding box center [393, 339] width 31 height 20
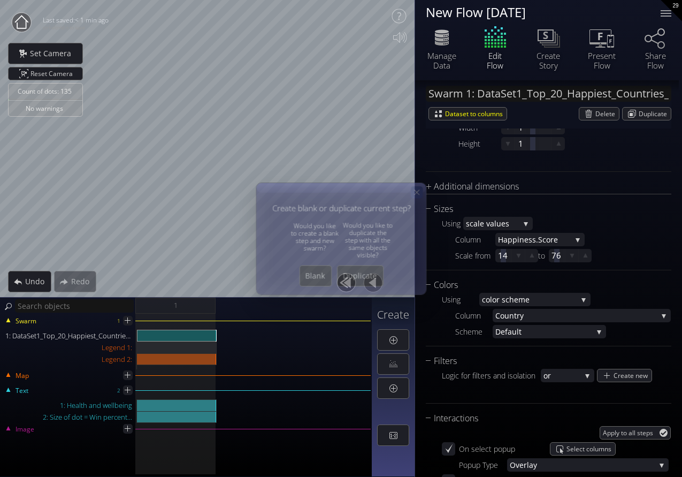
click at [417, 194] on icon at bounding box center [416, 191] width 9 height 9
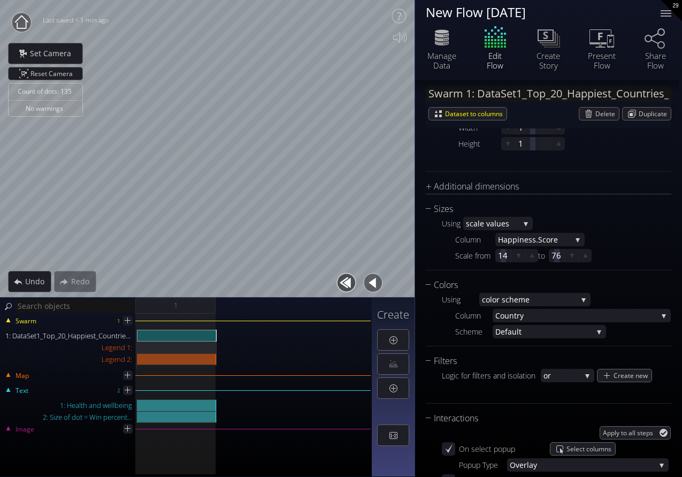
click at [72, 282] on div "Redo" at bounding box center [75, 281] width 42 height 21
click at [34, 285] on span "Undo" at bounding box center [38, 281] width 26 height 11
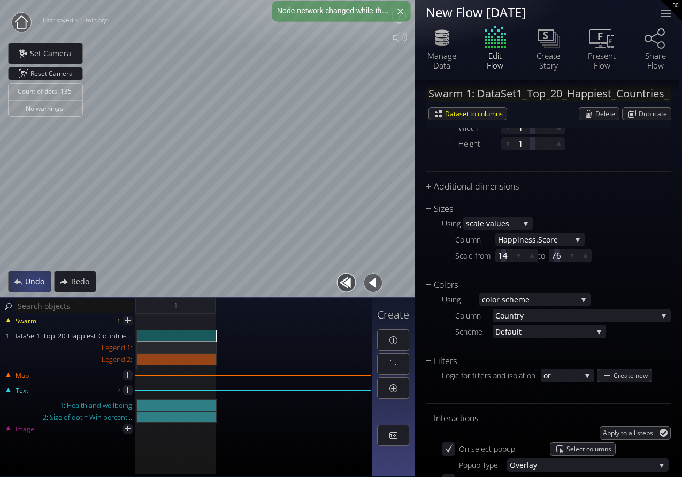
click at [34, 285] on span "Undo" at bounding box center [38, 281] width 26 height 11
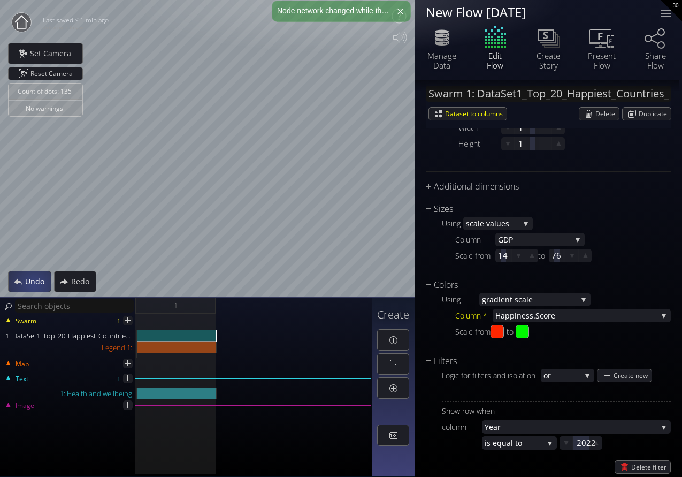
click at [34, 285] on span "Undo" at bounding box center [38, 281] width 26 height 11
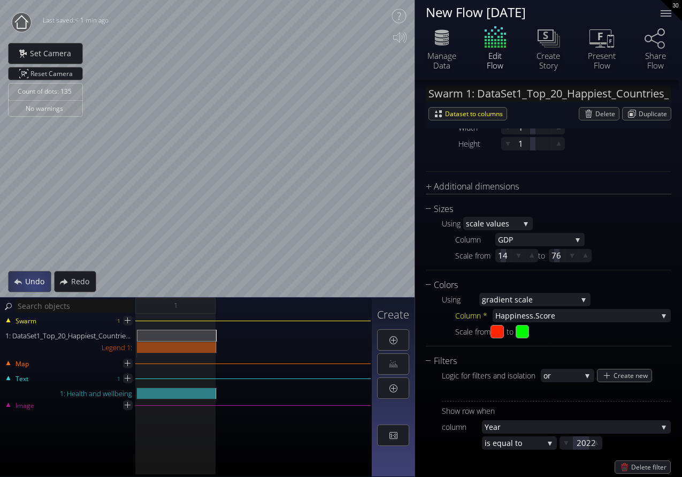
click at [34, 285] on span "Undo" at bounding box center [38, 281] width 26 height 11
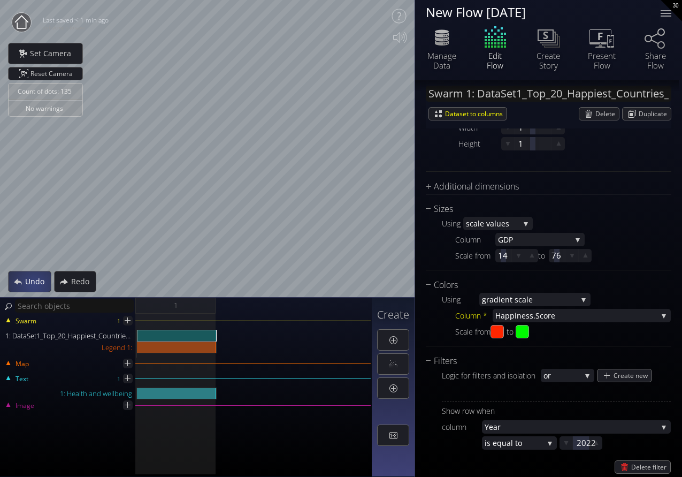
click at [34, 285] on span "Undo" at bounding box center [38, 281] width 26 height 11
type input "#00f900"
click at [34, 285] on span "Undo" at bounding box center [38, 281] width 26 height 11
type input "#4f7a28"
click at [34, 285] on span "Undo" at bounding box center [38, 281] width 26 height 11
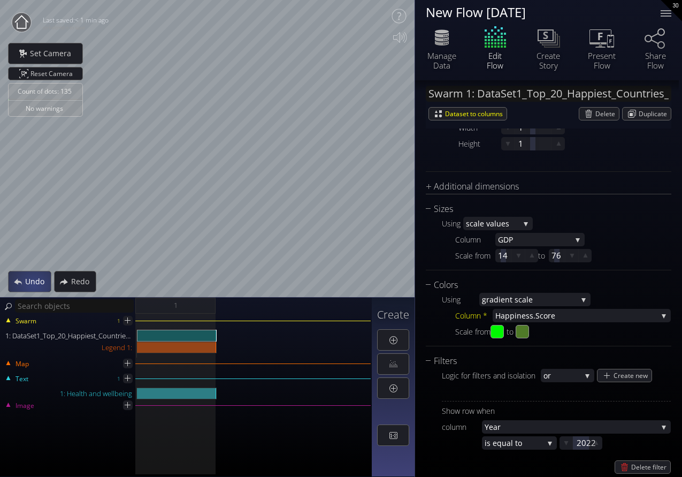
type input "#ff2600"
click at [34, 285] on span "Undo" at bounding box center [38, 281] width 26 height 11
click at [78, 281] on span "Redo" at bounding box center [83, 281] width 25 height 11
type input "#4f7a28"
click at [78, 281] on span "Redo" at bounding box center [83, 281] width 25 height 11
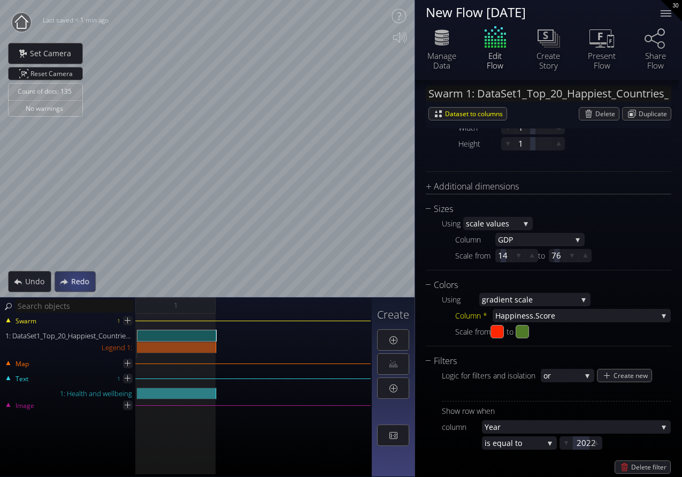
type input "#00f900"
click at [78, 281] on span "Redo" at bounding box center [83, 281] width 25 height 11
type input "#00f900"
click at [78, 281] on span "Redo" at bounding box center [83, 281] width 25 height 11
type input "#ff2600"
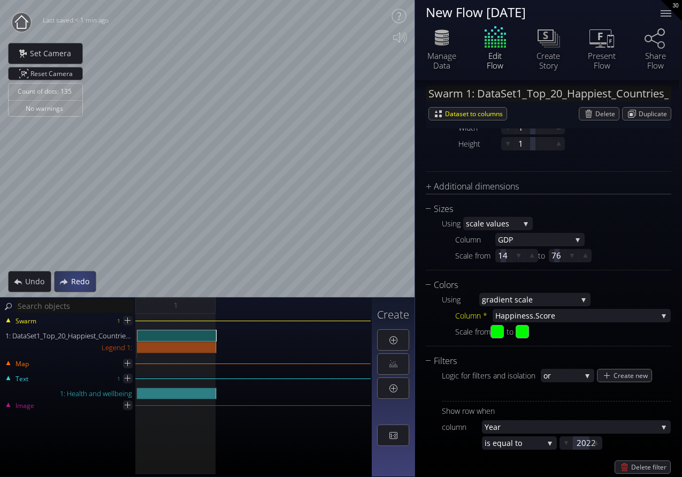
click at [78, 281] on span "Redo" at bounding box center [83, 281] width 25 height 11
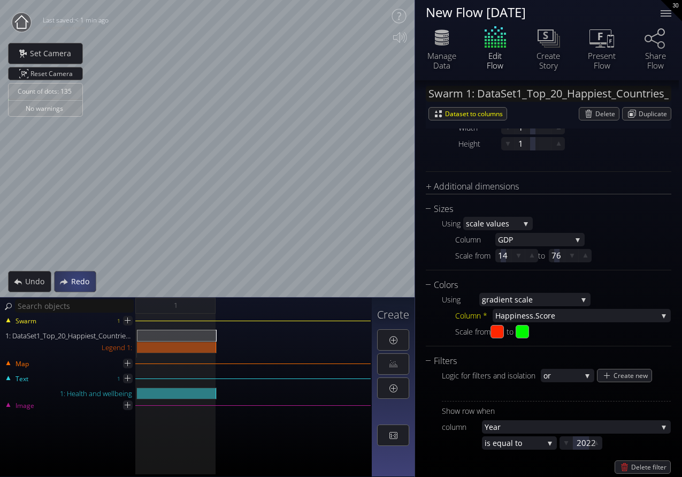
click at [78, 281] on span "Redo" at bounding box center [83, 281] width 25 height 11
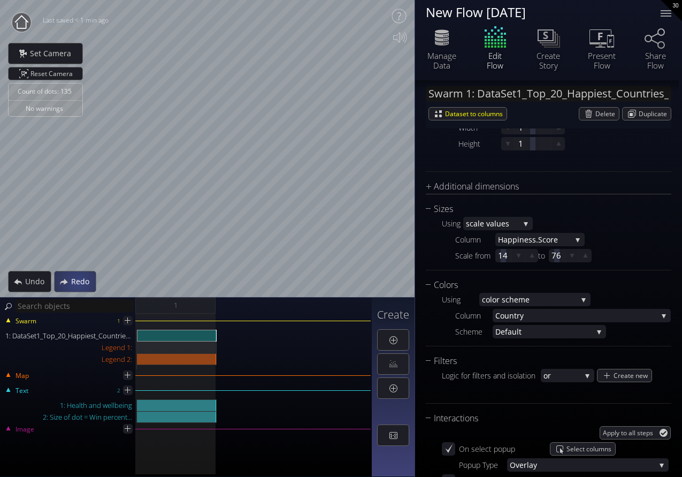
click at [78, 281] on span "Redo" at bounding box center [83, 281] width 25 height 11
click at [78, 281] on div "Redo" at bounding box center [75, 281] width 42 height 21
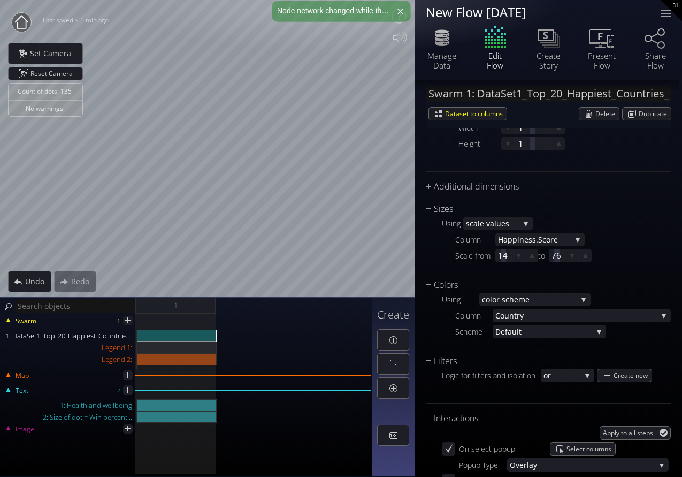
click at [77, 281] on div "Redo" at bounding box center [75, 281] width 42 height 21
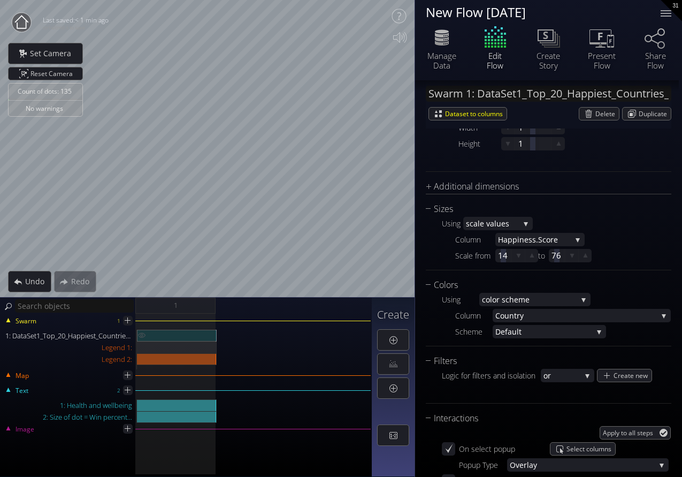
click at [153, 335] on div "1: DataSet1_Top_20_Happiest_Countries_2017_2023_with_coords.csv" at bounding box center [177, 335] width 80 height 12
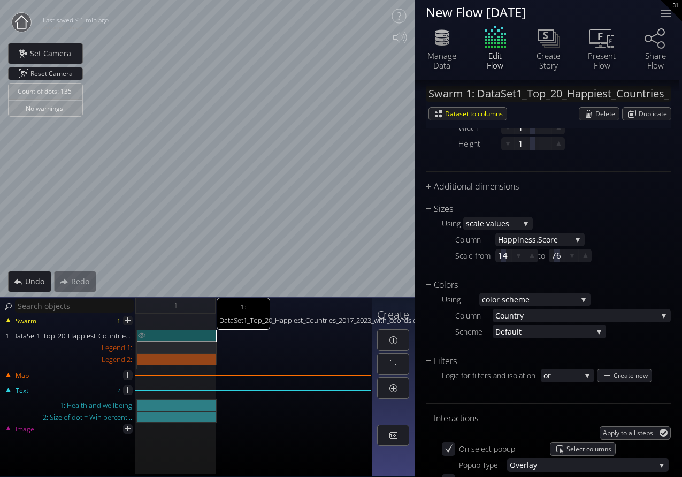
click at [141, 334] on img at bounding box center [141, 334] width 9 height 11
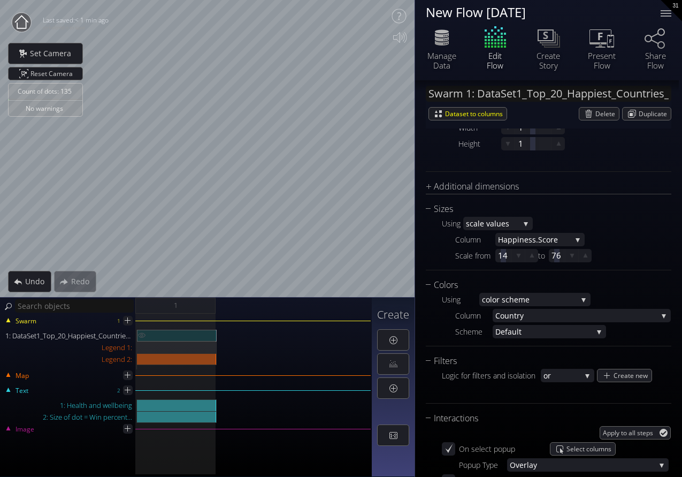
click at [141, 334] on img at bounding box center [141, 334] width 9 height 11
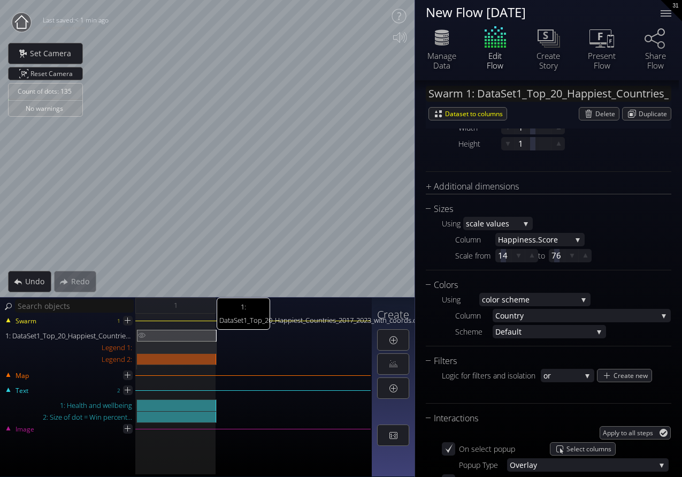
click at [141, 334] on img at bounding box center [141, 334] width 9 height 11
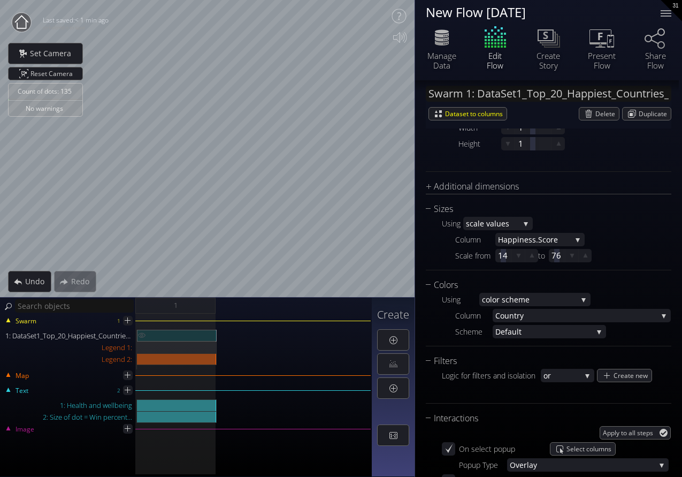
click at [141, 334] on img at bounding box center [141, 334] width 9 height 11
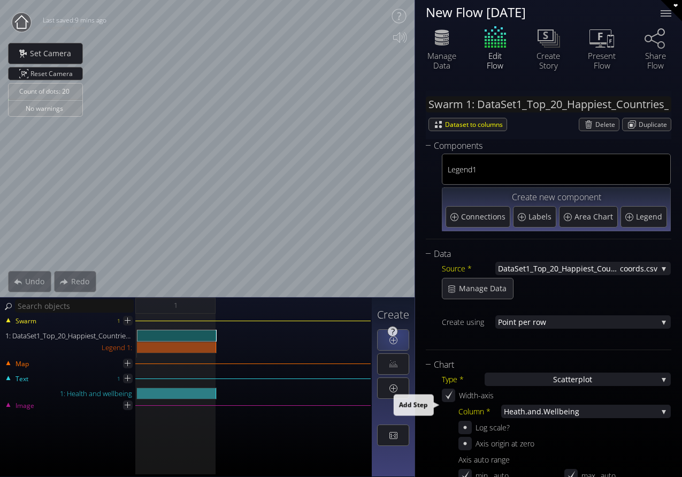
click at [397, 334] on div at bounding box center [393, 339] width 31 height 20
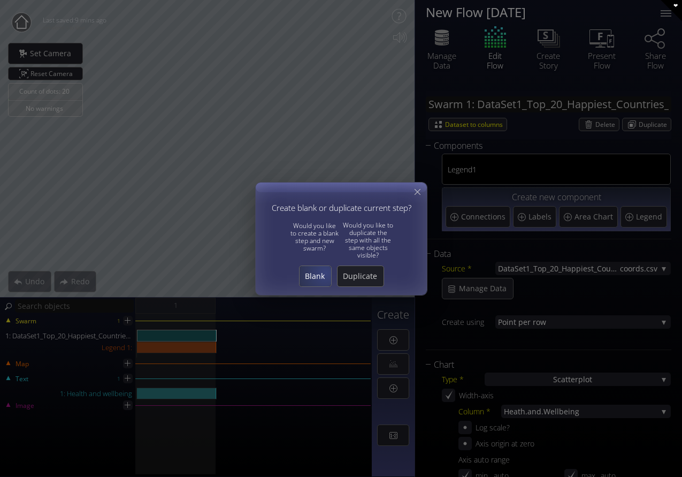
click at [325, 272] on span "Blank" at bounding box center [315, 276] width 32 height 11
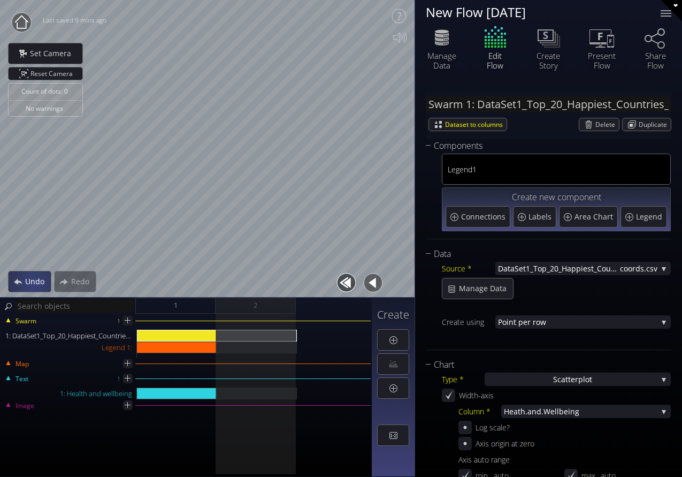
click at [33, 287] on div "Undo" at bounding box center [30, 281] width 42 height 20
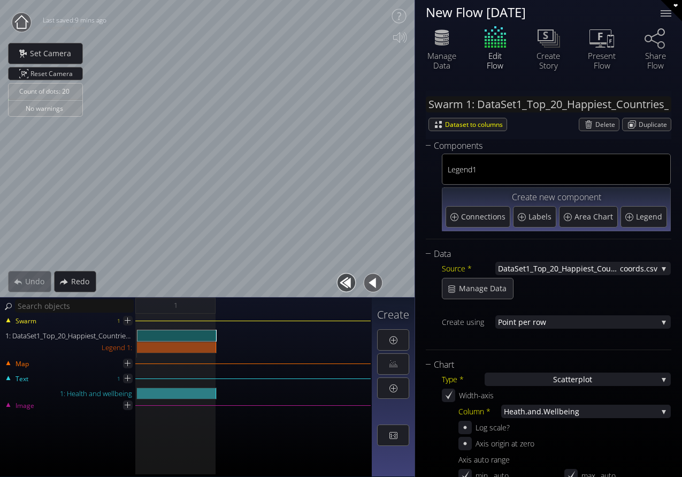
click at [24, 275] on div "Undo" at bounding box center [29, 281] width 43 height 21
click at [80, 284] on span "Redo" at bounding box center [83, 281] width 25 height 11
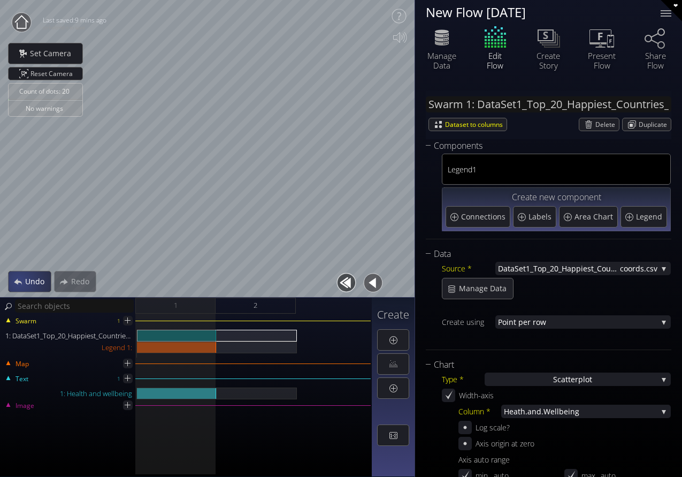
click at [20, 280] on div "Undo" at bounding box center [30, 281] width 42 height 20
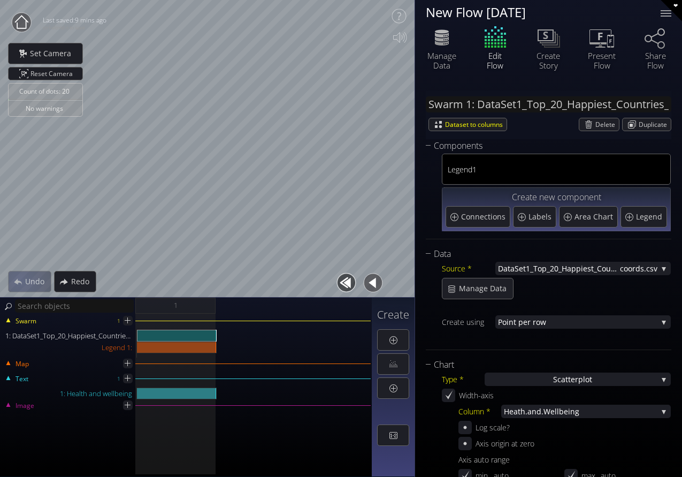
click at [20, 280] on div "Undo" at bounding box center [29, 281] width 43 height 21
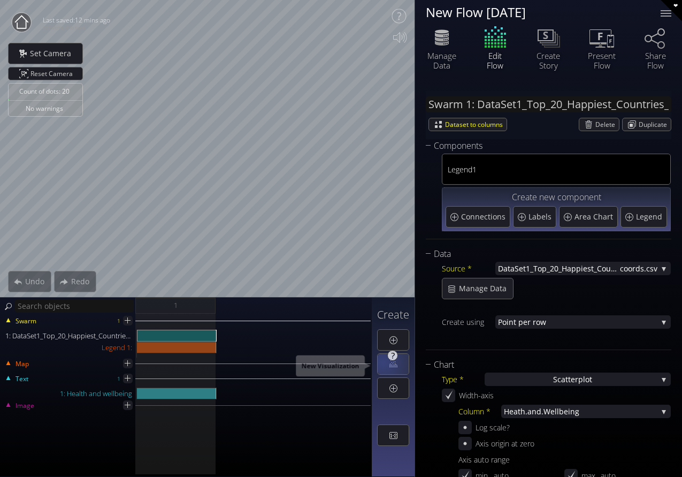
click at [383, 362] on div at bounding box center [393, 364] width 31 height 20
